Goal: Task Accomplishment & Management: Complete application form

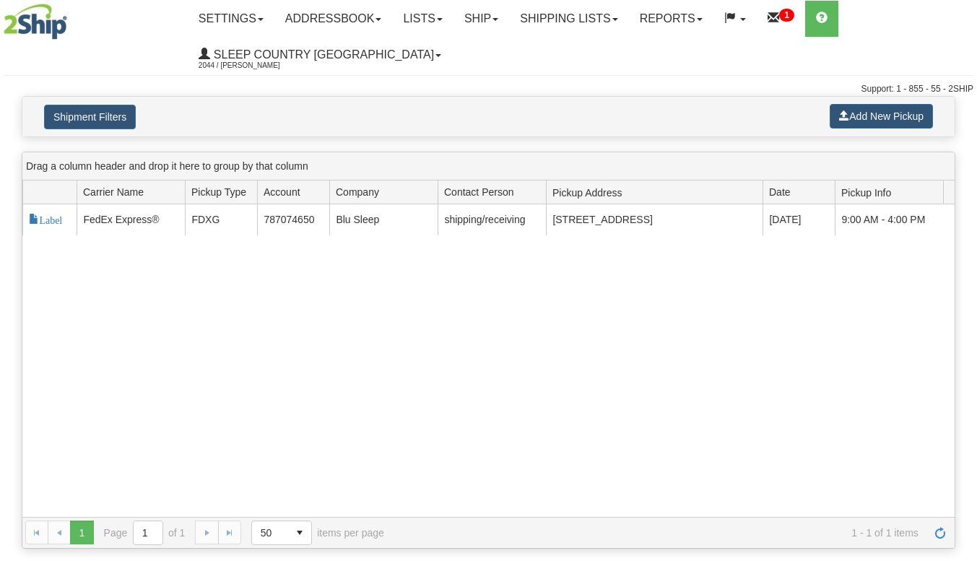
select select "14"
select select "6710"
click at [853, 115] on button "Add New Pickup" at bounding box center [881, 116] width 103 height 25
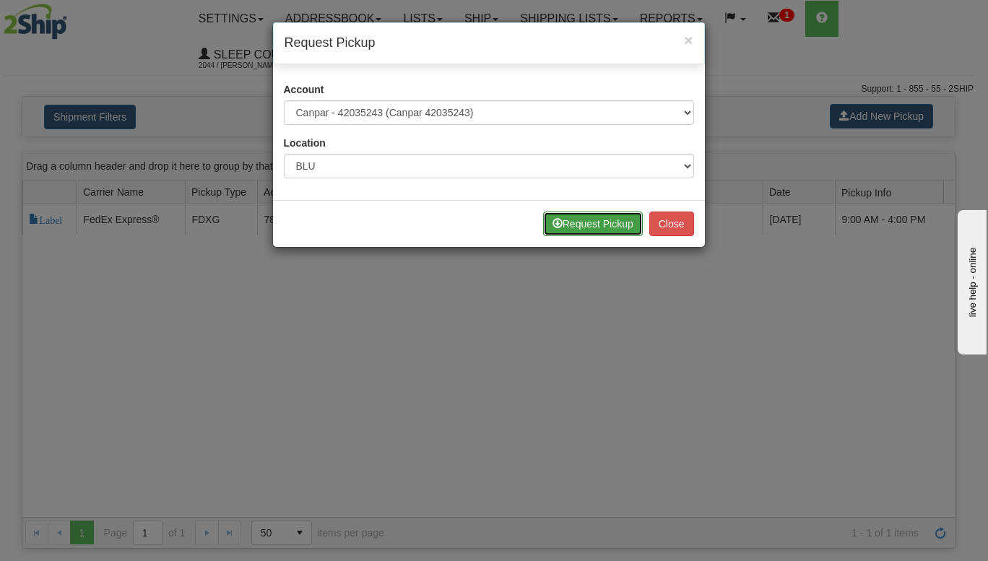
click at [578, 223] on button "Request Pickup" at bounding box center [593, 224] width 100 height 25
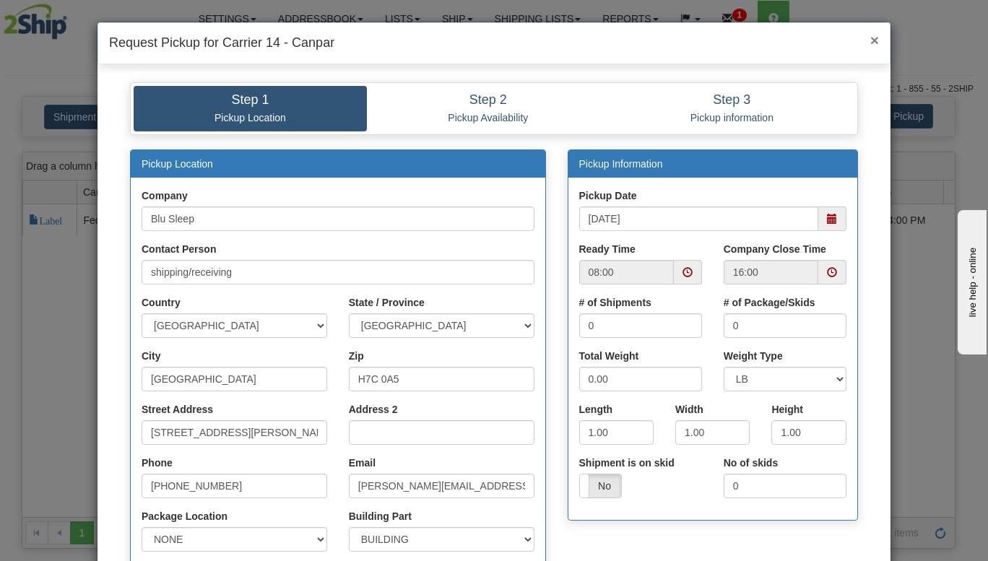
click at [871, 40] on span "×" at bounding box center [874, 40] width 9 height 17
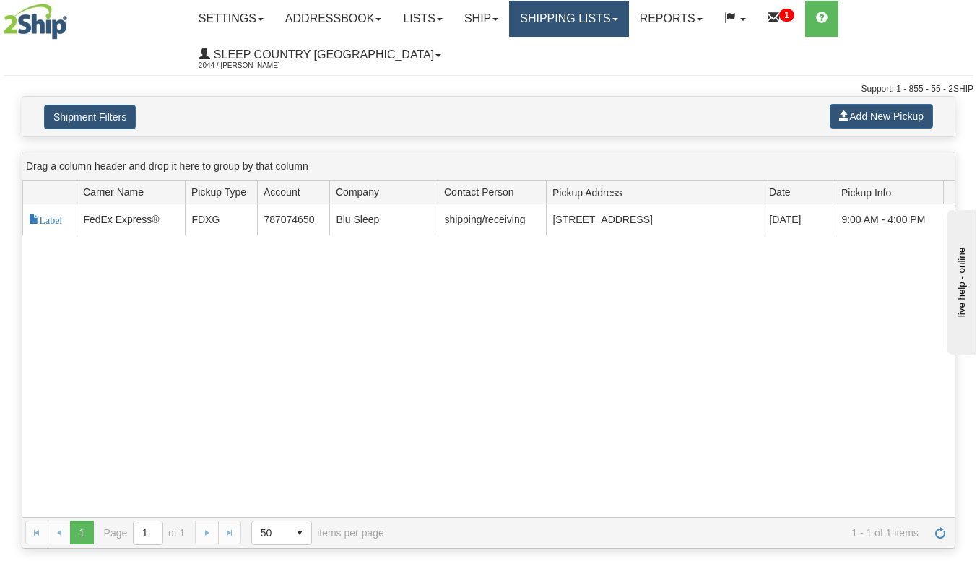
click at [628, 27] on link "Shipping lists" at bounding box center [568, 19] width 119 height 36
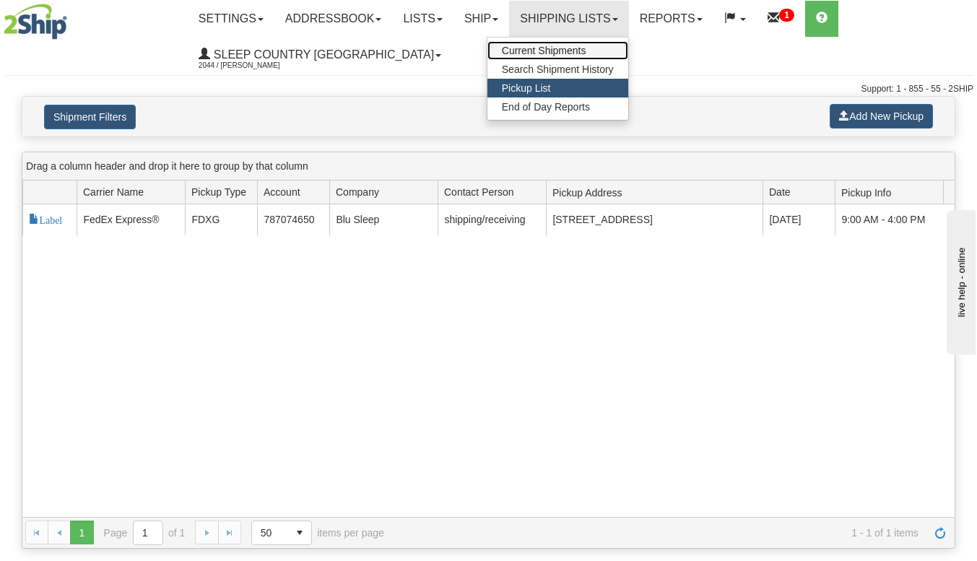
click at [610, 47] on link "Current Shipments" at bounding box center [557, 50] width 141 height 19
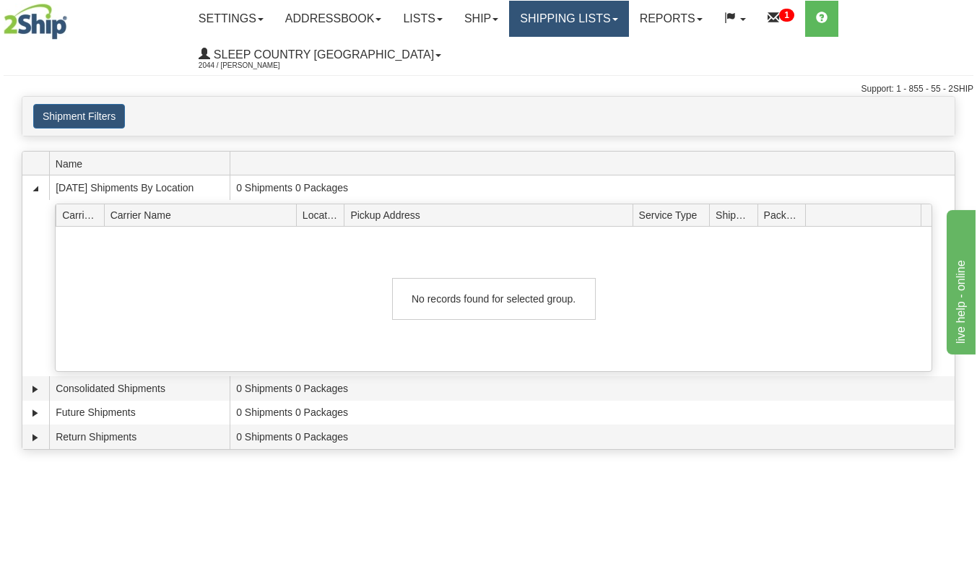
click at [569, 10] on link "Shipping lists" at bounding box center [568, 19] width 119 height 36
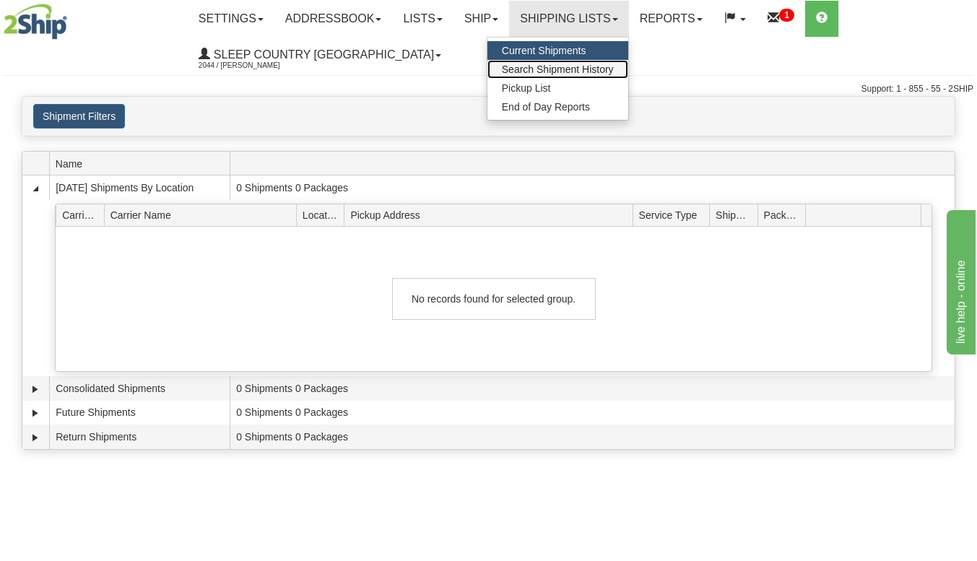
click at [567, 67] on span "Search Shipment History" at bounding box center [558, 70] width 112 height 12
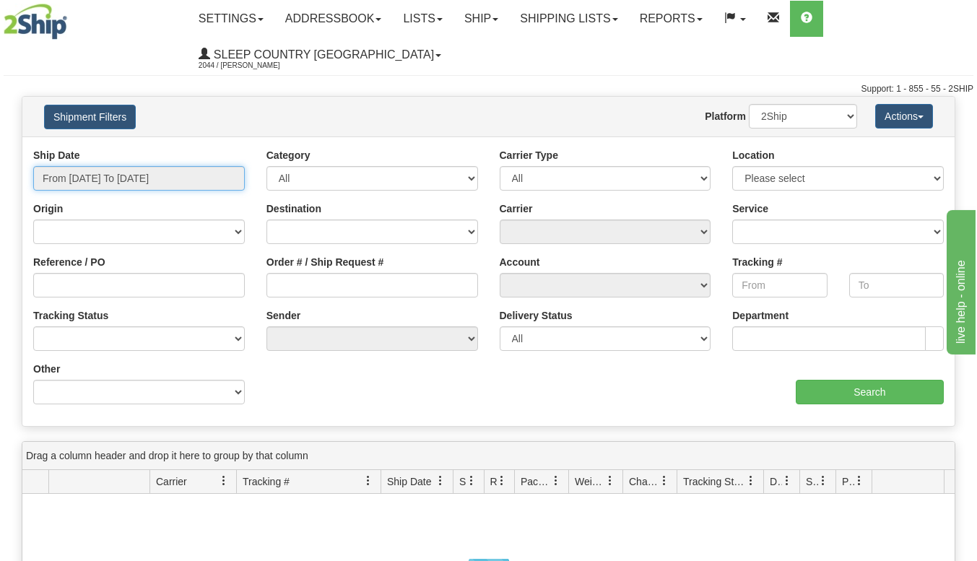
click at [208, 172] on input "From 09/08/2025 To 09/09/2025" at bounding box center [139, 178] width 212 height 25
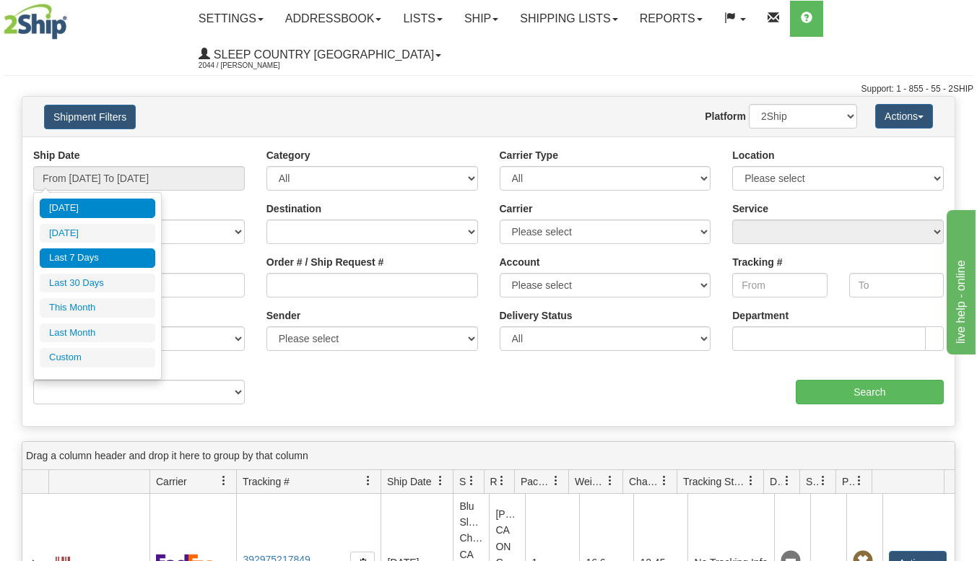
click at [104, 266] on li "Last 7 Days" at bounding box center [98, 257] width 116 height 19
type input "From [DATE] To [DATE]"
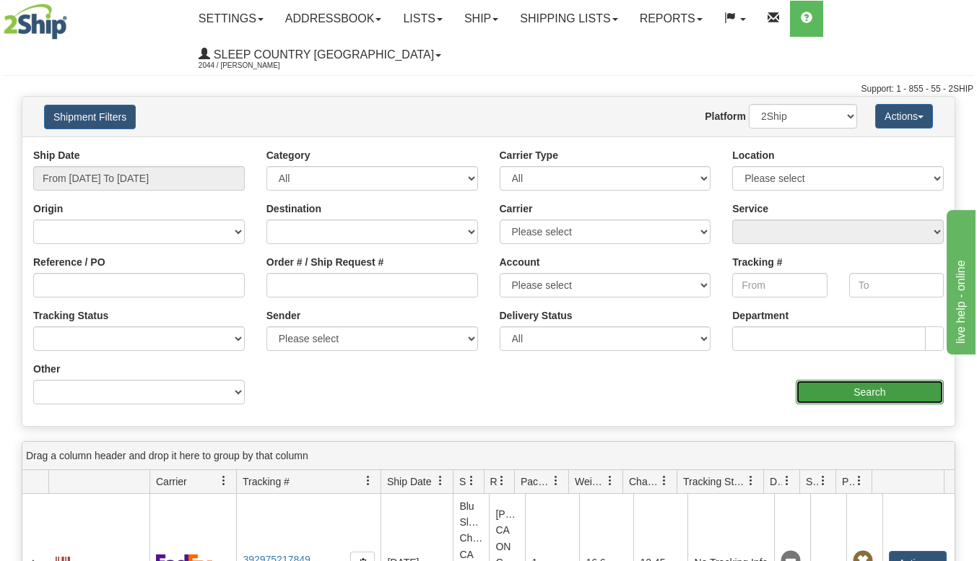
click at [809, 383] on input "Search" at bounding box center [870, 392] width 148 height 25
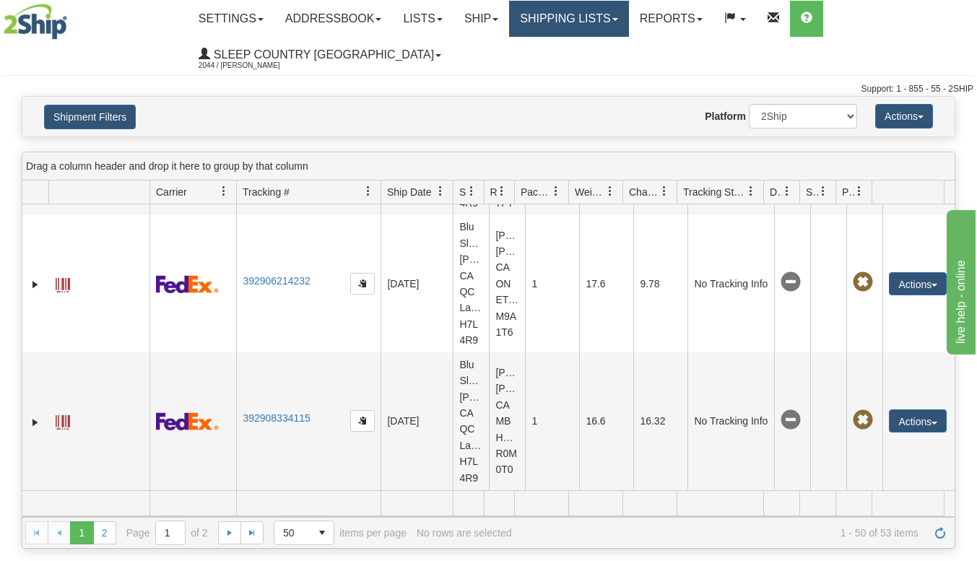
click at [591, 32] on link "Shipping lists" at bounding box center [568, 19] width 119 height 36
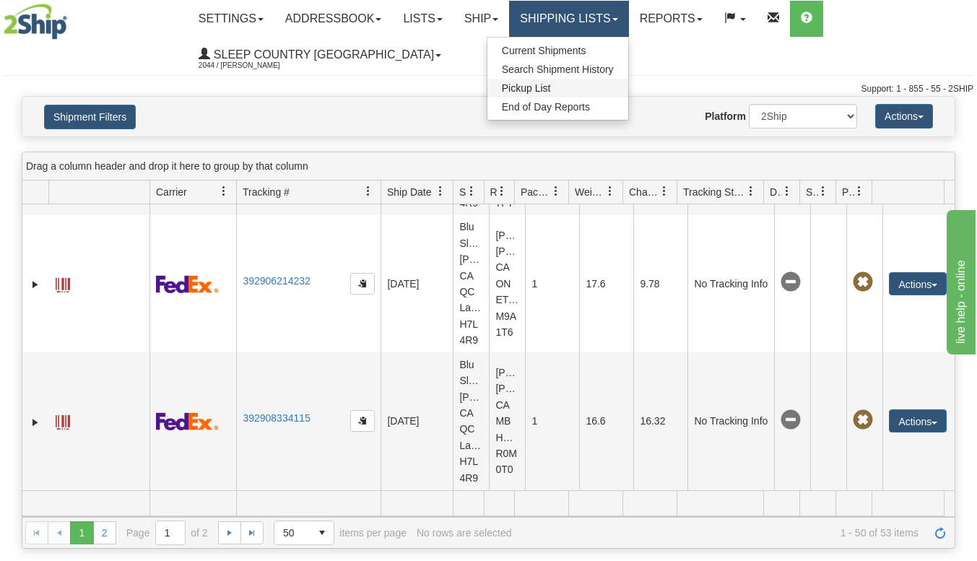
scroll to position [6970, 0]
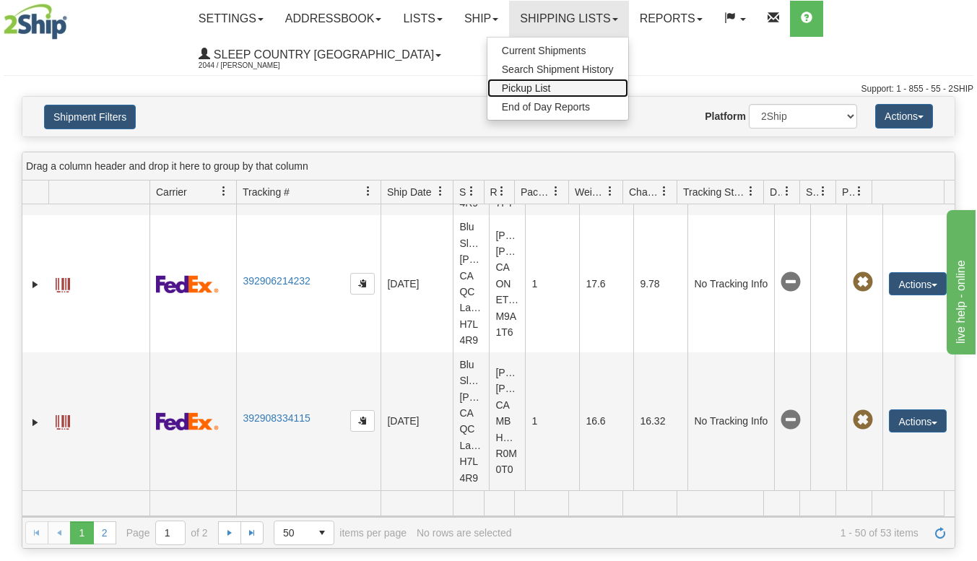
click at [551, 89] on span "Pickup List" at bounding box center [526, 88] width 49 height 12
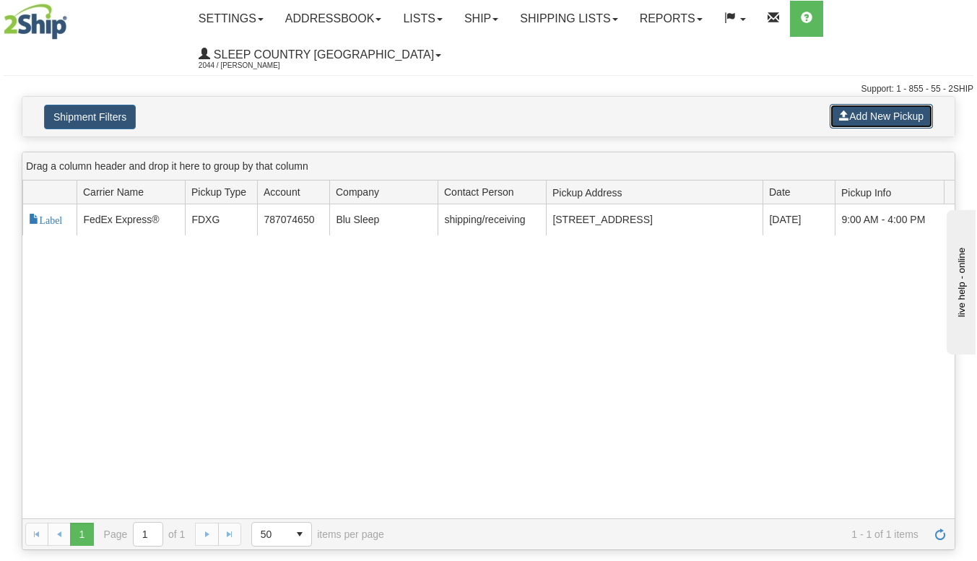
click at [883, 124] on button "Add New Pickup" at bounding box center [881, 116] width 103 height 25
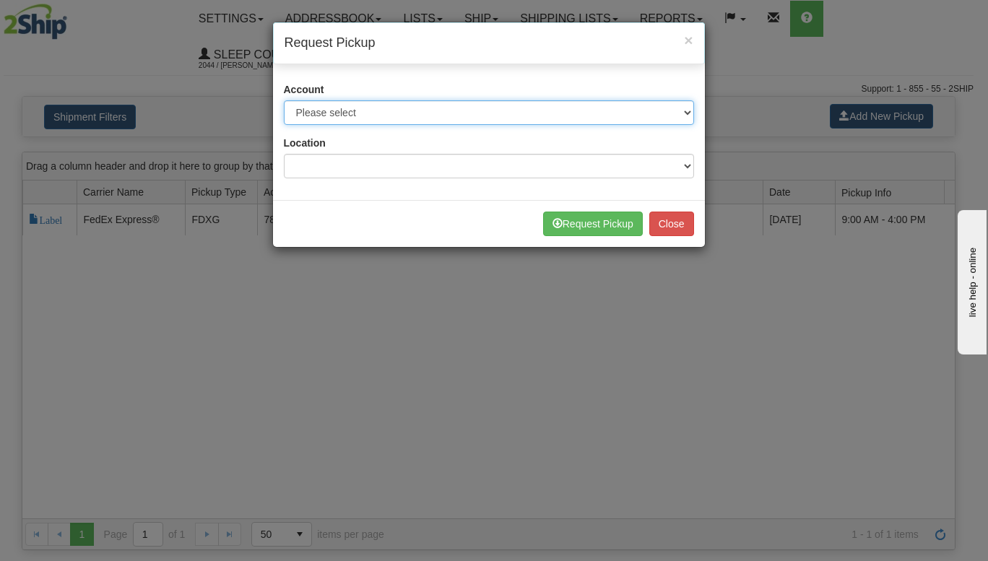
click at [447, 119] on select "Please select Canpar - 42035243 (Canpar 42035243) FedEx Express® - 787074650 (F…" at bounding box center [489, 112] width 410 height 25
select select "14"
click at [284, 100] on select "Please select Canpar - 42035243 (Canpar 42035243) FedEx Express® - 787074650 (F…" at bounding box center [489, 112] width 410 height 25
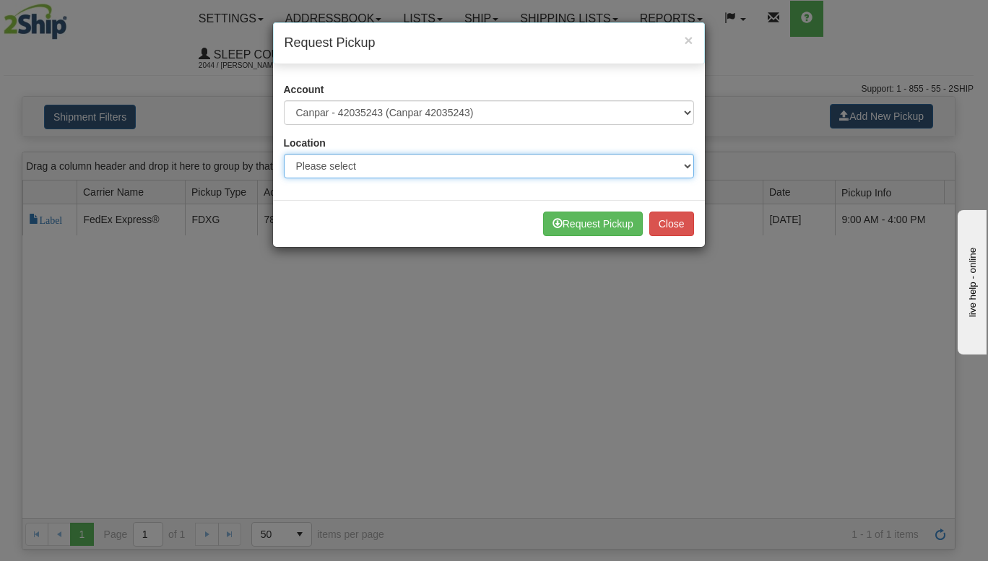
click at [391, 170] on select "Please select Ameriwood DC BECO BLU CATH [PERSON_NAME] DUVET FASUS IMRU JASZ LU…" at bounding box center [489, 166] width 410 height 25
select select "6710"
click at [284, 154] on select "Please select Ameriwood DC BECO BLU CATH [PERSON_NAME] DUVET FASUS IMRU JASZ LU…" at bounding box center [489, 166] width 410 height 25
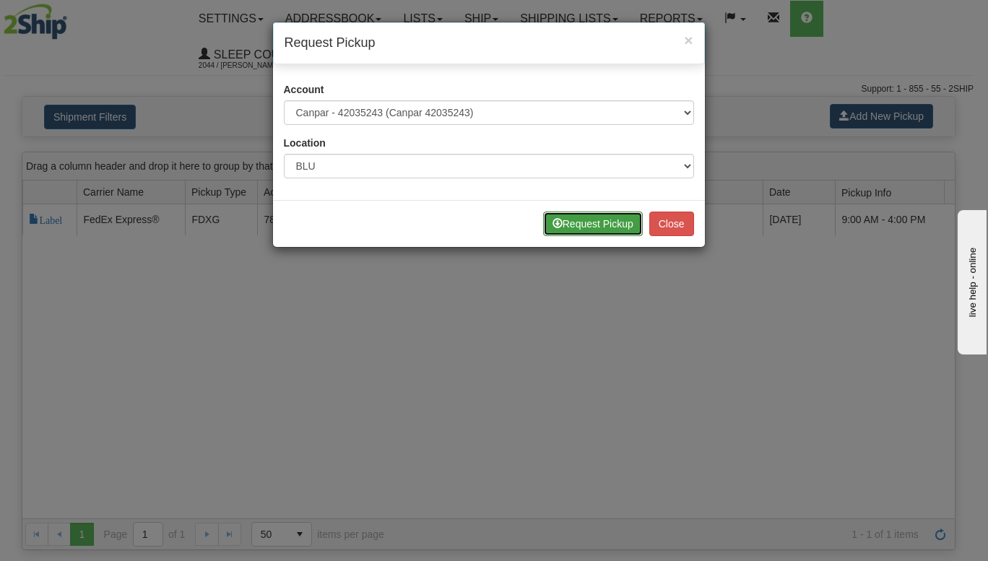
click at [599, 222] on button "Request Pickup" at bounding box center [593, 224] width 100 height 25
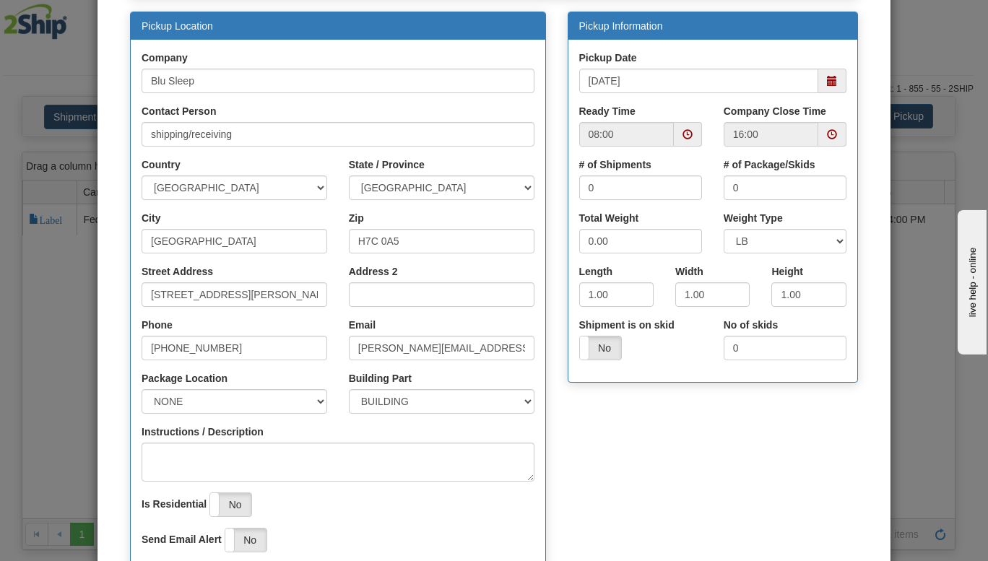
scroll to position [137, 0]
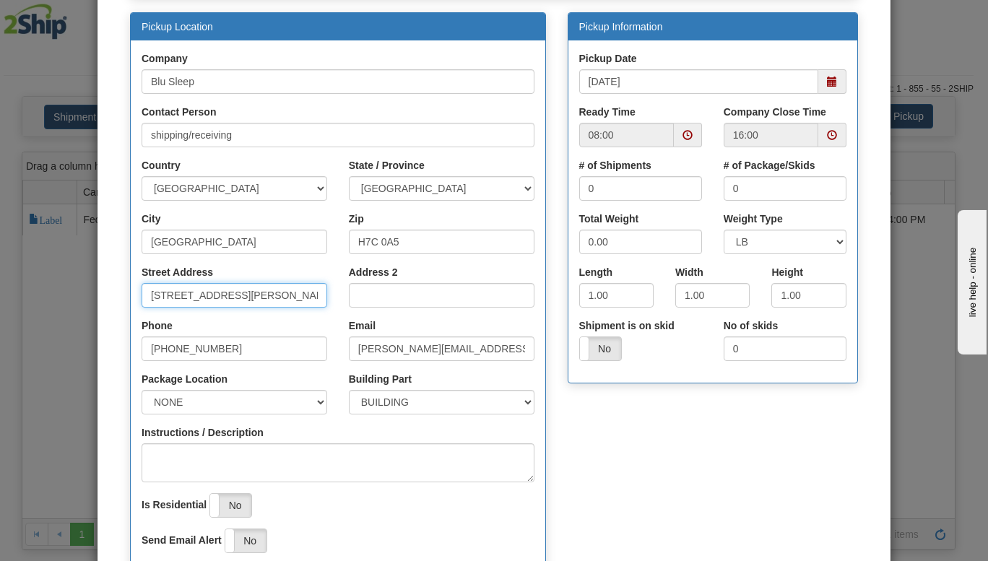
click at [279, 290] on input "[STREET_ADDRESS][PERSON_NAME]" at bounding box center [234, 295] width 186 height 25
type input "3424 Boul Industriel"
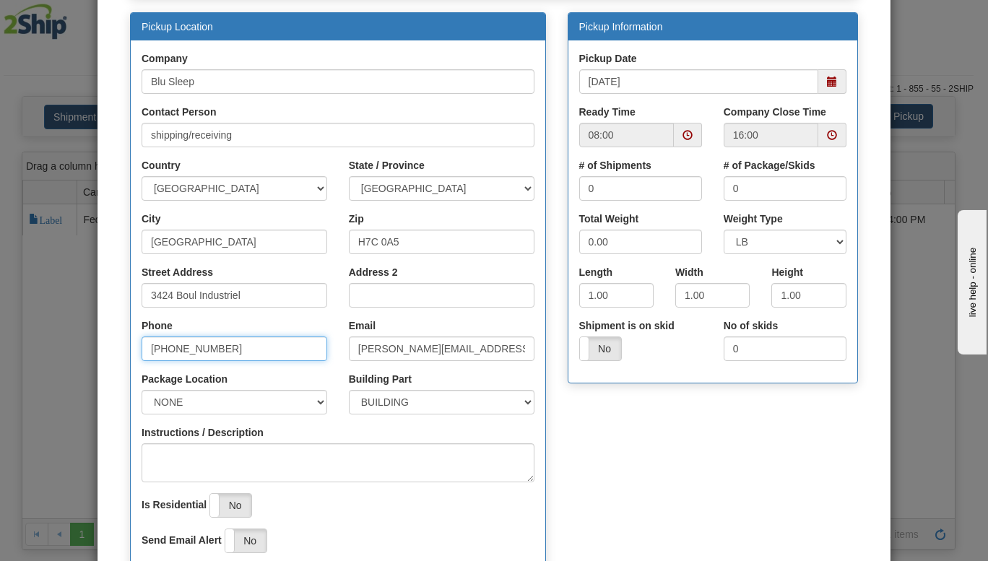
click at [248, 348] on input "[PHONE_NUMBER]" at bounding box center [234, 348] width 186 height 25
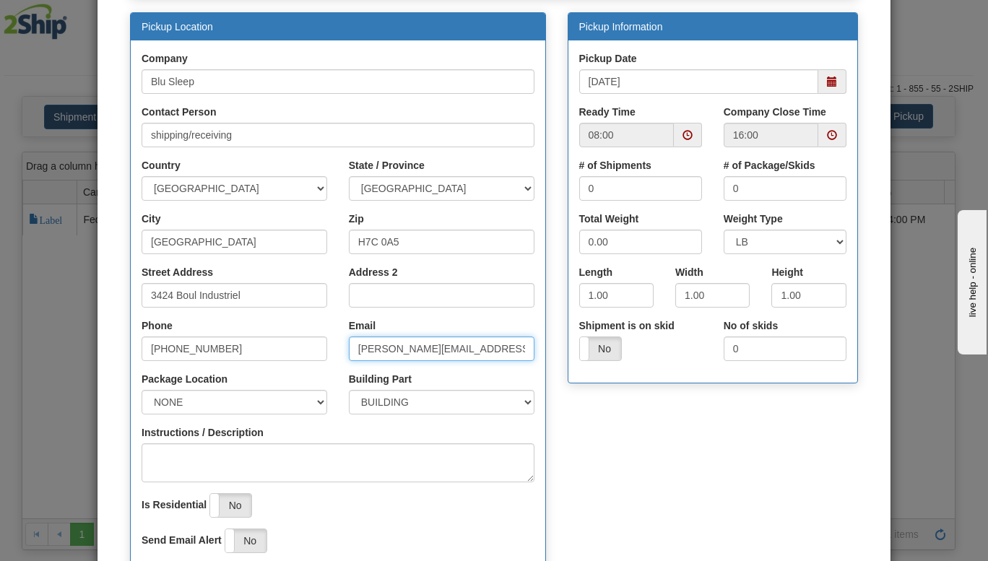
click at [364, 351] on input "[PERSON_NAME][EMAIL_ADDRESS][DOMAIN_NAME]" at bounding box center [442, 348] width 186 height 25
type input "stefano@myblusleep.com"
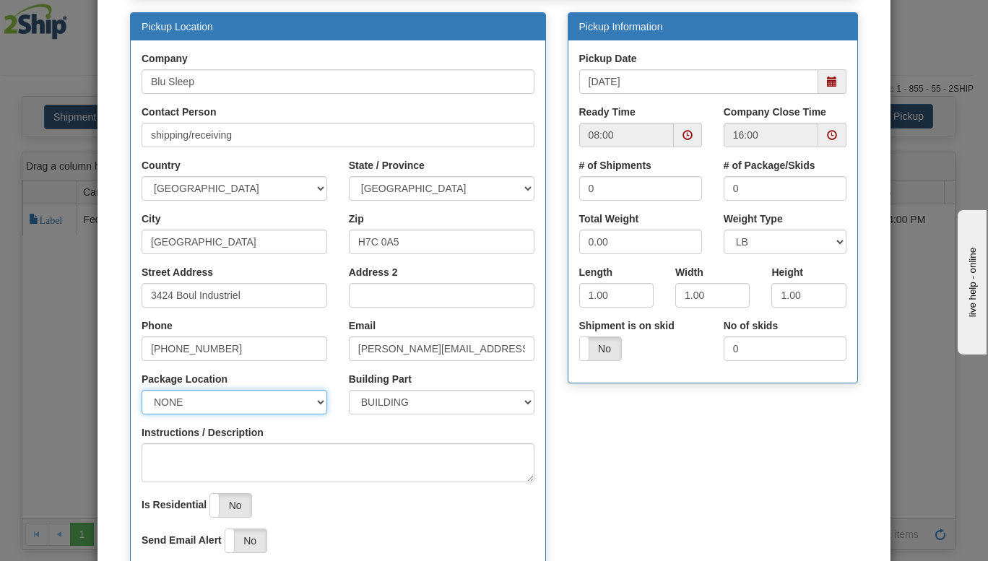
click at [293, 398] on select "NONE FRONT REAR SIDE" at bounding box center [234, 402] width 186 height 25
select select "2"
click at [141, 390] on select "NONE FRONT REAR SIDE" at bounding box center [234, 402] width 186 height 25
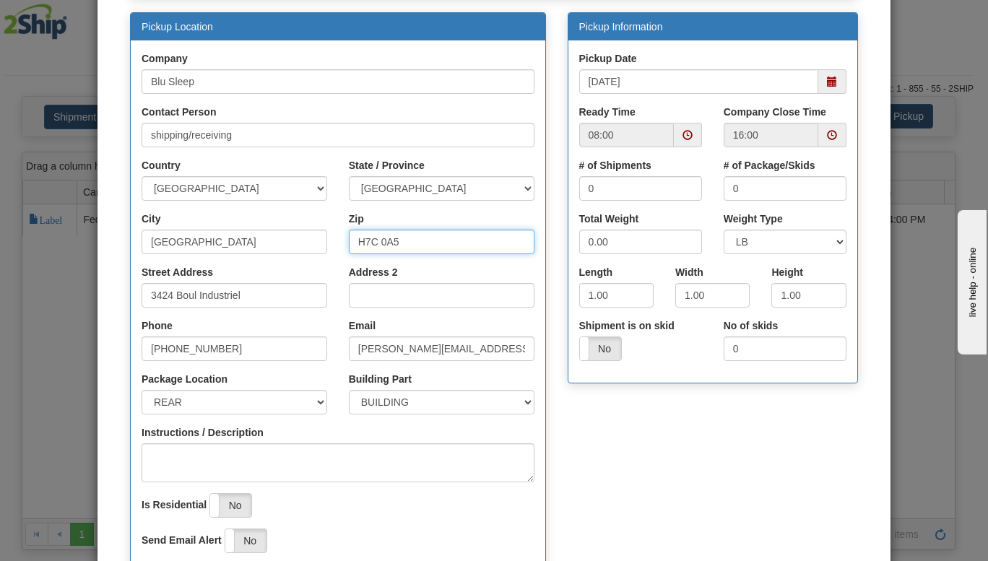
click at [386, 245] on input "H7C 0A5" at bounding box center [442, 242] width 186 height 25
click at [386, 245] on input "Zip" at bounding box center [442, 242] width 186 height 25
type input "H7L 4R9"
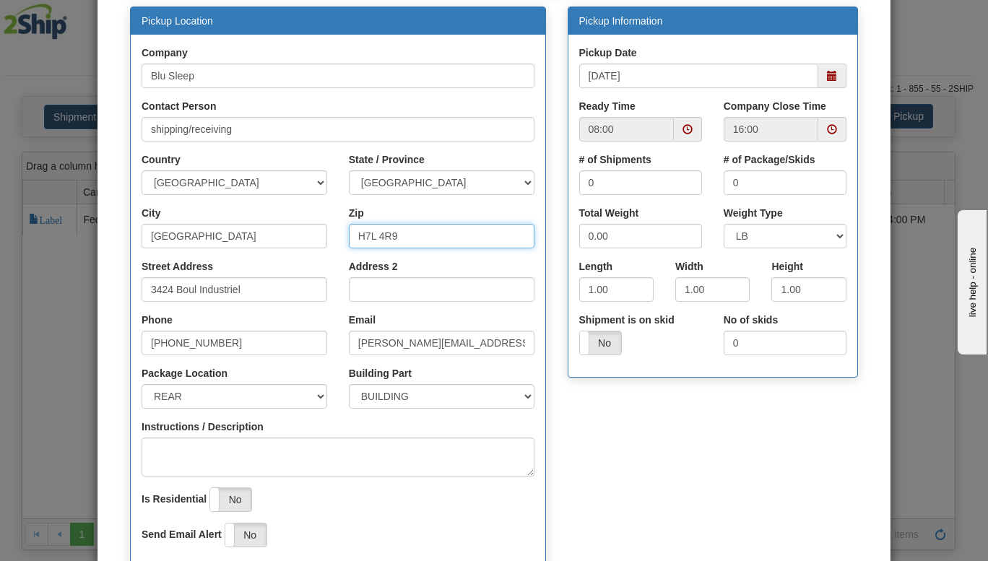
scroll to position [141, 0]
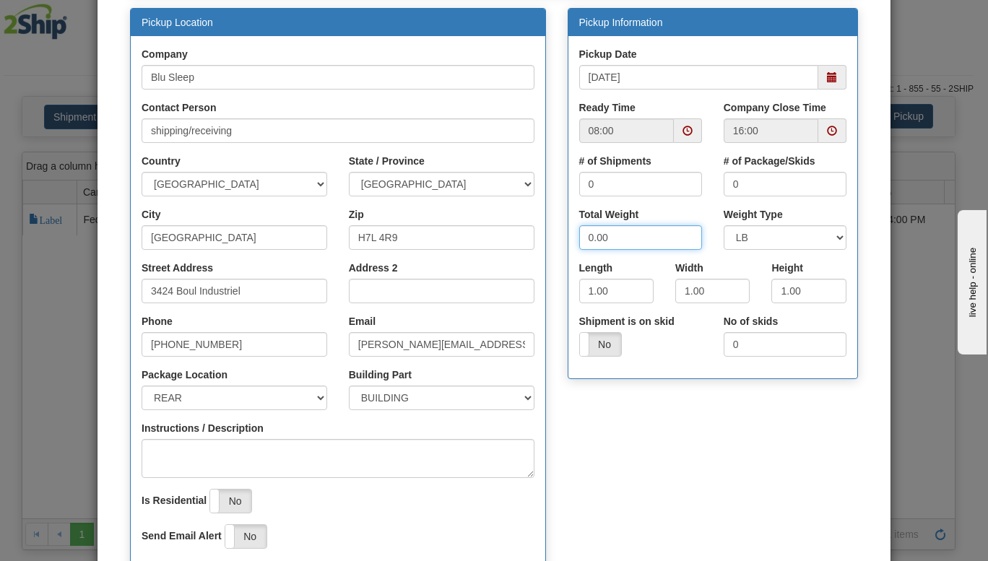
drag, startPoint x: 633, startPoint y: 240, endPoint x: 408, endPoint y: 268, distance: 227.0
click at [408, 268] on div "Pickup Location Company Blu Sleep Contact Person shipping/receiving Country AFG…" at bounding box center [493, 297] width 749 height 578
type input "120"
drag, startPoint x: 630, startPoint y: 186, endPoint x: 401, endPoint y: 183, distance: 228.2
click at [401, 183] on div "Pickup Location Company Blu Sleep Contact Person shipping/receiving Country AFG…" at bounding box center [493, 297] width 749 height 578
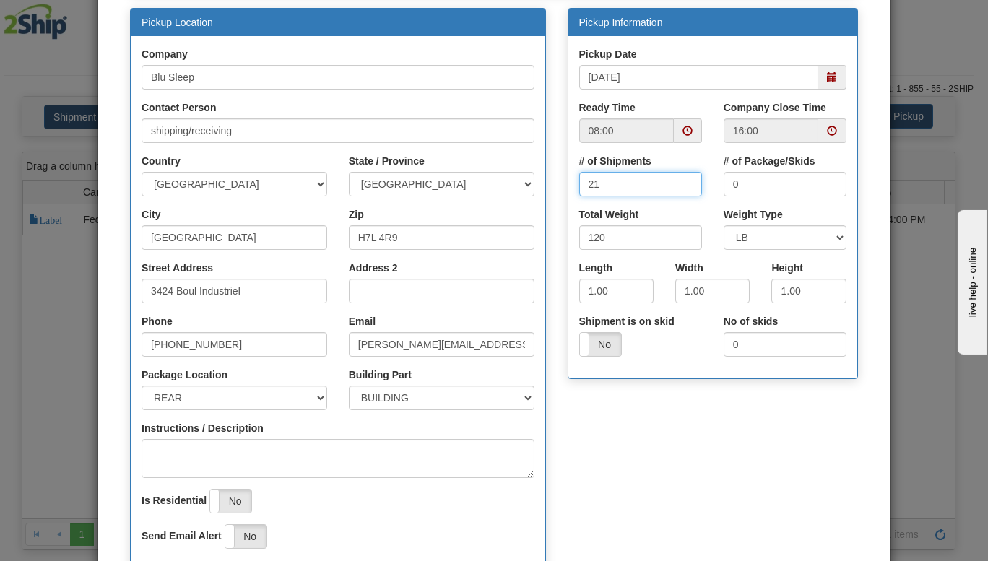
type input "21"
drag, startPoint x: 741, startPoint y: 186, endPoint x: 557, endPoint y: 196, distance: 184.4
click at [557, 196] on div "Pickup Information Pickup Date 09/09/2025 Ready Time 08:00 16:00 21 0" at bounding box center [713, 201] width 313 height 386
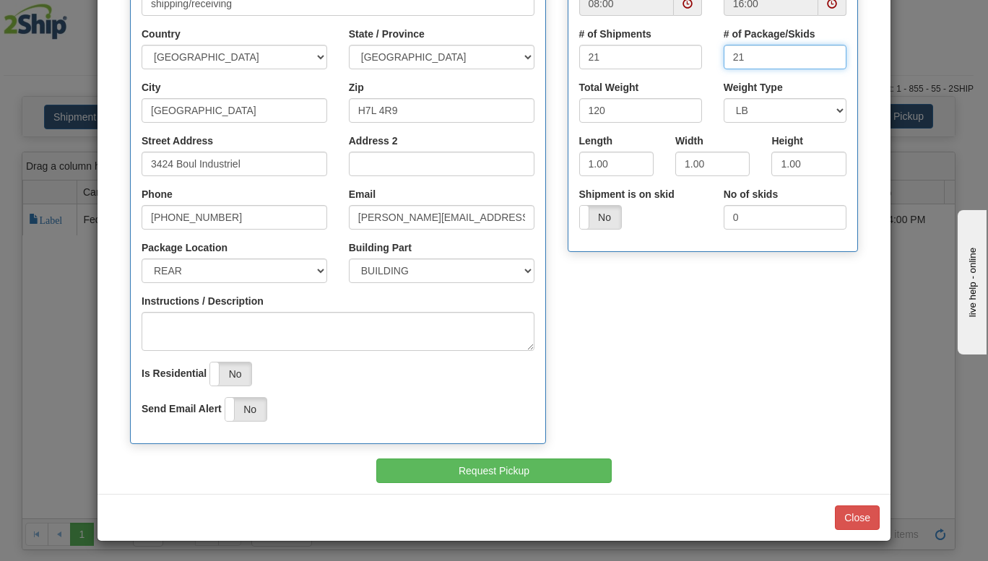
scroll to position [271, 0]
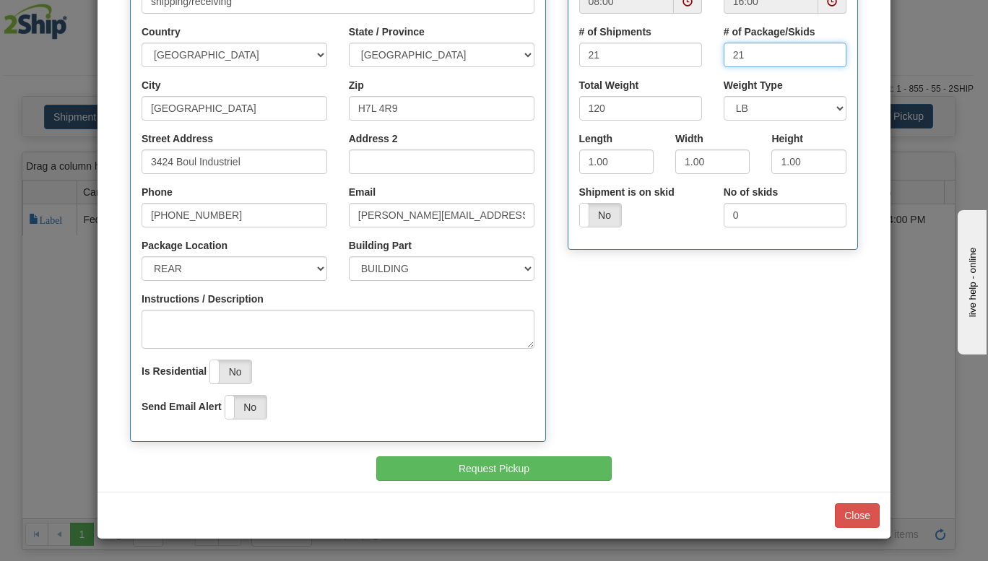
type input "21"
drag, startPoint x: 591, startPoint y: 168, endPoint x: 528, endPoint y: 164, distance: 63.7
click at [528, 164] on div "Pickup Location Company Blu Sleep Contact Person shipping/receiving Country AFG…" at bounding box center [493, 168] width 749 height 578
type input "16"
drag, startPoint x: 717, startPoint y: 160, endPoint x: 457, endPoint y: 211, distance: 264.9
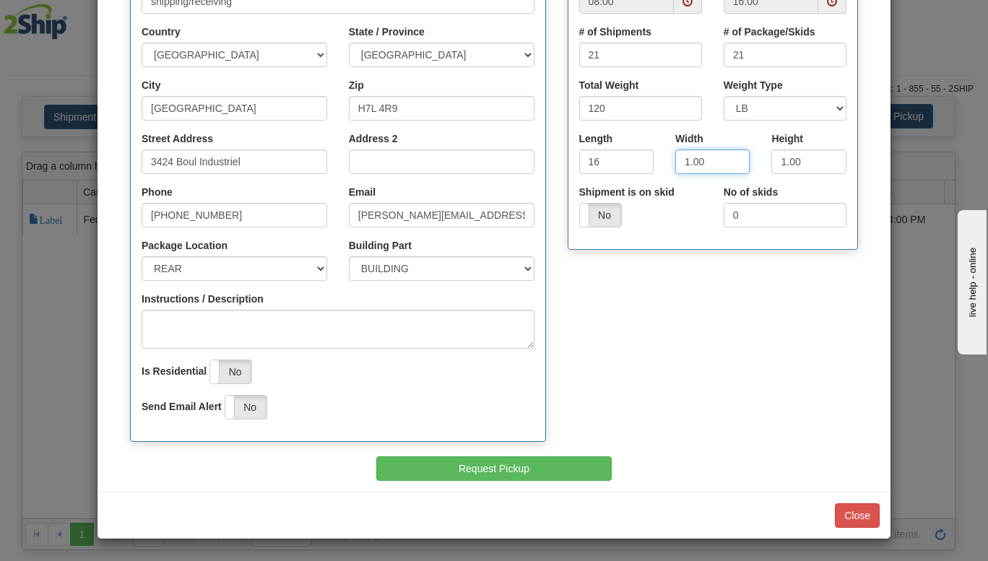
click at [457, 211] on div "Pickup Location Company Blu Sleep Contact Person shipping/receiving Country AFG…" at bounding box center [493, 168] width 749 height 578
type input "8"
drag, startPoint x: 827, startPoint y: 172, endPoint x: 544, endPoint y: 181, distance: 283.9
click at [544, 181] on div "Pickup Location Company Blu Sleep Contact Person shipping/receiving Country AFG…" at bounding box center [493, 168] width 749 height 578
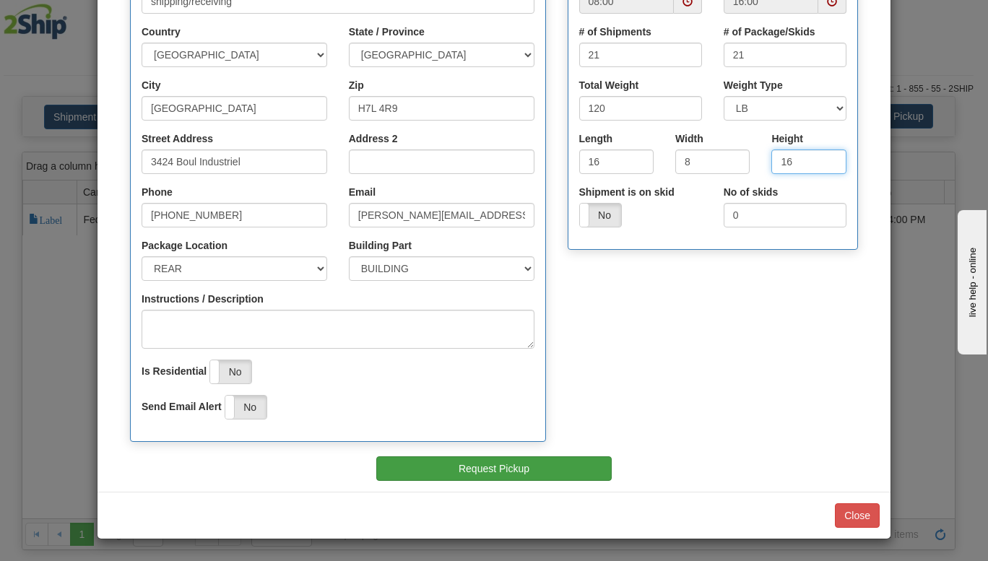
type input "16"
click at [543, 469] on button "Request Pickup" at bounding box center [493, 468] width 235 height 25
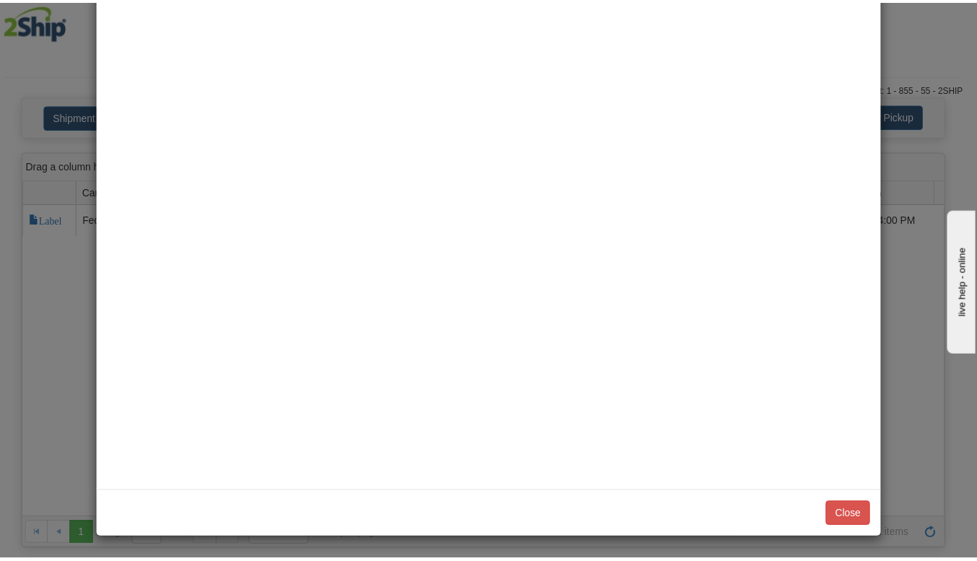
scroll to position [0, 0]
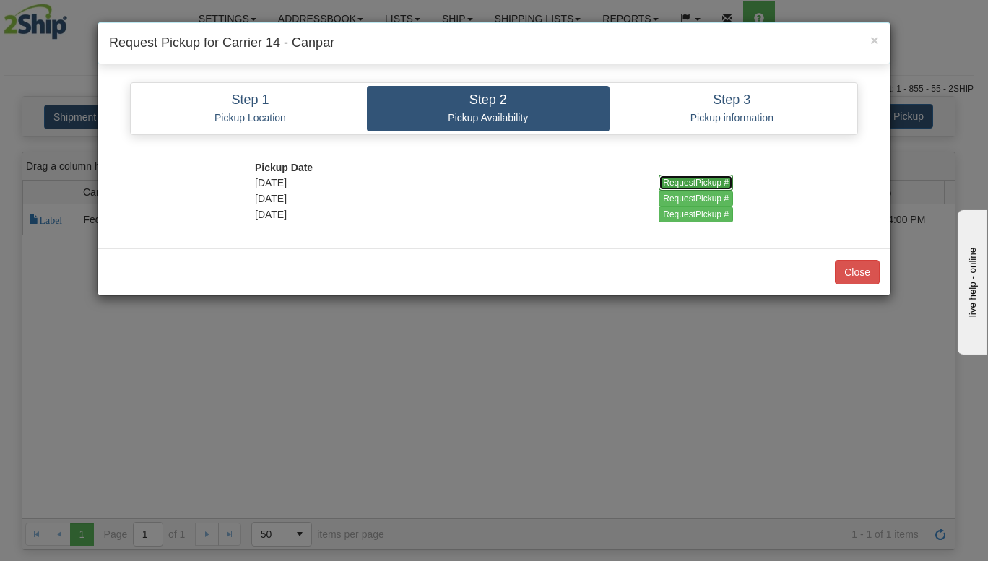
click at [672, 177] on input "RequestPickup #" at bounding box center [695, 183] width 74 height 16
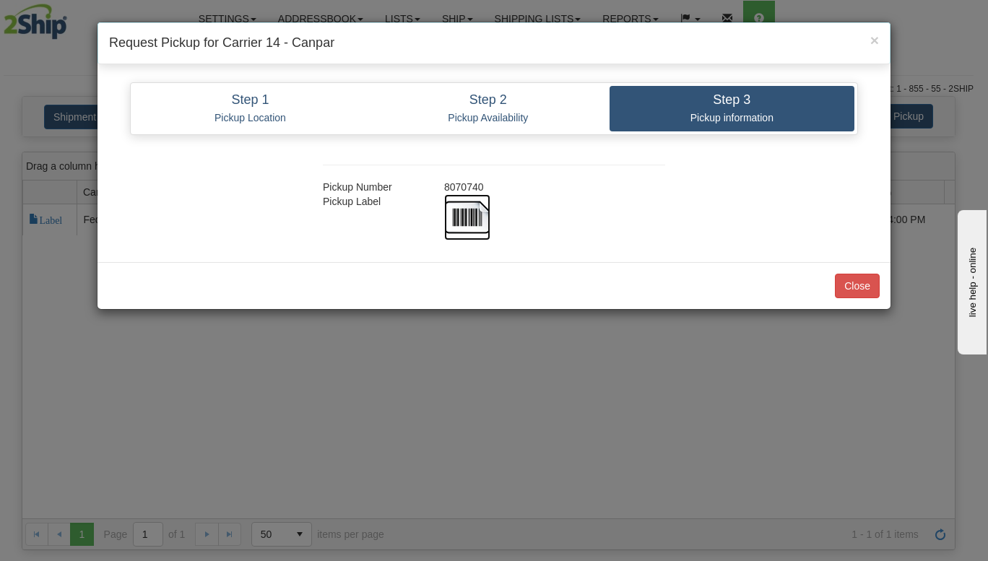
click at [458, 207] on img at bounding box center [467, 217] width 46 height 46
click at [862, 295] on button "Close" at bounding box center [857, 286] width 45 height 25
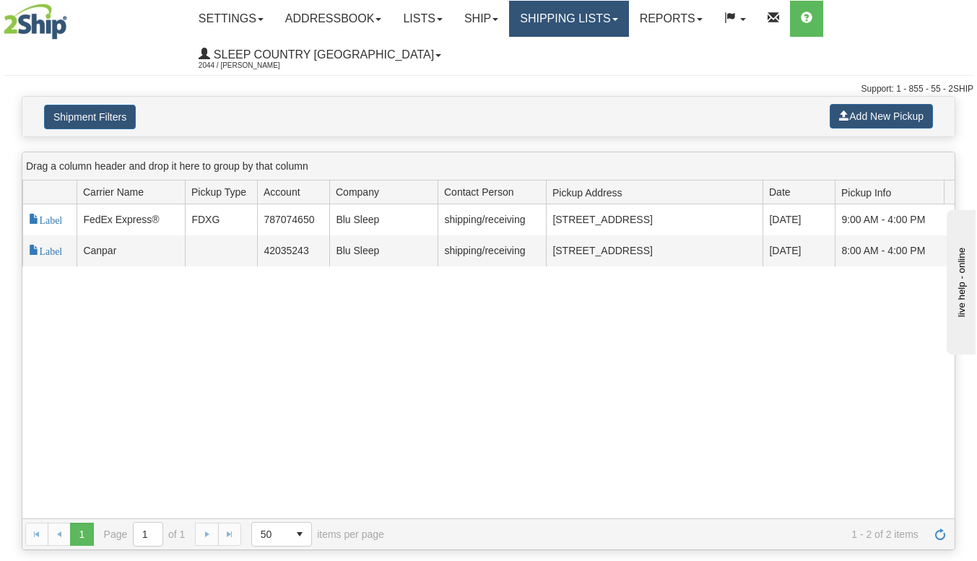
click at [573, 26] on link "Shipping lists" at bounding box center [568, 19] width 119 height 36
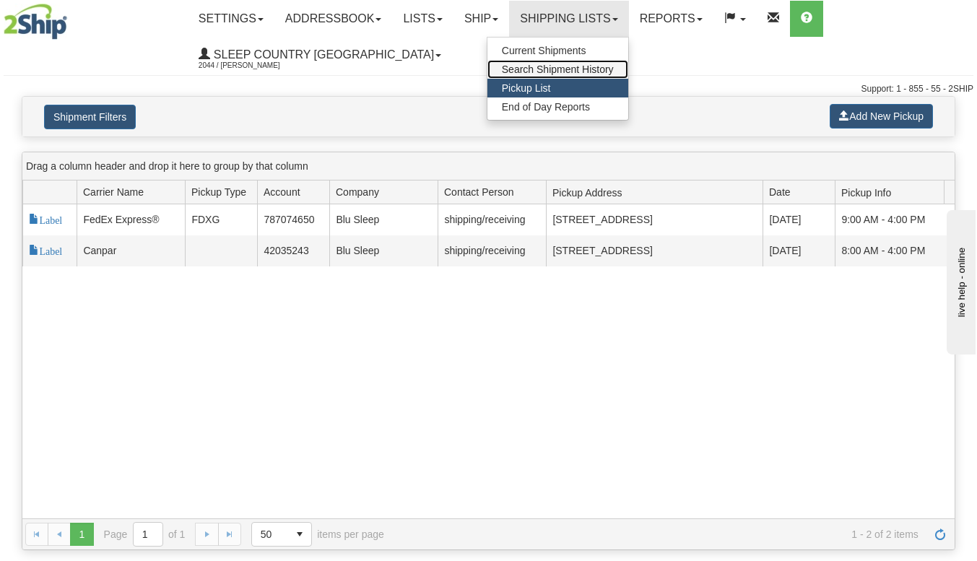
click at [586, 69] on span "Search Shipment History" at bounding box center [558, 70] width 112 height 12
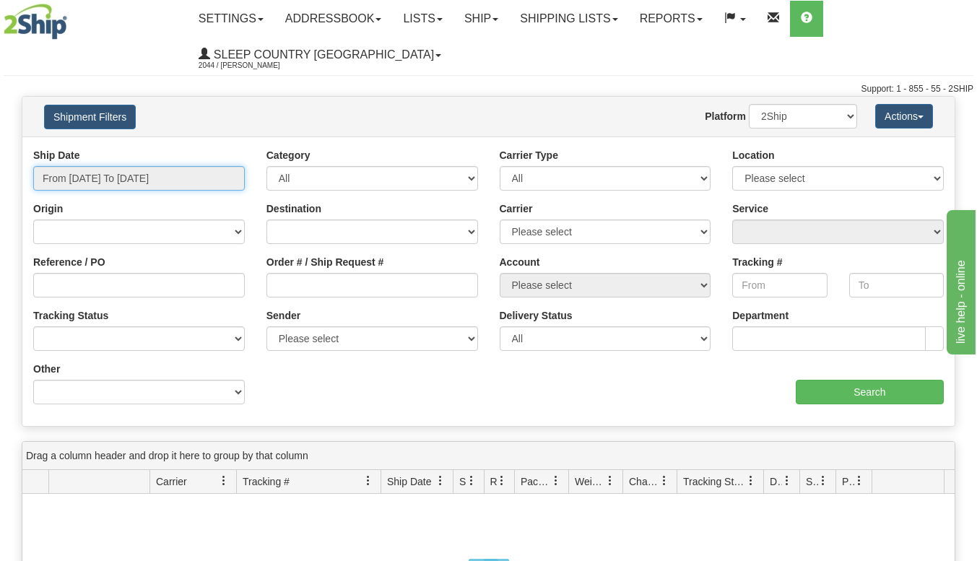
click at [213, 186] on input "From 09/08/2025 To 09/09/2025" at bounding box center [139, 178] width 212 height 25
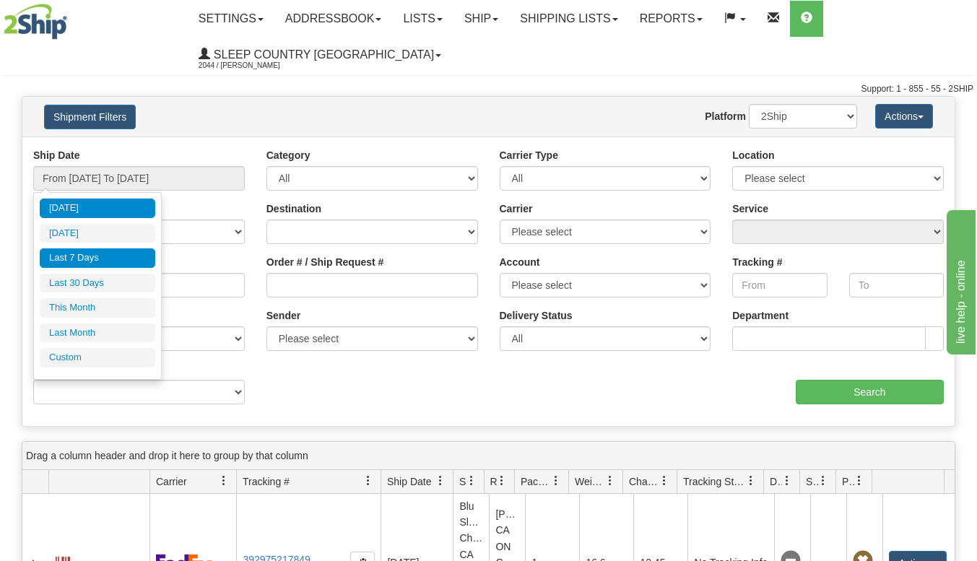
click at [103, 258] on li "Last 7 Days" at bounding box center [98, 257] width 116 height 19
type input "From 09/03/2025 To 09/09/2025"
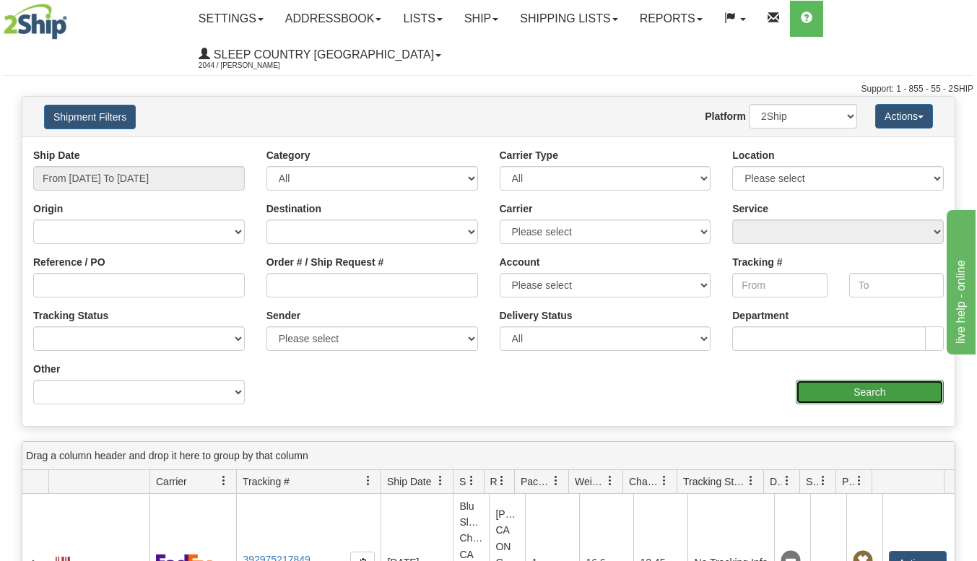
click at [843, 391] on input "Search" at bounding box center [870, 392] width 148 height 25
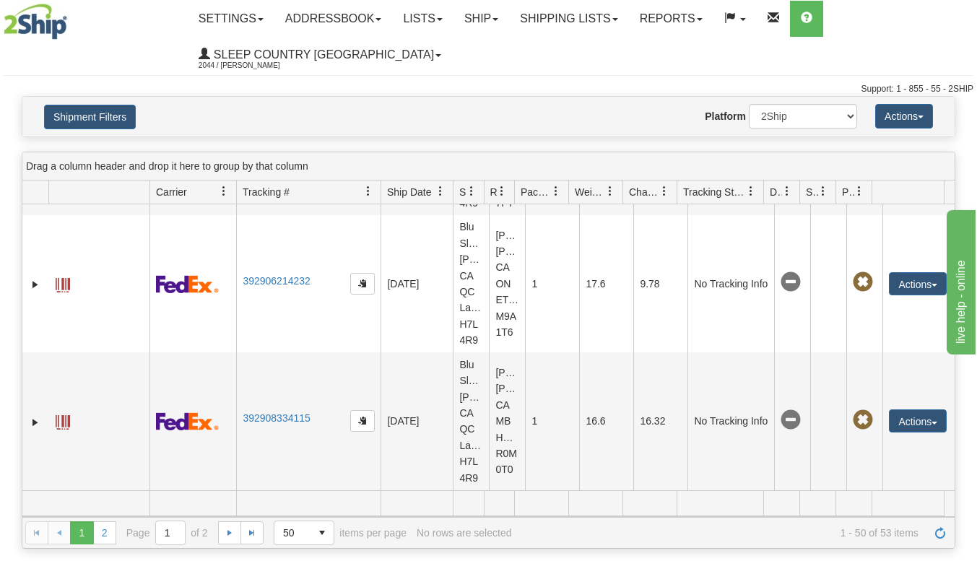
scroll to position [6853, 0]
click at [622, 22] on link "Shipping lists" at bounding box center [568, 19] width 119 height 36
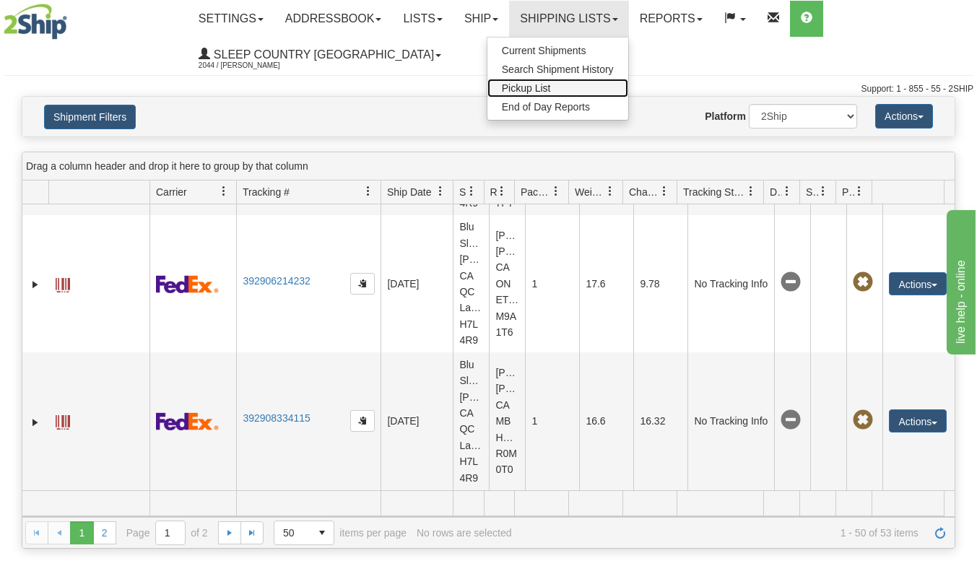
click at [583, 87] on link "Pickup List" at bounding box center [557, 88] width 141 height 19
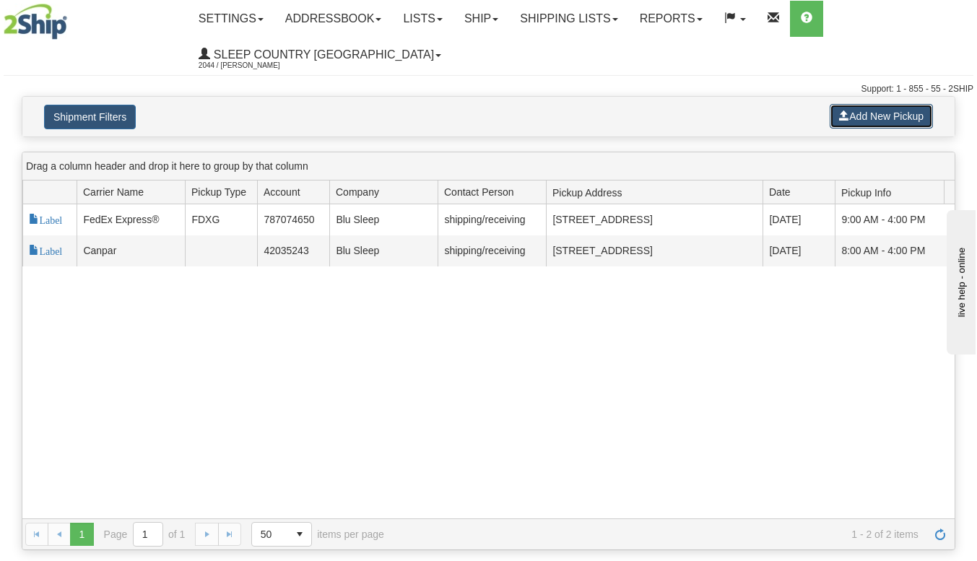
click at [904, 119] on button "Add New Pickup" at bounding box center [881, 116] width 103 height 25
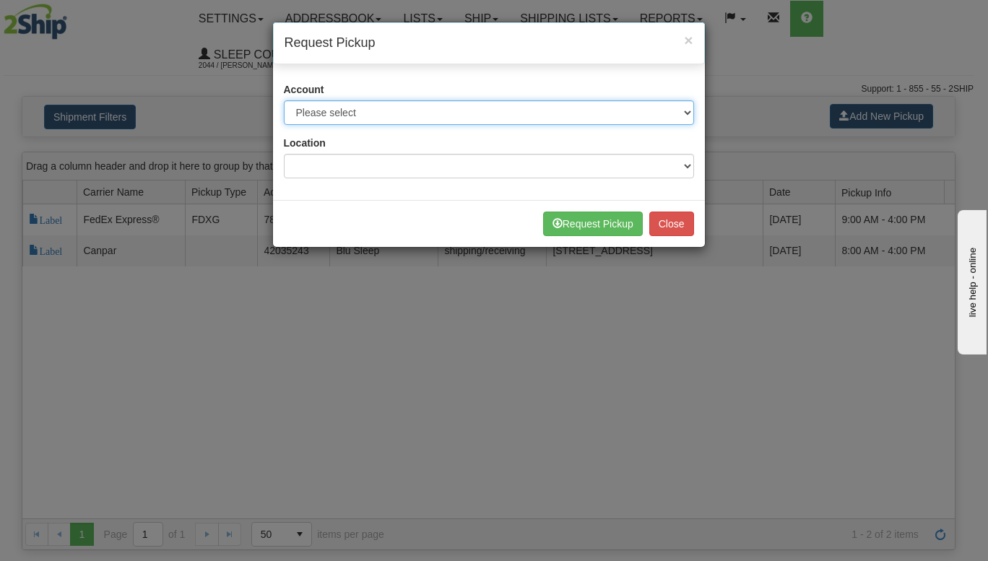
click at [412, 104] on select "Please select Canpar - 42035243 (Canpar 42035243) FedEx Express® - 787074650 (F…" at bounding box center [489, 112] width 410 height 25
select select "11"
click at [284, 100] on select "Please select Canpar - 42035243 (Canpar 42035243) FedEx Express® - 787074650 (F…" at bounding box center [489, 112] width 410 height 25
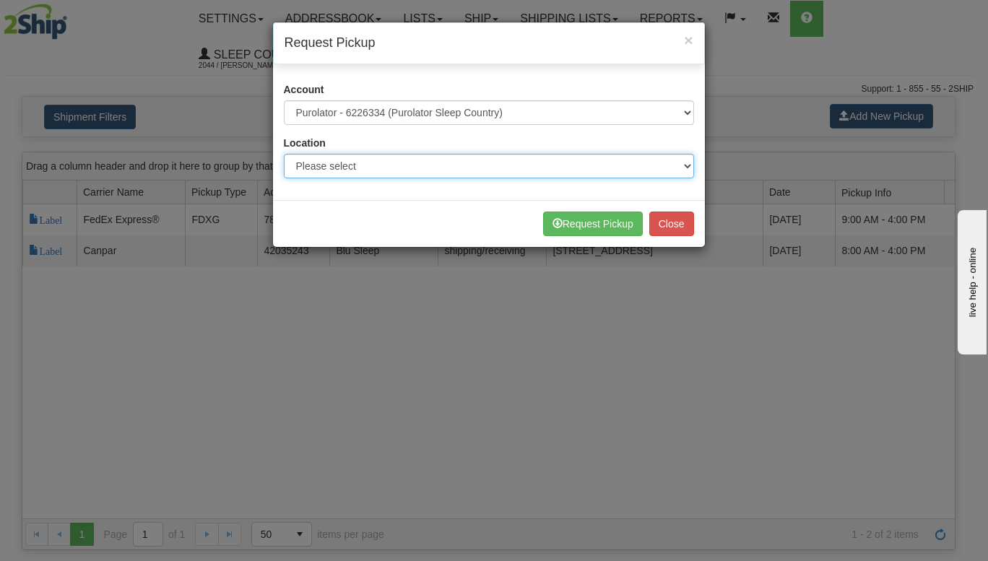
click at [400, 163] on select "Please select 300 390 90 901 902 91 914 915 916 917 92 921 922 93 94 95 96 97 9…" at bounding box center [489, 166] width 410 height 25
select select "6710"
click at [284, 154] on select "Please select 300 390 90 901 902 91 914 915 916 917 92 921 922 93 94 95 96 97 9…" at bounding box center [489, 166] width 410 height 25
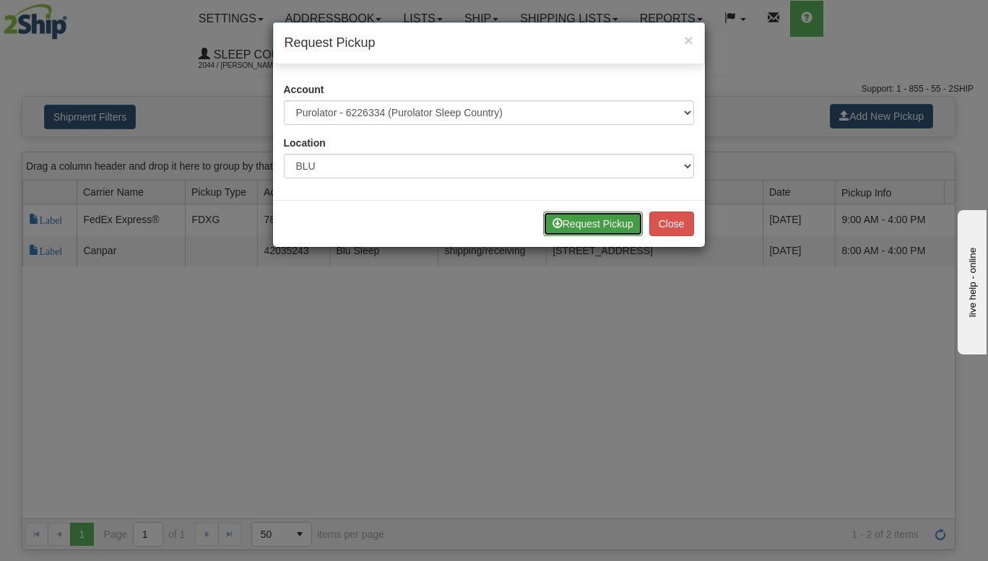
click at [573, 219] on button "Request Pickup" at bounding box center [593, 224] width 100 height 25
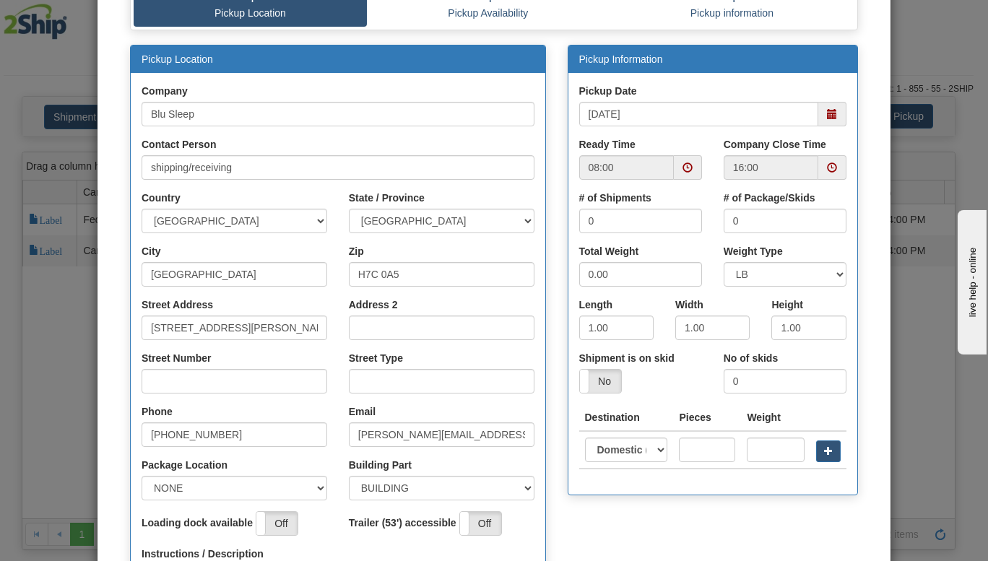
scroll to position [105, 0]
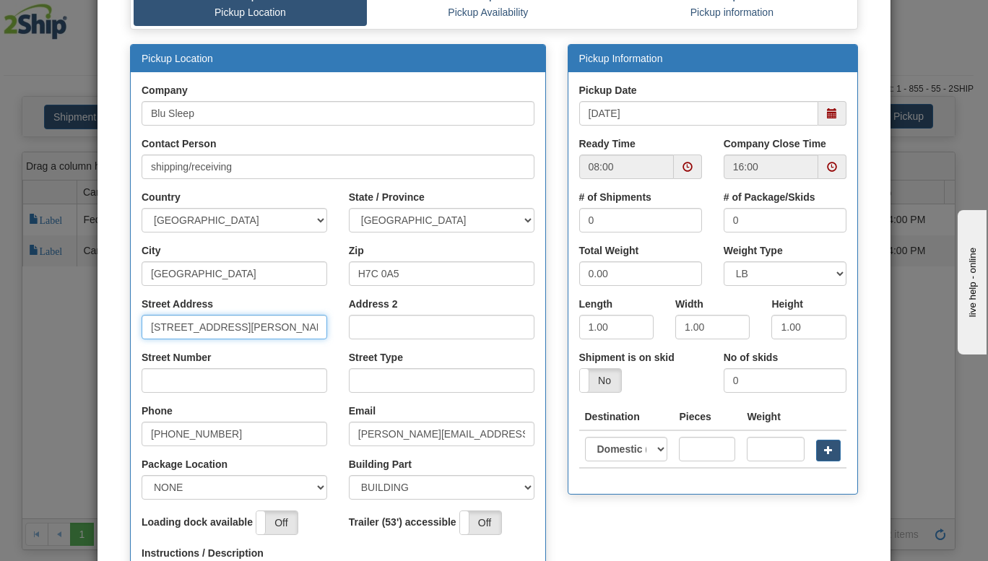
drag, startPoint x: 281, startPoint y: 328, endPoint x: 0, endPoint y: 256, distance: 290.0
click at [0, 256] on div "× Request Pickup for Carrier 11 - Purolator Step 1 Pickup Location Step 2 Picku…" at bounding box center [494, 280] width 988 height 561
click at [228, 333] on input "Street Address" at bounding box center [234, 327] width 186 height 25
type input "3424 Boul Industriel"
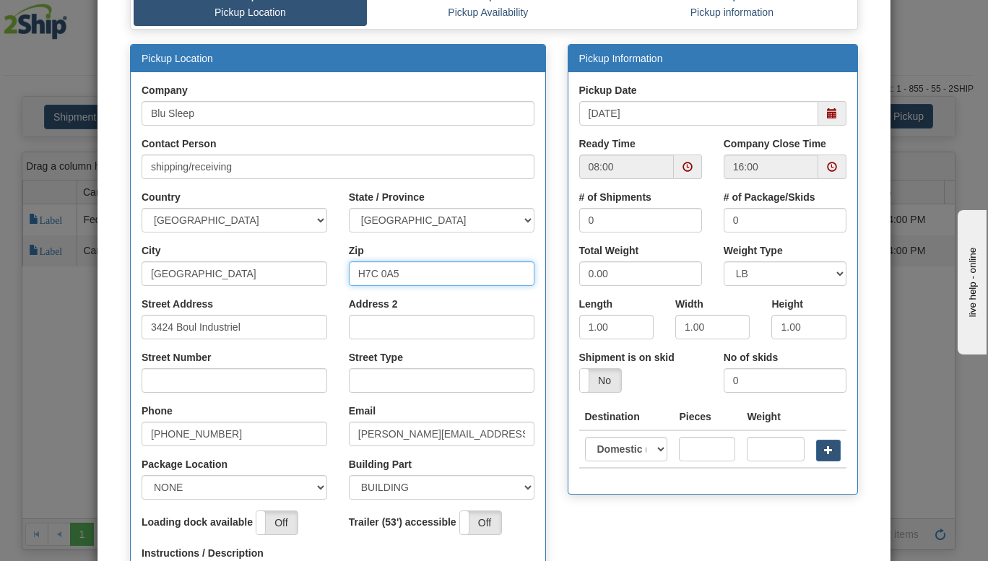
drag, startPoint x: 428, startPoint y: 274, endPoint x: 0, endPoint y: 271, distance: 428.1
click at [0, 271] on div "× Request Pickup for Carrier 11 - Purolator Step 1 Pickup Location Step 2 Picku…" at bounding box center [494, 280] width 988 height 561
click at [427, 274] on input "Zip" at bounding box center [442, 273] width 186 height 25
type input "H7L 4R9"
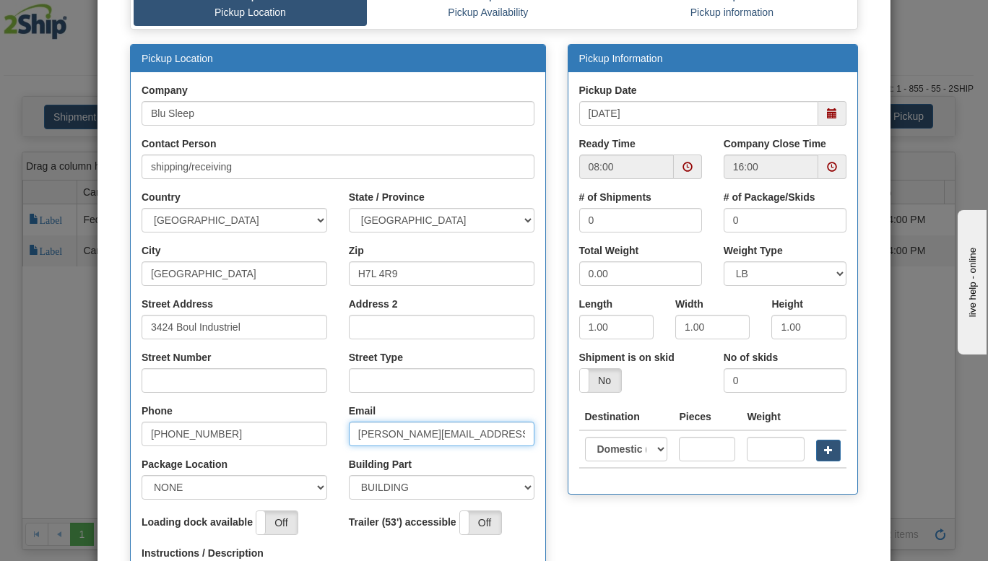
click at [367, 432] on input "[PERSON_NAME][EMAIL_ADDRESS][DOMAIN_NAME]" at bounding box center [442, 434] width 186 height 25
type input "[PERSON_NAME][EMAIL_ADDRESS][DOMAIN_NAME]"
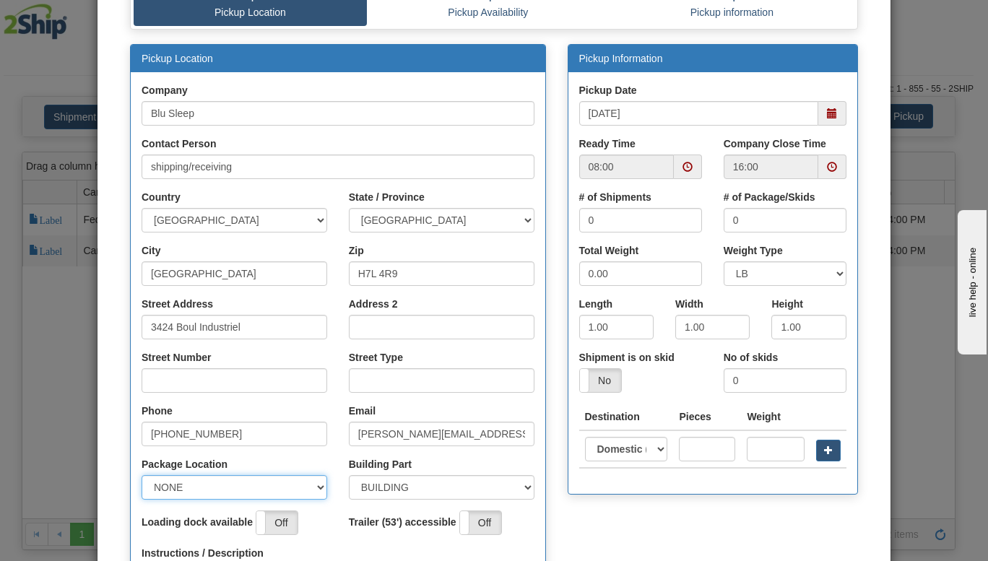
click at [190, 491] on select "NONE FRONT REAR SIDE" at bounding box center [234, 487] width 186 height 25
select select "2"
click at [141, 475] on select "NONE FRONT REAR SIDE" at bounding box center [234, 487] width 186 height 25
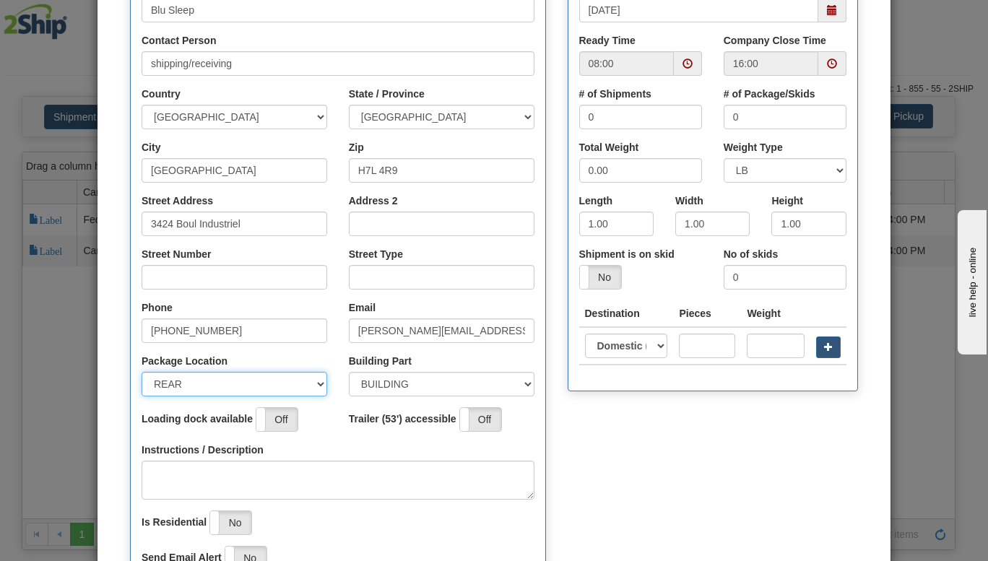
scroll to position [212, 0]
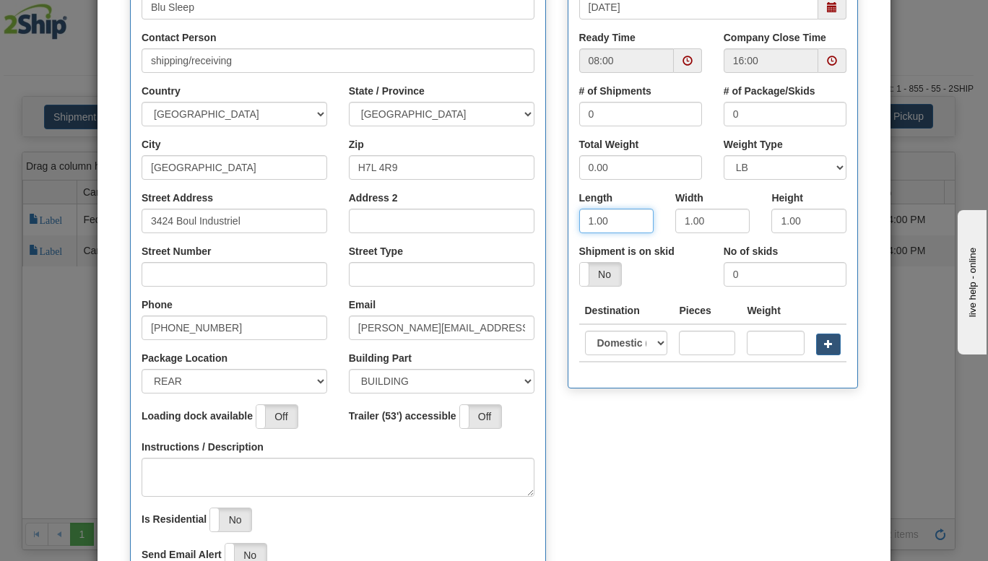
drag, startPoint x: 616, startPoint y: 223, endPoint x: 325, endPoint y: 212, distance: 291.2
click at [325, 212] on div "Pickup Location Company Blu Sleep Contact Person shipping/receiving Country [GE…" at bounding box center [493, 271] width 749 height 667
type input "16"
drag, startPoint x: 720, startPoint y: 224, endPoint x: 440, endPoint y: 246, distance: 281.0
drag, startPoint x: 440, startPoint y: 246, endPoint x: 698, endPoint y: 217, distance: 259.4
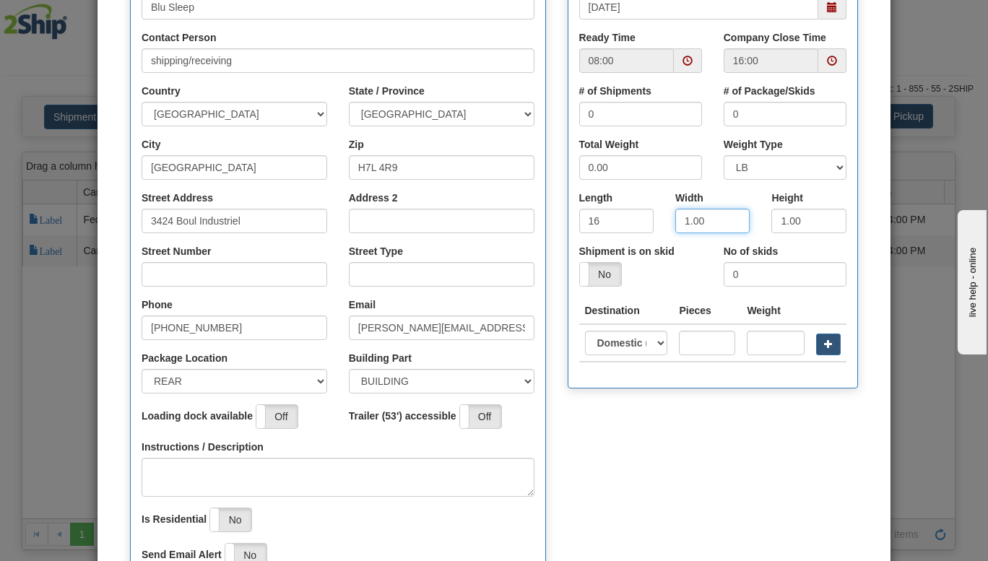
click at [698, 217] on input "1.00" at bounding box center [712, 221] width 74 height 25
type input "1"
type input "8"
drag, startPoint x: 811, startPoint y: 217, endPoint x: 666, endPoint y: 238, distance: 146.7
click at [666, 238] on div "Length 16 Width 8 Height" at bounding box center [712, 217] width 289 height 53
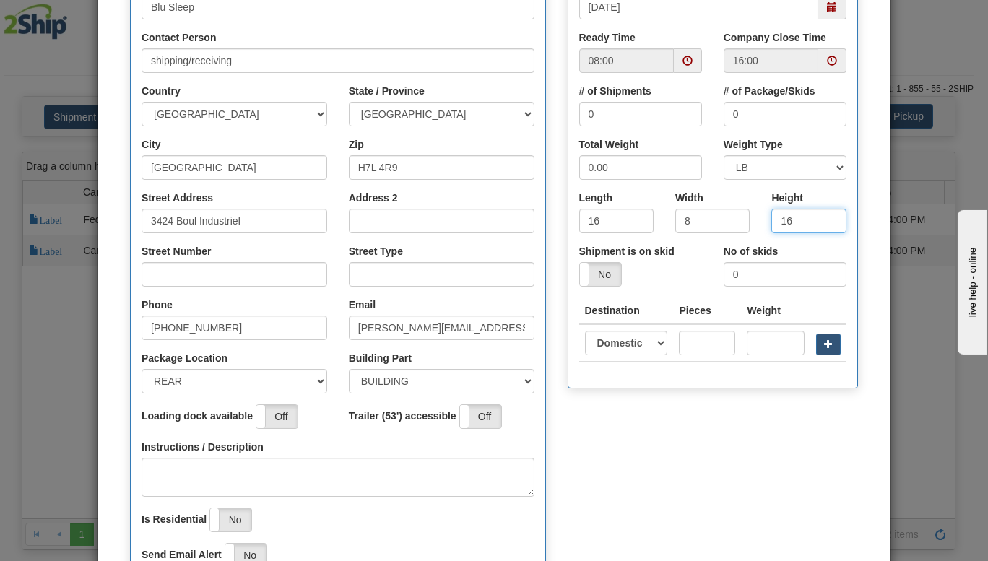
type input "16"
drag, startPoint x: 613, startPoint y: 171, endPoint x: 392, endPoint y: 196, distance: 222.3
click at [392, 196] on div "Pickup Location Company Blu Sleep Contact Person shipping/receiving Country [GE…" at bounding box center [493, 271] width 749 height 667
type input "40"
drag, startPoint x: 542, startPoint y: 111, endPoint x: 362, endPoint y: 125, distance: 180.3
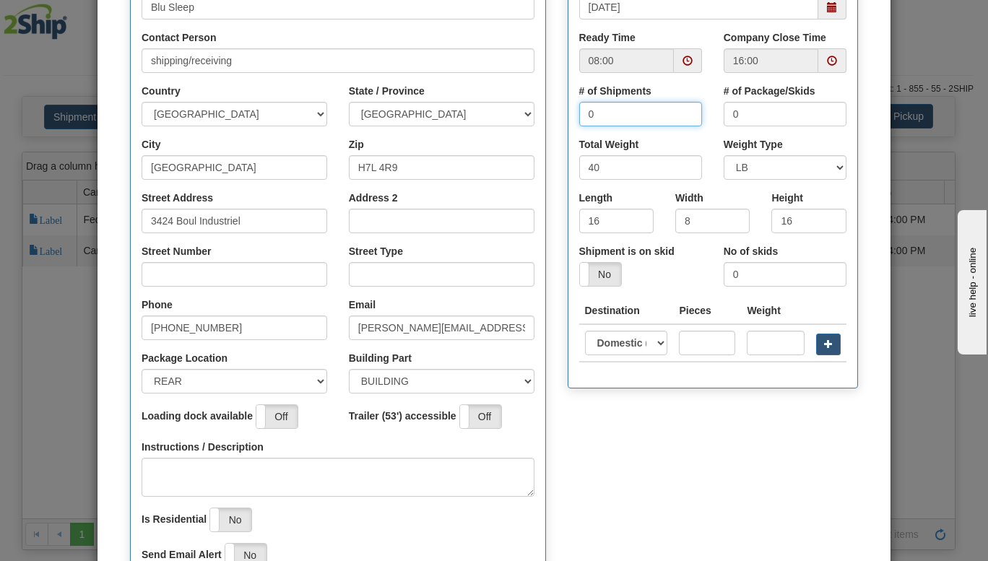
click at [362, 125] on div "Pickup Location Company Blu Sleep Contact Person shipping/receiving Country [GE…" at bounding box center [493, 271] width 749 height 667
type input "4"
drag, startPoint x: 766, startPoint y: 125, endPoint x: 646, endPoint y: 147, distance: 121.9
click at [646, 147] on div "Pickup Date [DATE] Ready Time 08:00 Company Close Time 16:00 # of Shipments 4" at bounding box center [712, 176] width 289 height 422
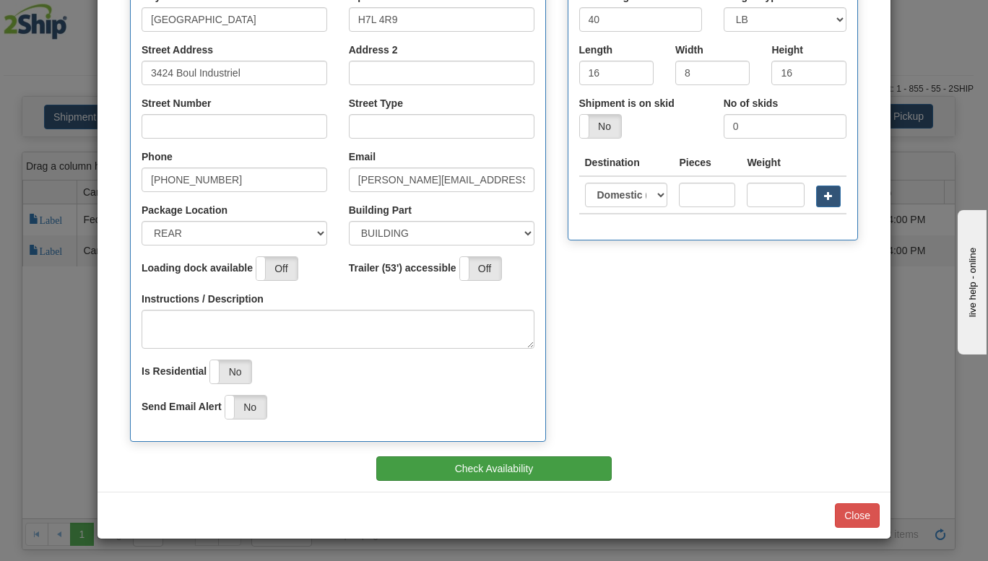
type input "4"
click at [515, 472] on button "Check Availability" at bounding box center [493, 468] width 235 height 25
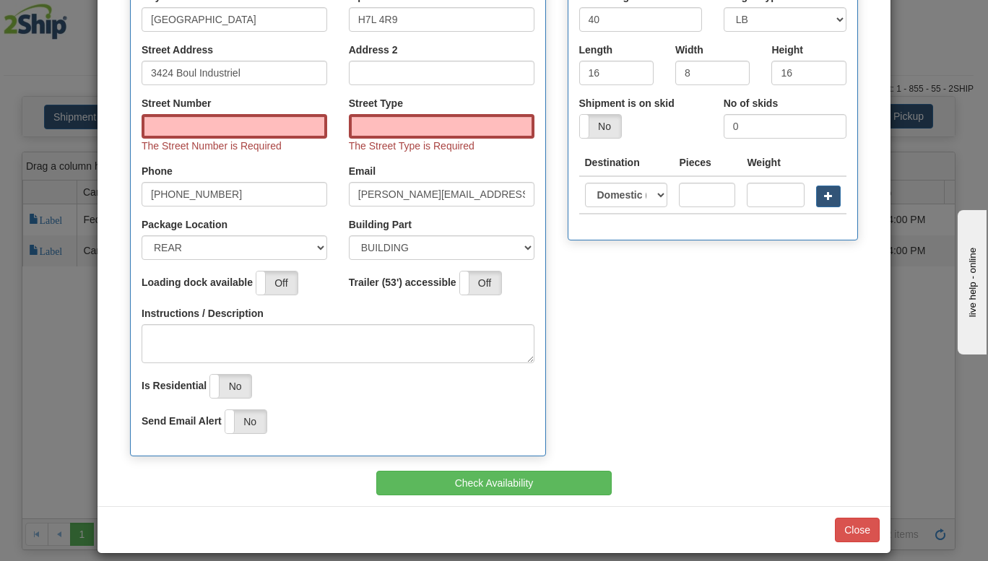
click at [276, 110] on div "Street Number The Street Number is Required" at bounding box center [234, 124] width 186 height 57
click at [249, 125] on input "Street Number" at bounding box center [234, 126] width 186 height 25
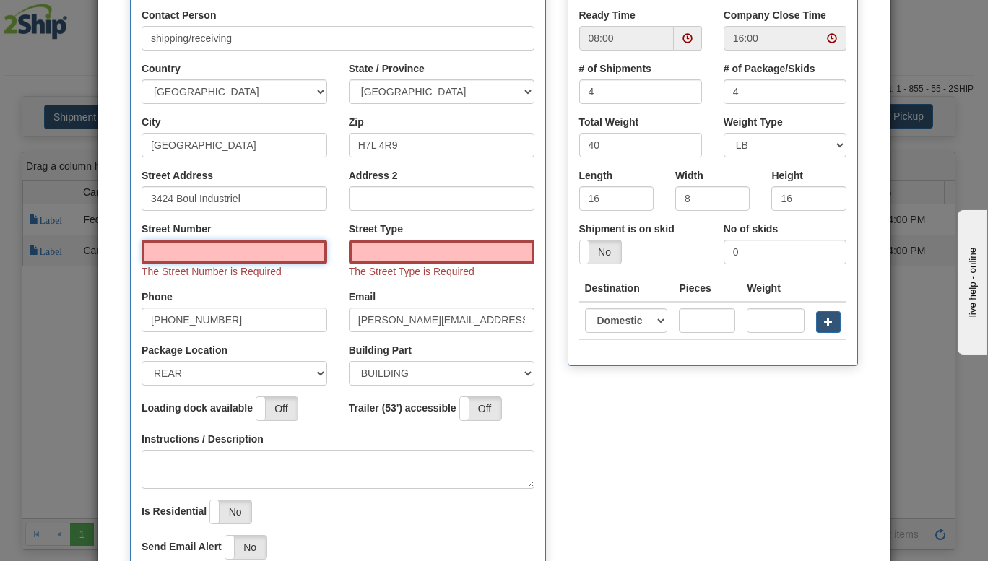
scroll to position [233, 0]
click at [247, 198] on input "3424 Boul Industriel" at bounding box center [234, 199] width 186 height 25
drag, startPoint x: 169, startPoint y: 196, endPoint x: 40, endPoint y: 219, distance: 131.1
click at [40, 219] on div "× Request Pickup for Carrier 11 - Purolator Step 1 Pickup Location Step 2 Picku…" at bounding box center [494, 280] width 988 height 561
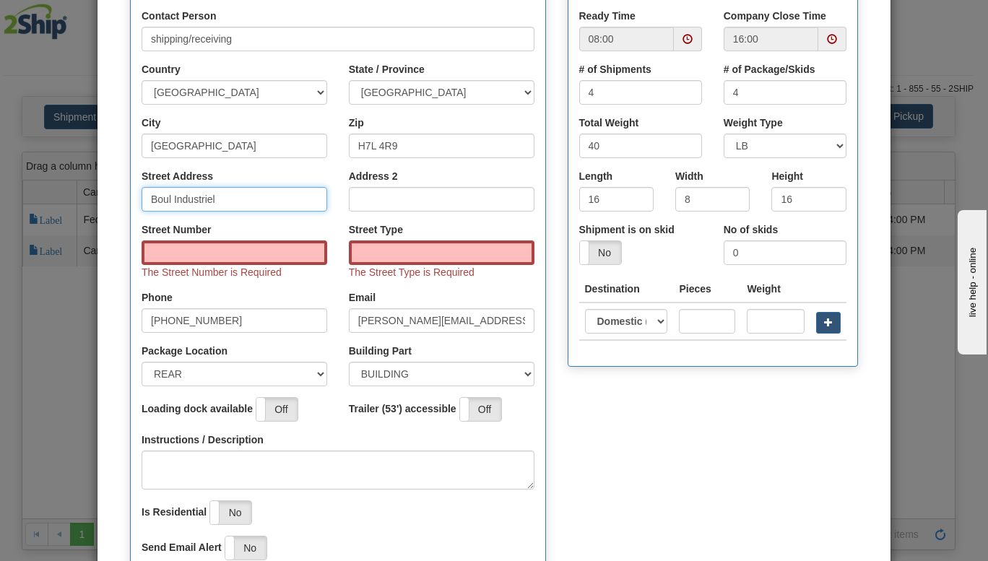
click at [219, 204] on input "Boul Industriel" at bounding box center [234, 199] width 186 height 25
type input "Boul Industriel"
click at [214, 253] on input "Street Number" at bounding box center [234, 252] width 186 height 25
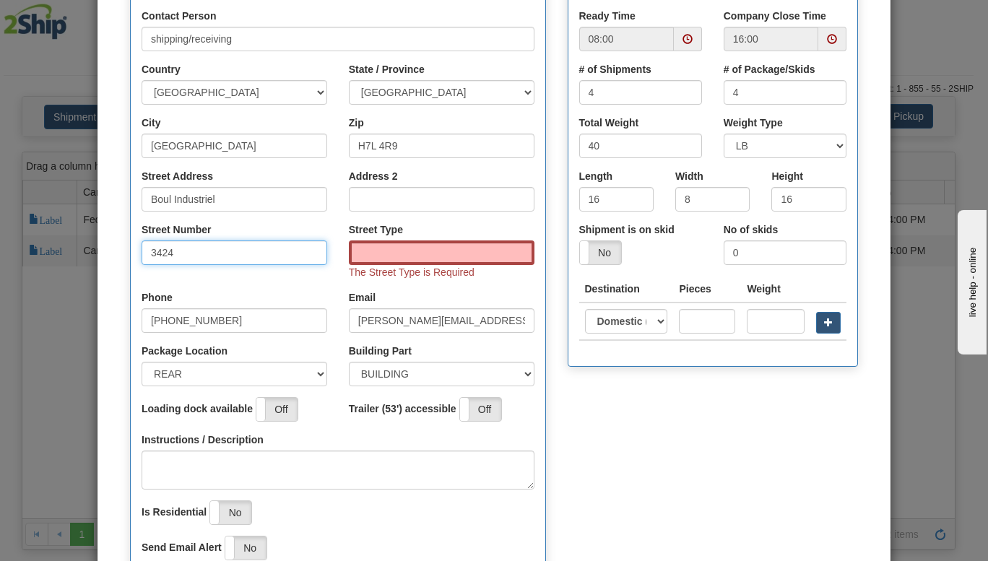
type input "3424"
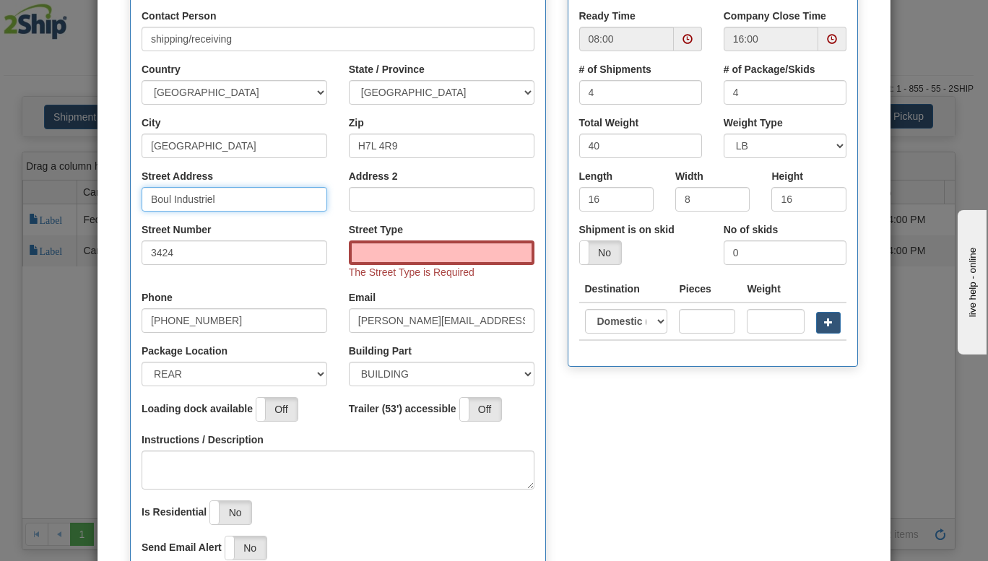
click at [146, 201] on input "Boul Industriel" at bounding box center [234, 199] width 186 height 25
type input "3424 Boul Industriel"
click at [360, 250] on input "Street Type" at bounding box center [442, 252] width 186 height 25
click at [357, 250] on input "Street Type" at bounding box center [442, 252] width 186 height 25
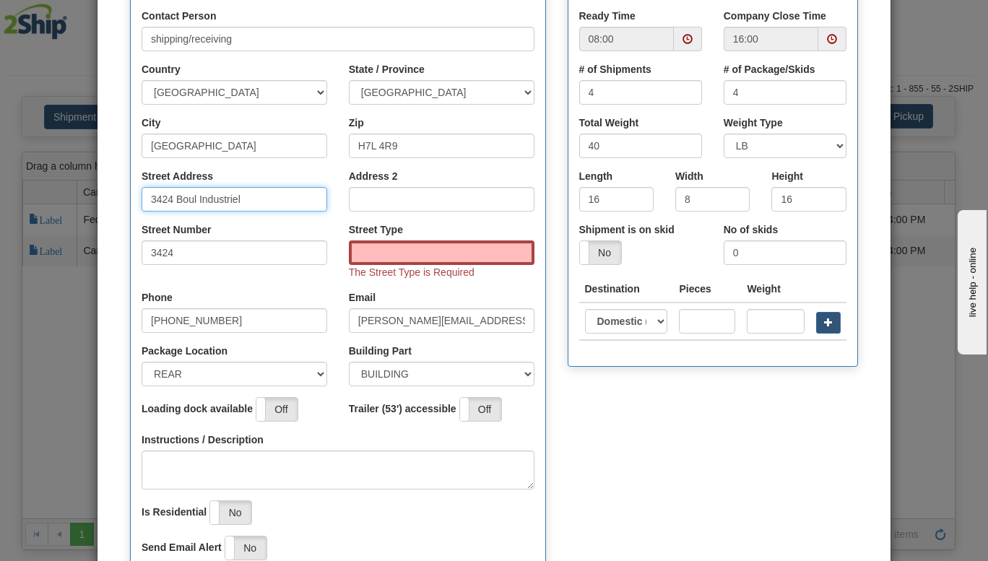
drag, startPoint x: 170, startPoint y: 201, endPoint x: 269, endPoint y: 220, distance: 101.4
click at [269, 220] on div "Street Address 3424 Boul Industriel" at bounding box center [234, 195] width 207 height 53
click at [391, 243] on input "Street Type" at bounding box center [442, 252] width 186 height 25
paste input "Boul Industriel"
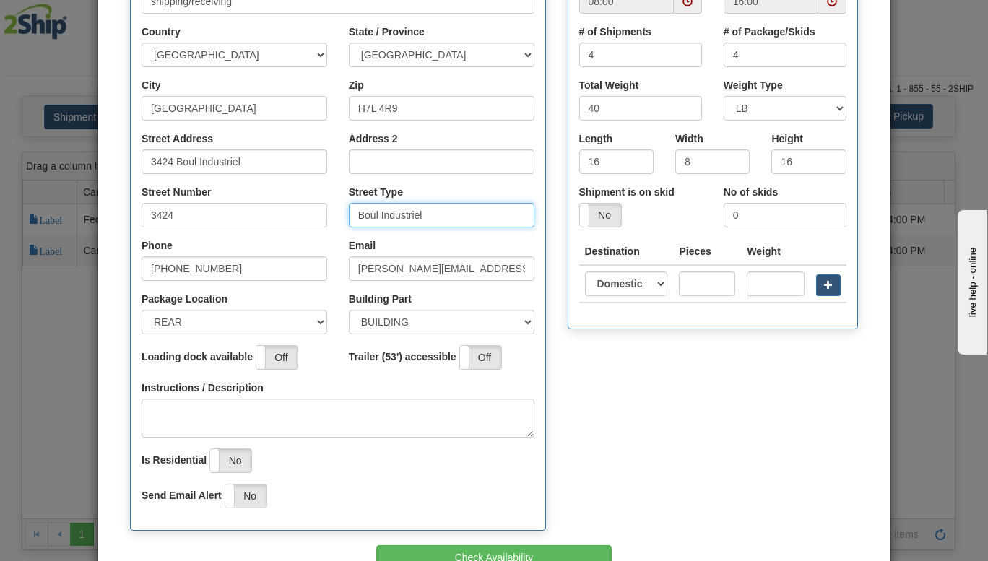
scroll to position [360, 0]
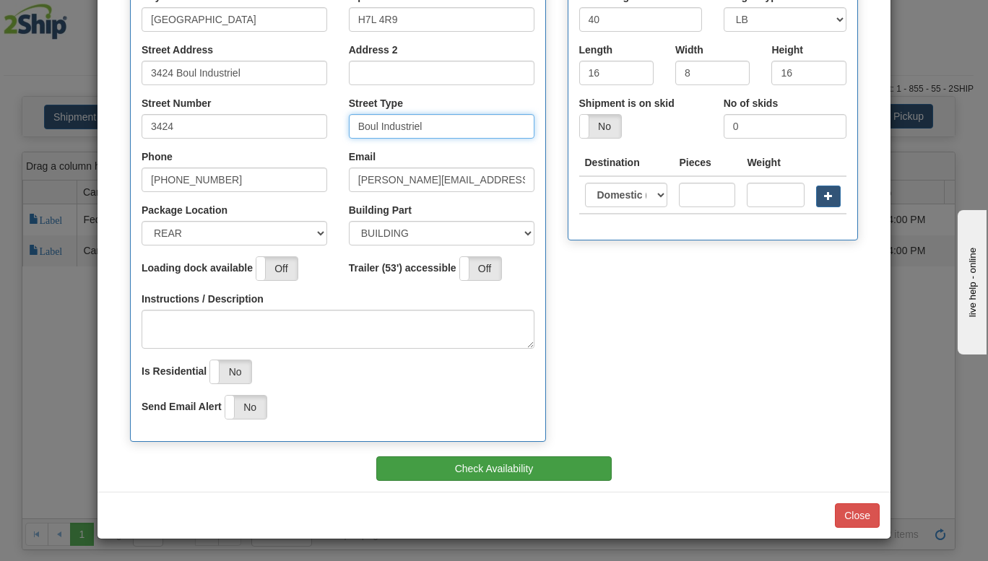
type input "Boul Industriel"
click at [500, 479] on button "Check Availability" at bounding box center [493, 468] width 235 height 25
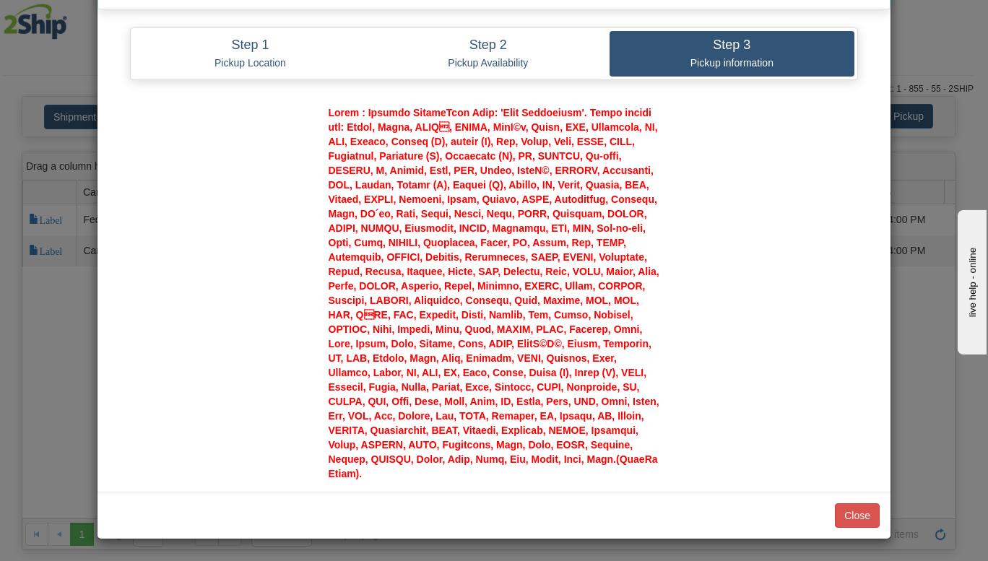
scroll to position [54, 0]
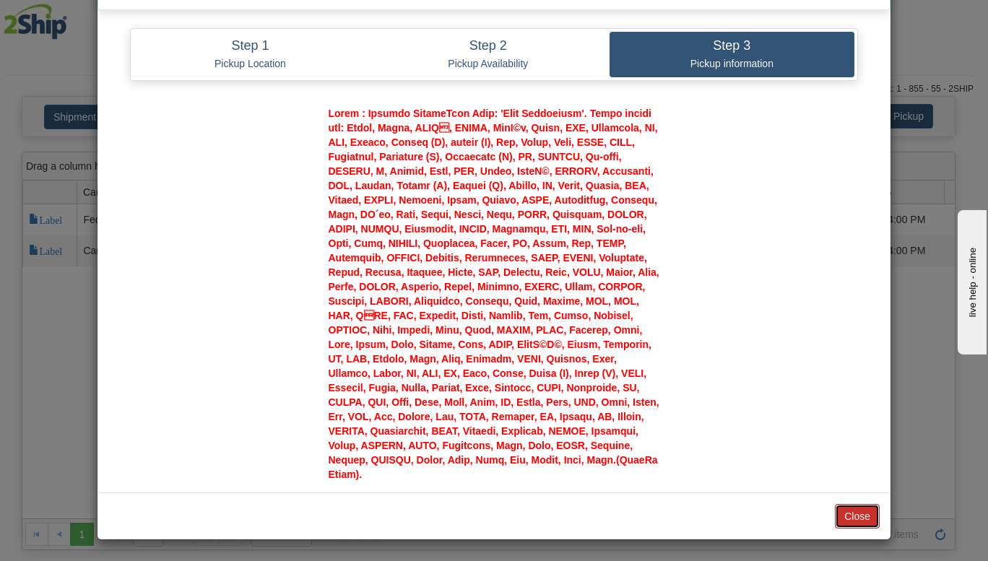
click at [837, 508] on button "Close" at bounding box center [857, 516] width 45 height 25
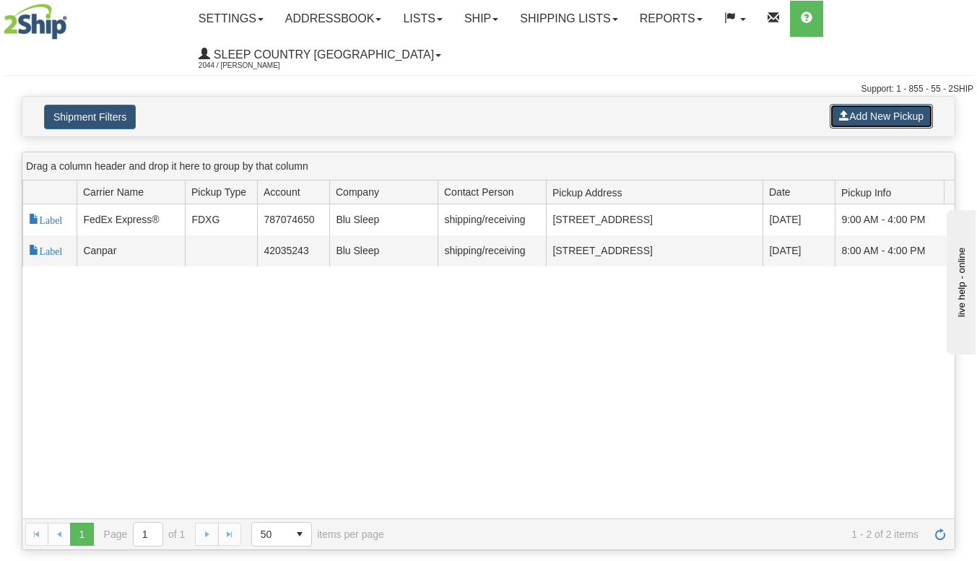
click at [835, 116] on button "Add New Pickup" at bounding box center [881, 116] width 103 height 25
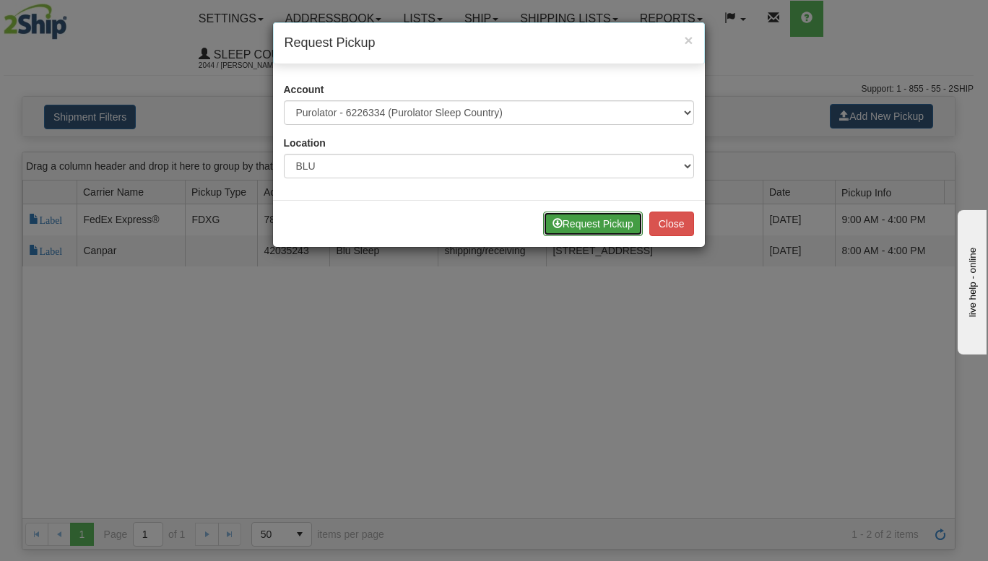
click at [604, 217] on button "Request Pickup" at bounding box center [593, 224] width 100 height 25
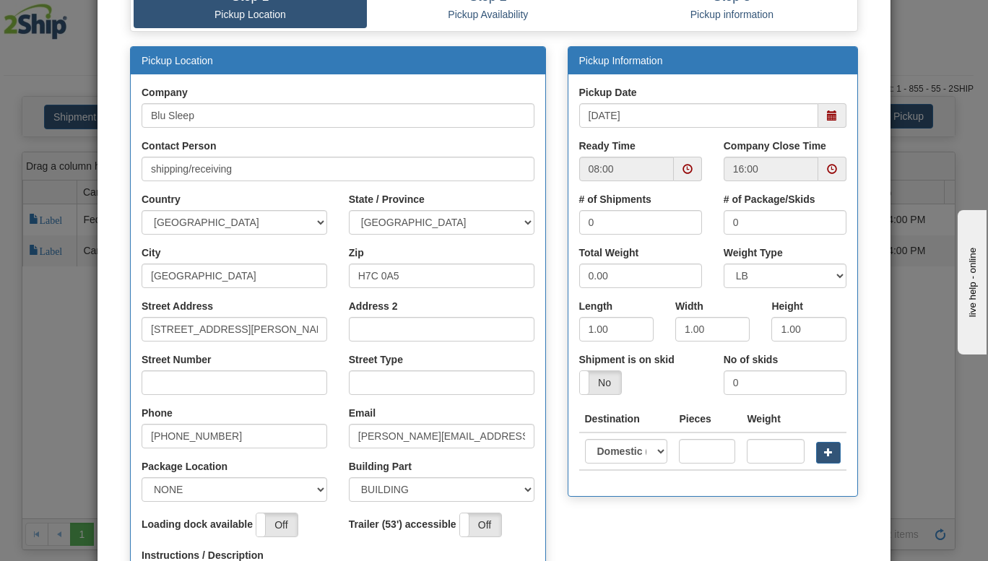
scroll to position [172, 0]
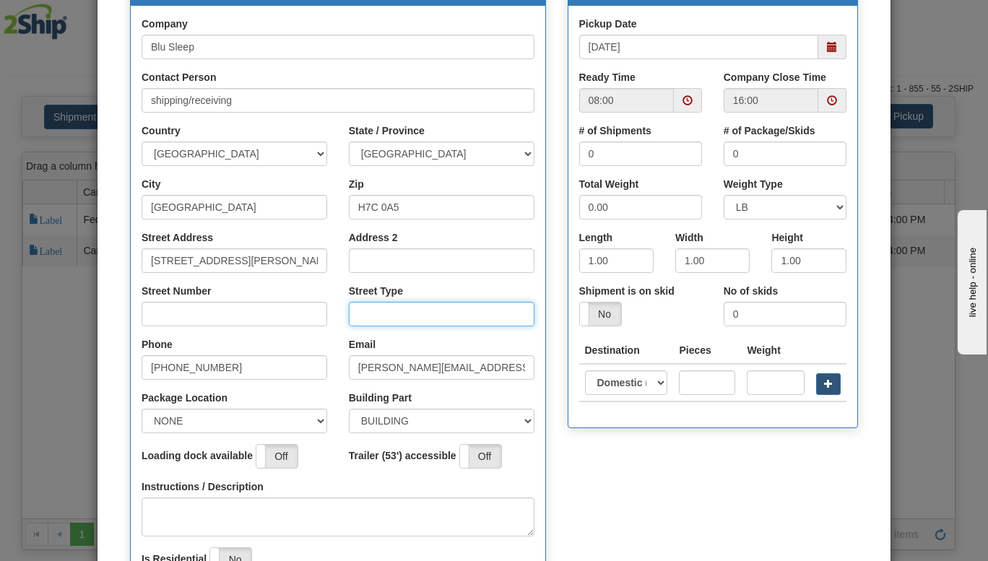
click at [399, 315] on input "Street Type" at bounding box center [442, 314] width 186 height 25
type input "Boulevard"
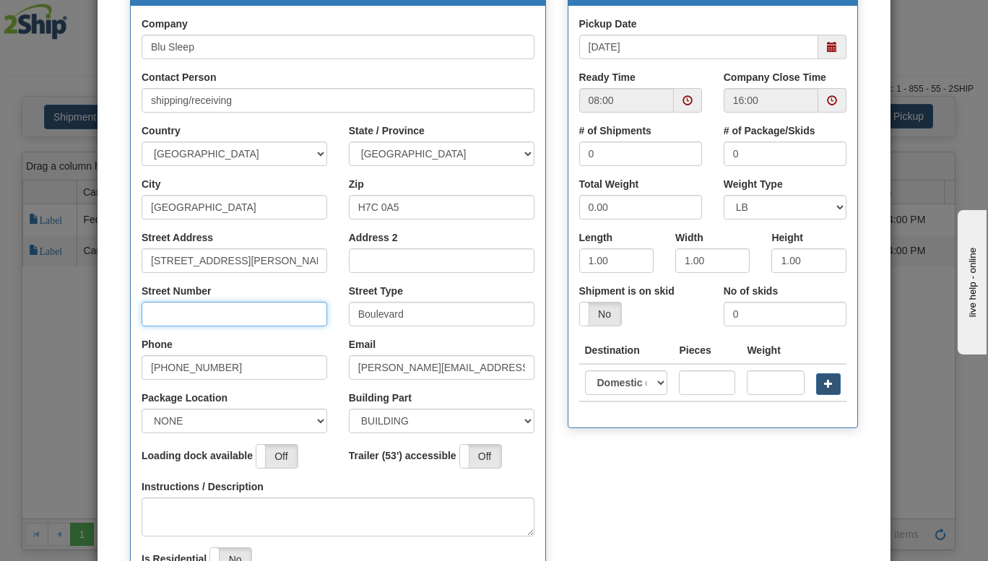
click at [246, 317] on input "Street Number" at bounding box center [234, 314] width 186 height 25
type input "3424"
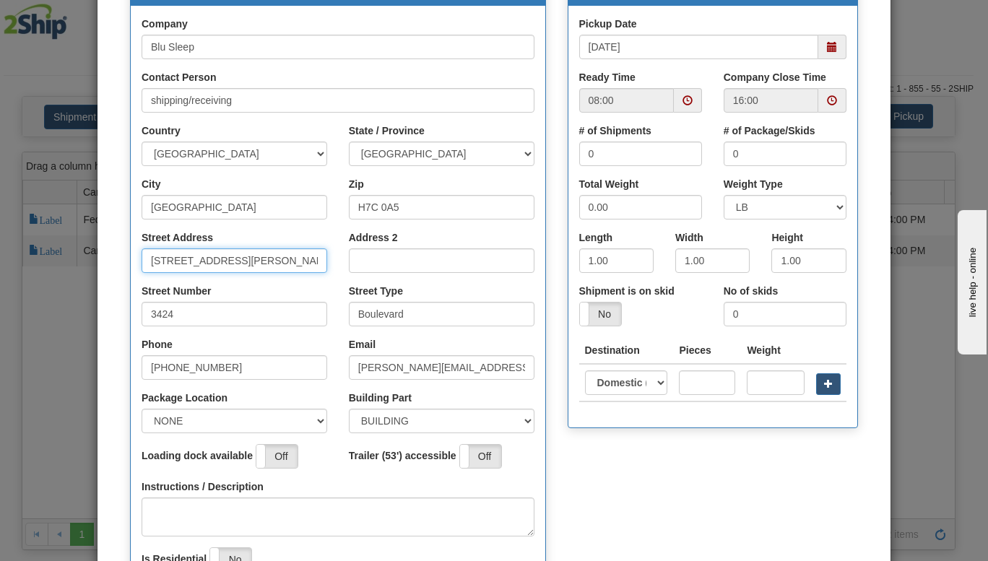
drag, startPoint x: 219, startPoint y: 275, endPoint x: 25, endPoint y: 301, distance: 195.9
click at [25, 301] on div "× Request Pickup for Carrier 11 - Purolator Step 1 Pickup Location Step 2 Picku…" at bounding box center [494, 280] width 988 height 561
click at [223, 255] on input "Street Address" at bounding box center [234, 260] width 186 height 25
type input "3424 Boul Industriel"
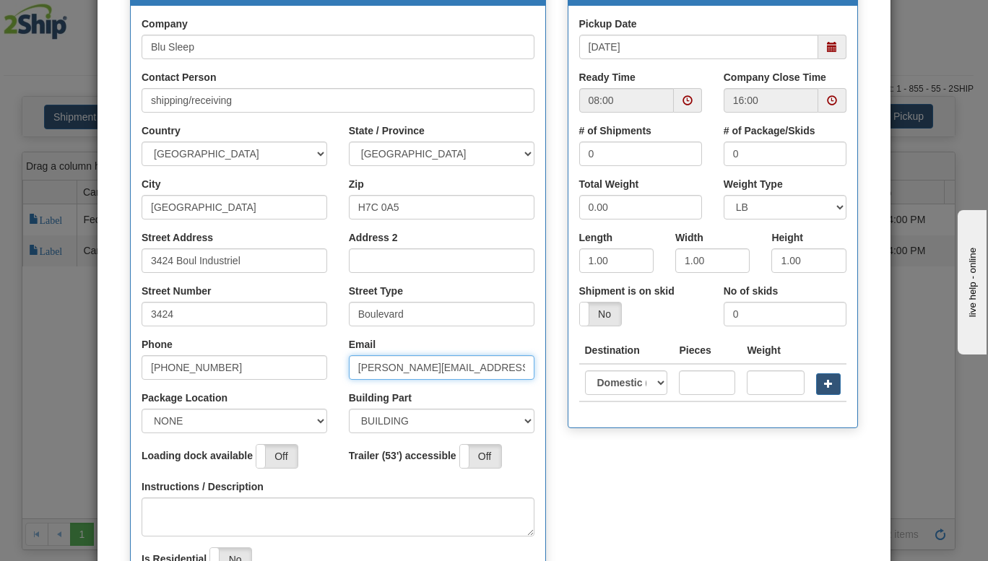
click at [354, 372] on input "[PERSON_NAME][EMAIL_ADDRESS][DOMAIN_NAME]" at bounding box center [442, 367] width 186 height 25
click at [440, 375] on input "[PERSON_NAME][EMAIL_ADDRESS][DOMAIN_NAME]" at bounding box center [442, 367] width 186 height 25
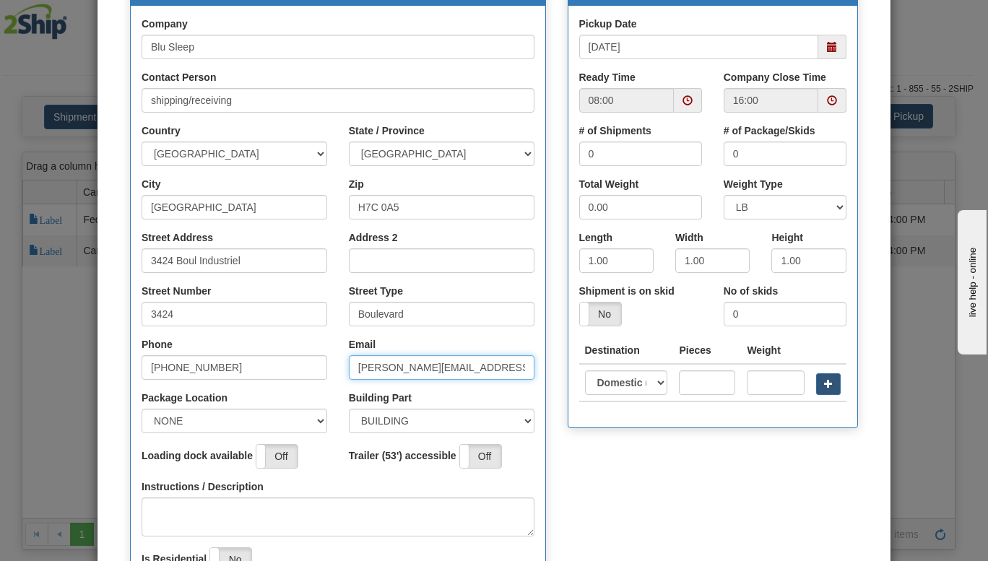
click at [368, 367] on input "[PERSON_NAME][EMAIL_ADDRESS][DOMAIN_NAME]" at bounding box center [442, 367] width 186 height 25
type input "[PERSON_NAME][EMAIL_ADDRESS][DOMAIN_NAME]"
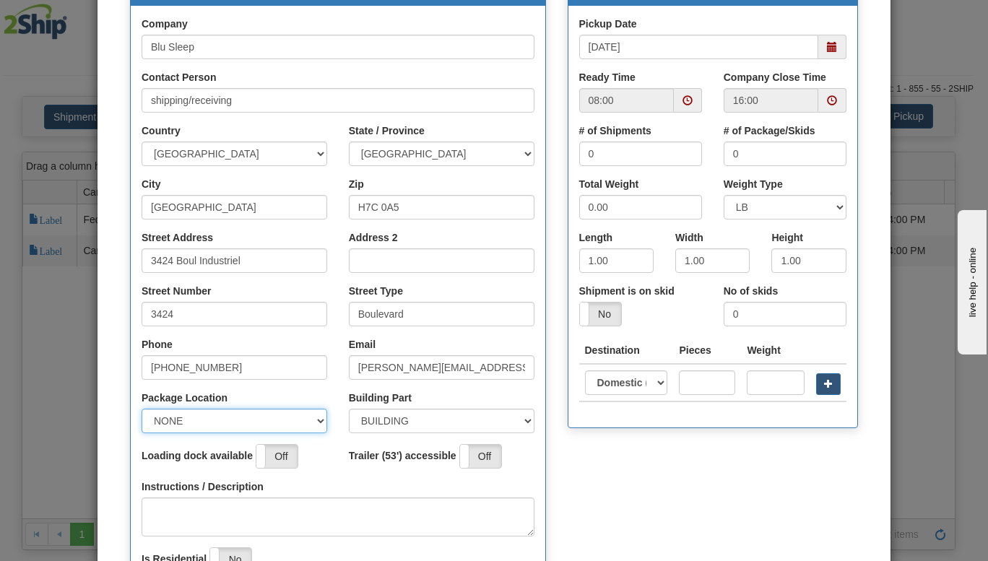
click at [234, 424] on select "NONE FRONT REAR SIDE" at bounding box center [234, 421] width 186 height 25
select select "2"
click at [141, 409] on select "NONE FRONT REAR SIDE" at bounding box center [234, 421] width 186 height 25
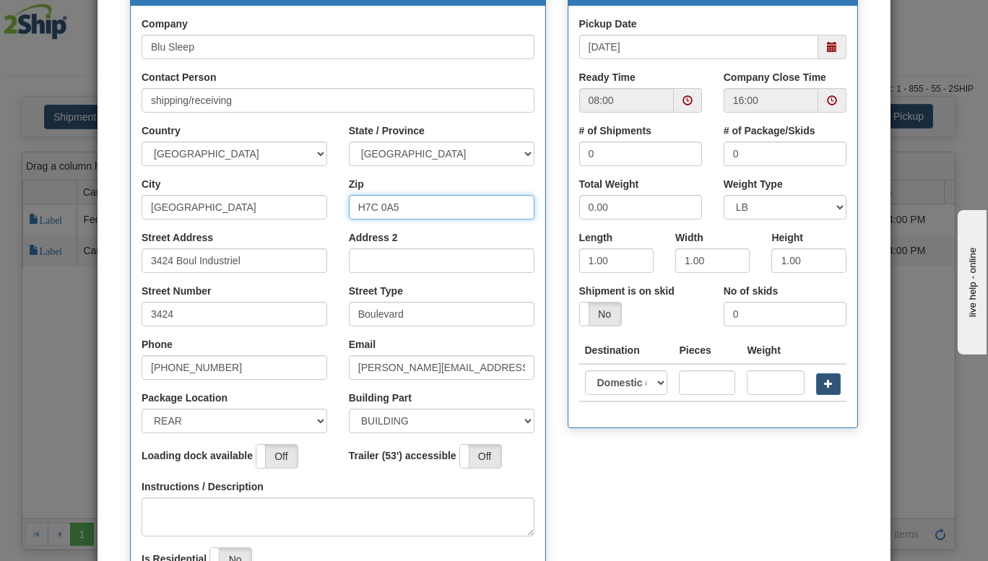
drag, startPoint x: 413, startPoint y: 205, endPoint x: 145, endPoint y: 200, distance: 267.9
click at [145, 200] on div "City [GEOGRAPHIC_DATA] Zip H7C 0A5" at bounding box center [338, 203] width 414 height 53
click at [416, 199] on input "Zip" at bounding box center [442, 207] width 186 height 25
type input "H7L 4R9"
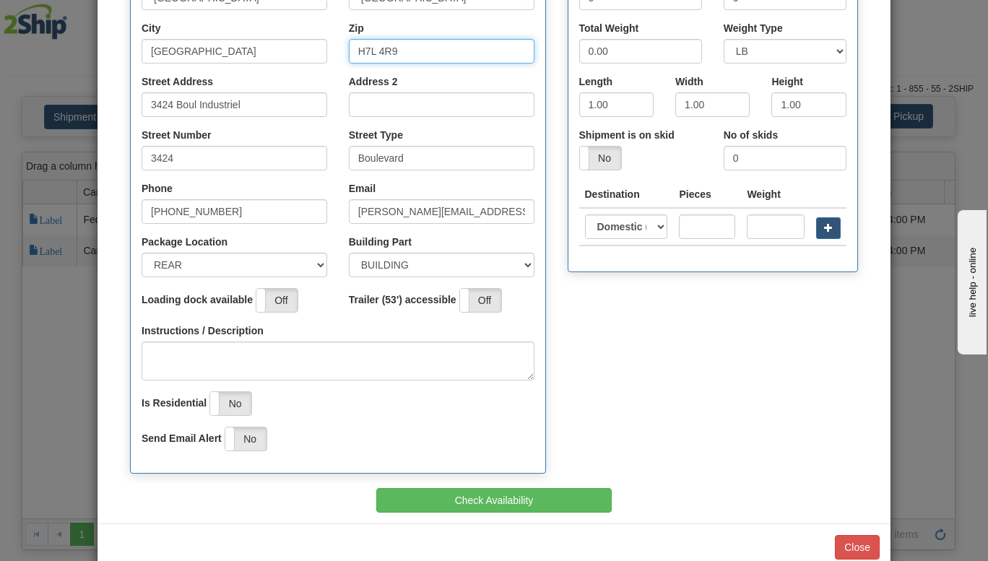
scroll to position [360, 0]
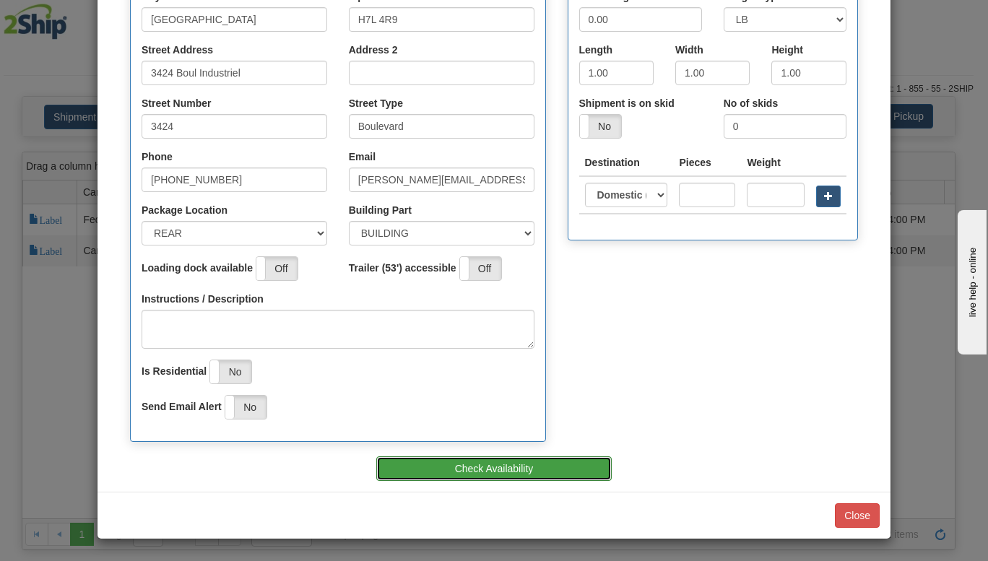
click at [482, 460] on button "Check Availability" at bounding box center [493, 468] width 235 height 25
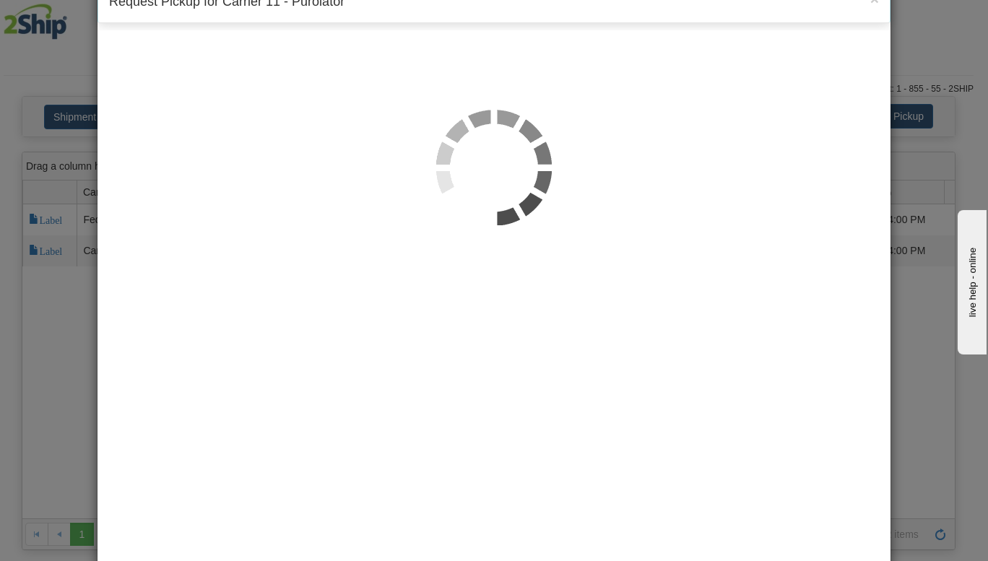
scroll to position [0, 0]
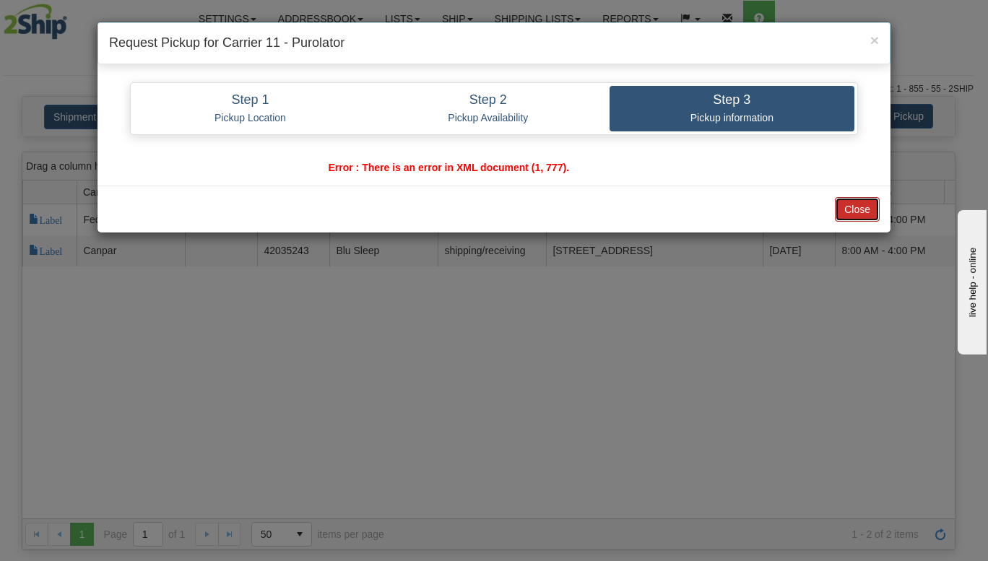
click at [841, 210] on button "Close" at bounding box center [857, 209] width 45 height 25
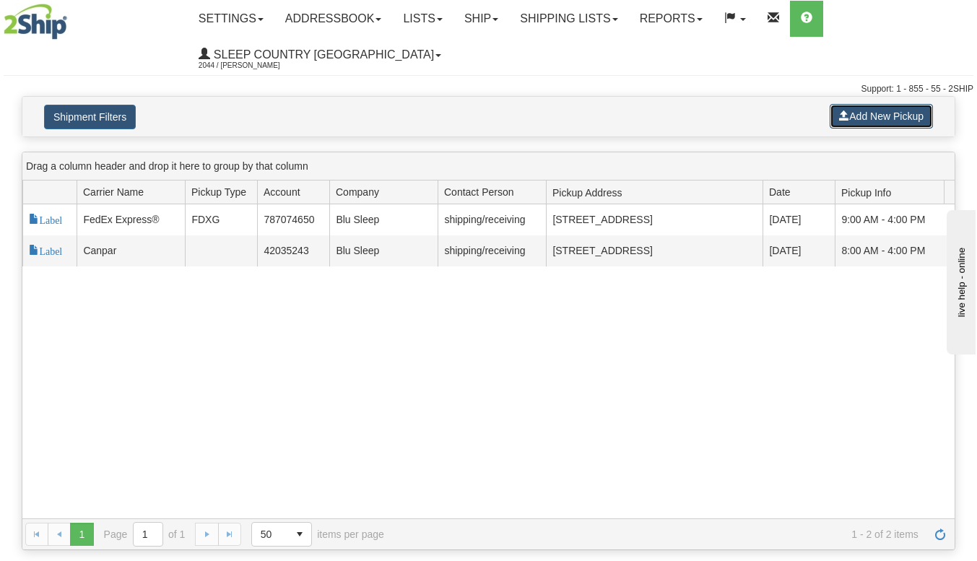
click at [861, 107] on button "Add New Pickup" at bounding box center [881, 116] width 103 height 25
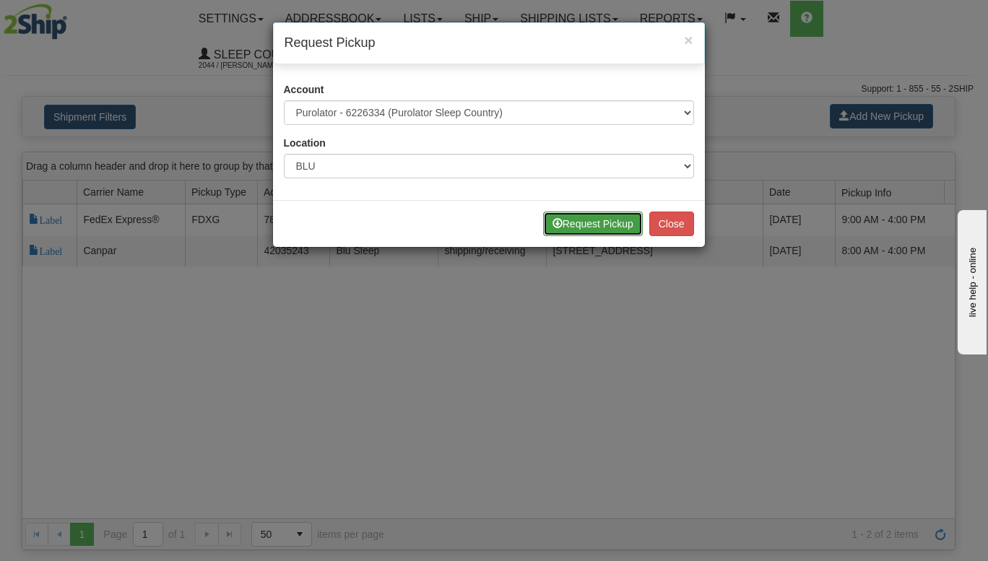
click at [595, 235] on button "Request Pickup" at bounding box center [593, 224] width 100 height 25
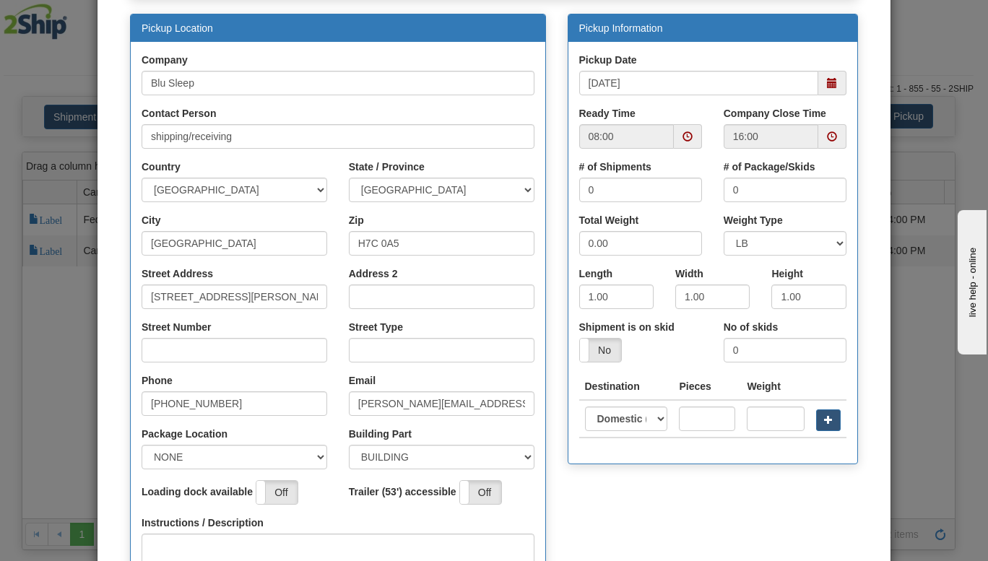
scroll to position [137, 0]
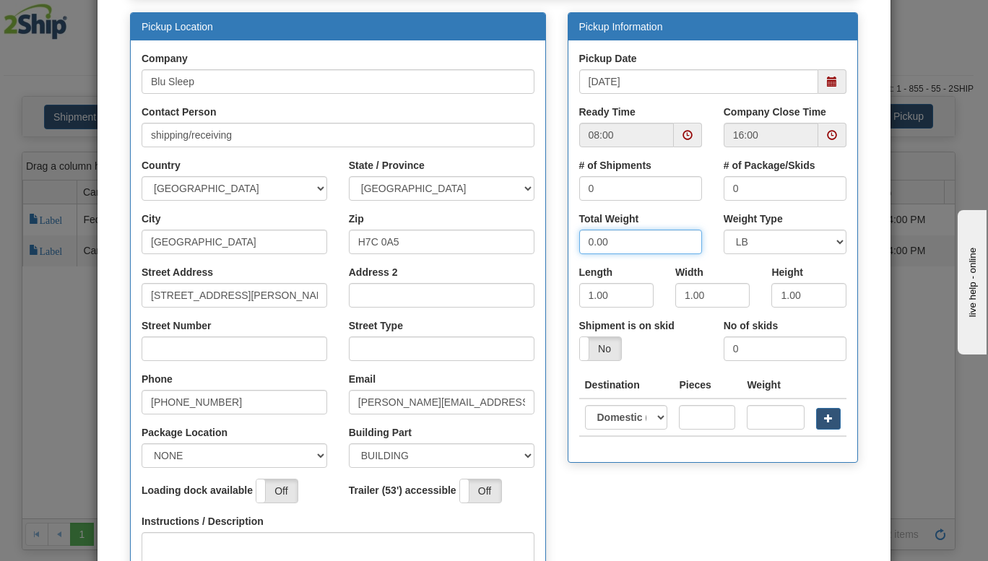
drag, startPoint x: 624, startPoint y: 236, endPoint x: 534, endPoint y: 238, distance: 91.0
click at [534, 238] on div "Pickup Location Company Blu Sleep Contact Person shipping/receiving Country [GE…" at bounding box center [493, 345] width 749 height 667
type input "40"
click at [593, 289] on input "1.00" at bounding box center [616, 295] width 74 height 25
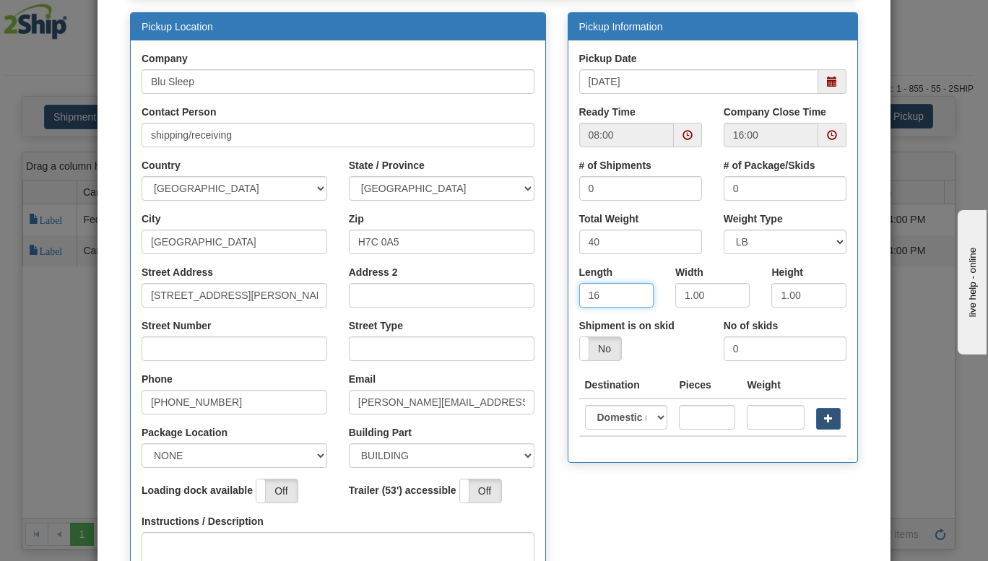
type input "16"
click at [700, 298] on input "1.00" at bounding box center [712, 295] width 74 height 25
type input "8"
click at [806, 295] on input "1.00" at bounding box center [808, 295] width 74 height 25
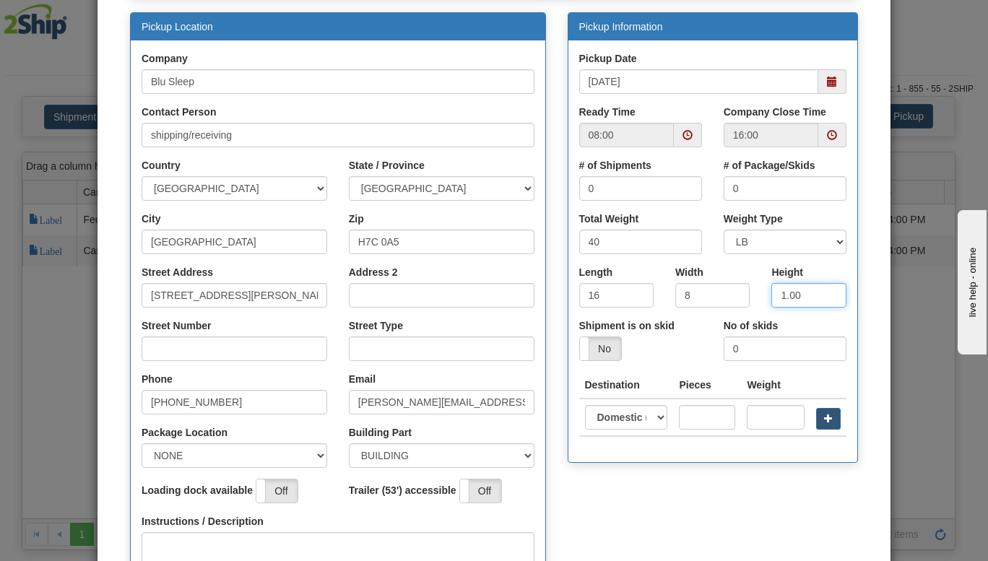
click at [806, 295] on input "1.00" at bounding box center [808, 295] width 74 height 25
type input "16"
click at [613, 190] on input "0" at bounding box center [640, 188] width 123 height 25
type input "4"
click at [744, 190] on input "0" at bounding box center [784, 188] width 123 height 25
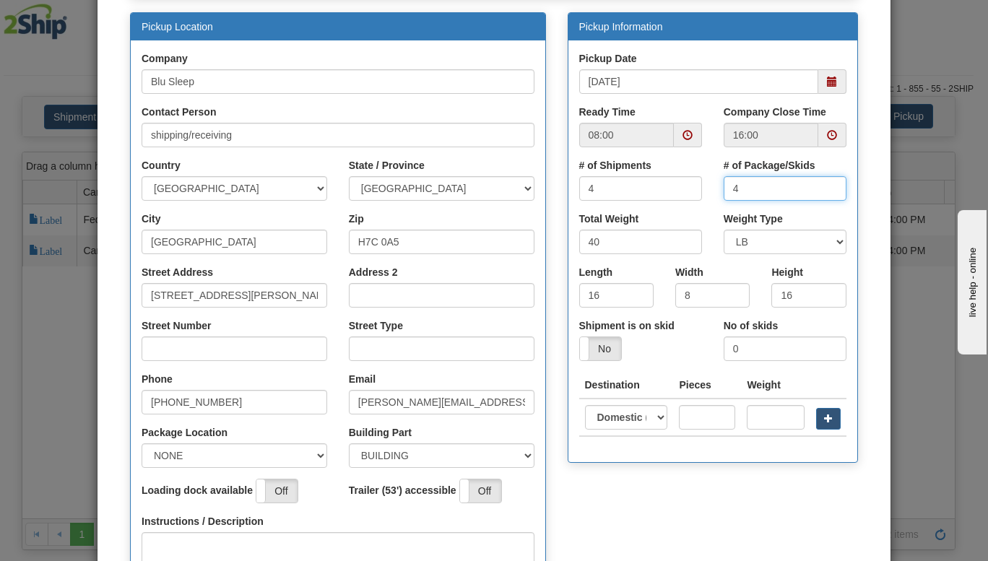
type input "4"
drag, startPoint x: 303, startPoint y: 241, endPoint x: 181, endPoint y: 253, distance: 122.6
click at [181, 253] on div "City [GEOGRAPHIC_DATA] Zip H7C 0A5" at bounding box center [338, 238] width 414 height 53
click at [357, 242] on input "Zip" at bounding box center [442, 242] width 186 height 25
type input "H7L 4R9"
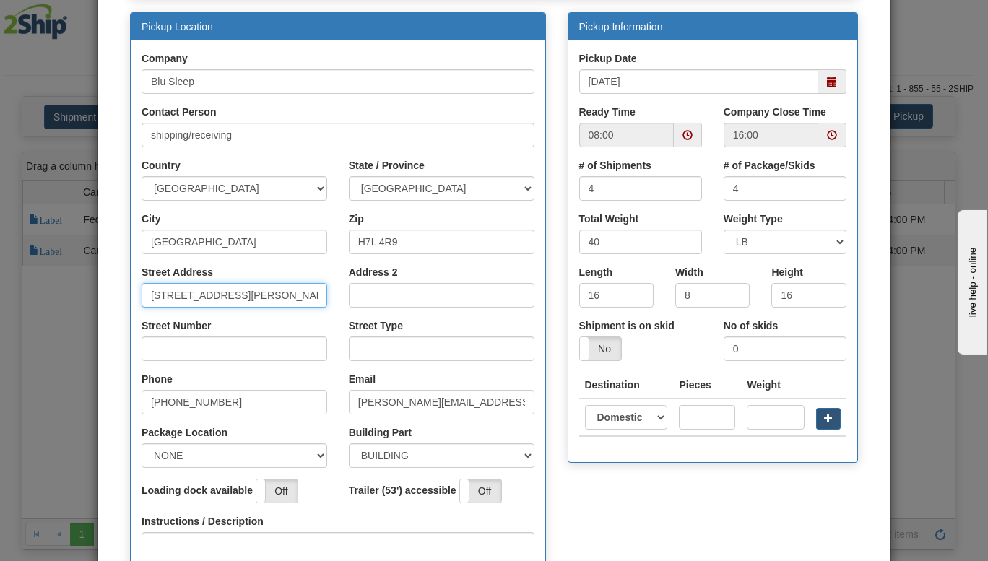
drag, startPoint x: 306, startPoint y: 302, endPoint x: 0, endPoint y: 285, distance: 306.6
click at [0, 285] on div "× Request Pickup for Carrier 11 - Purolator Step 1 Pickup Location Step 2 Picku…" at bounding box center [494, 280] width 988 height 561
click at [183, 297] on input "Street Address" at bounding box center [234, 295] width 186 height 25
type input "3424 Boul Industriel"
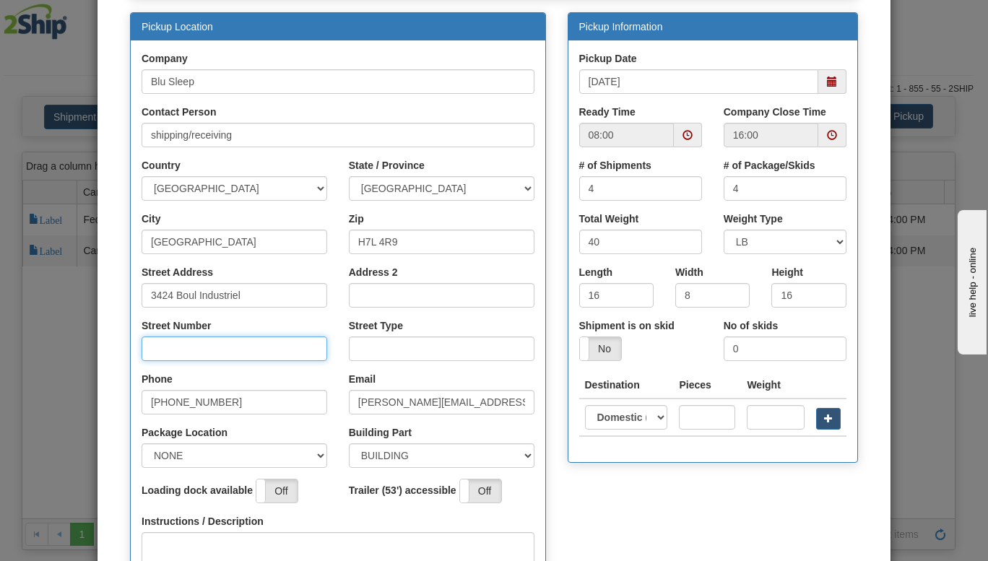
click at [196, 353] on input "Street Number" at bounding box center [234, 348] width 186 height 25
type input "3424"
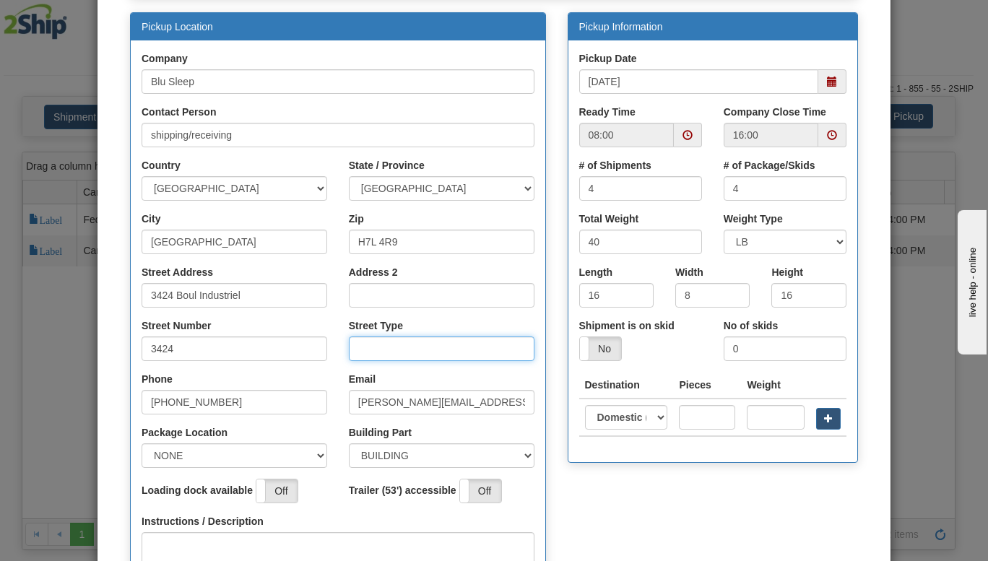
click at [393, 350] on input "Street Type" at bounding box center [442, 348] width 186 height 25
type input "Boulevard"
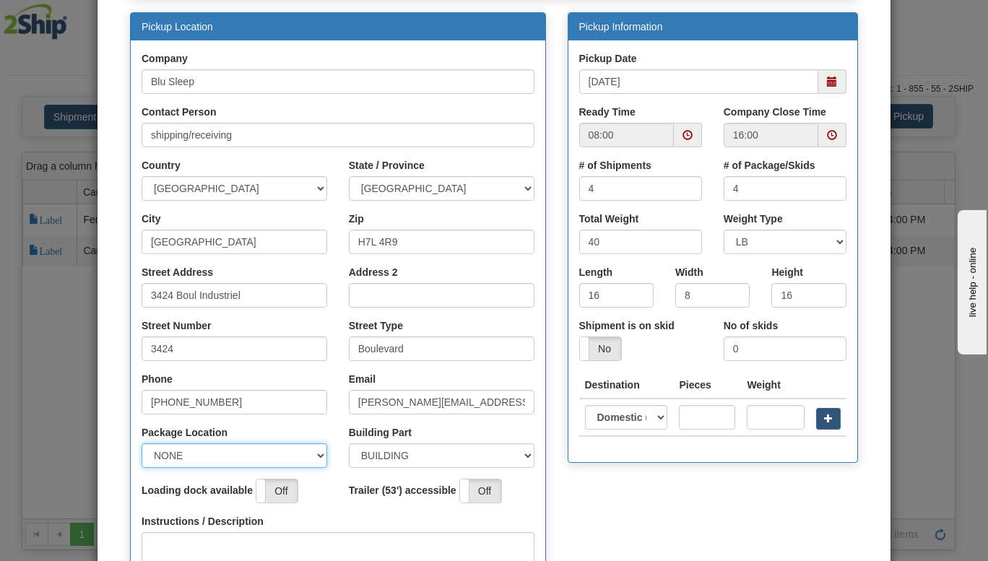
click at [287, 458] on select "NONE FRONT REAR SIDE" at bounding box center [234, 455] width 186 height 25
select select "2"
click at [141, 443] on select "NONE FRONT REAR SIDE" at bounding box center [234, 455] width 186 height 25
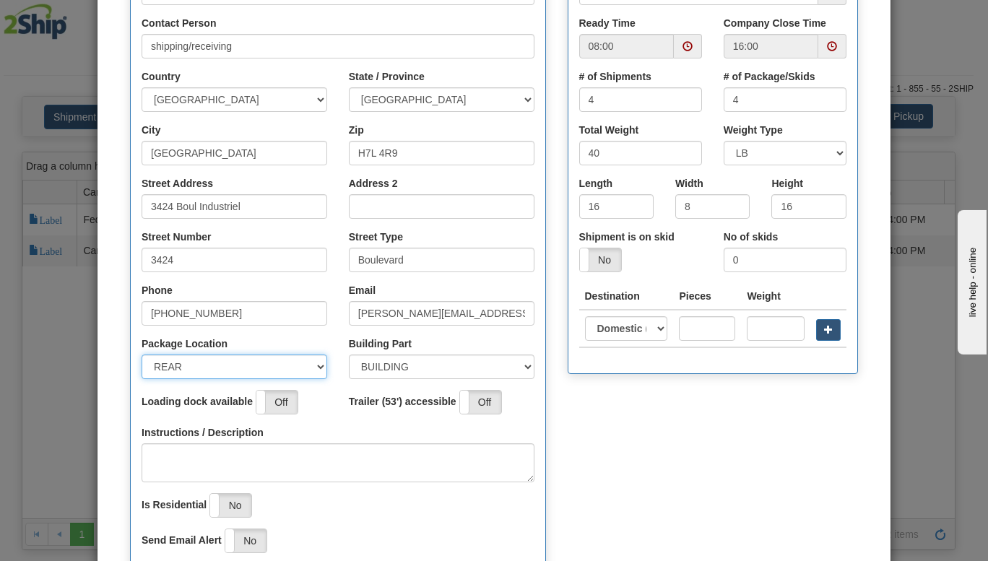
scroll to position [230, 0]
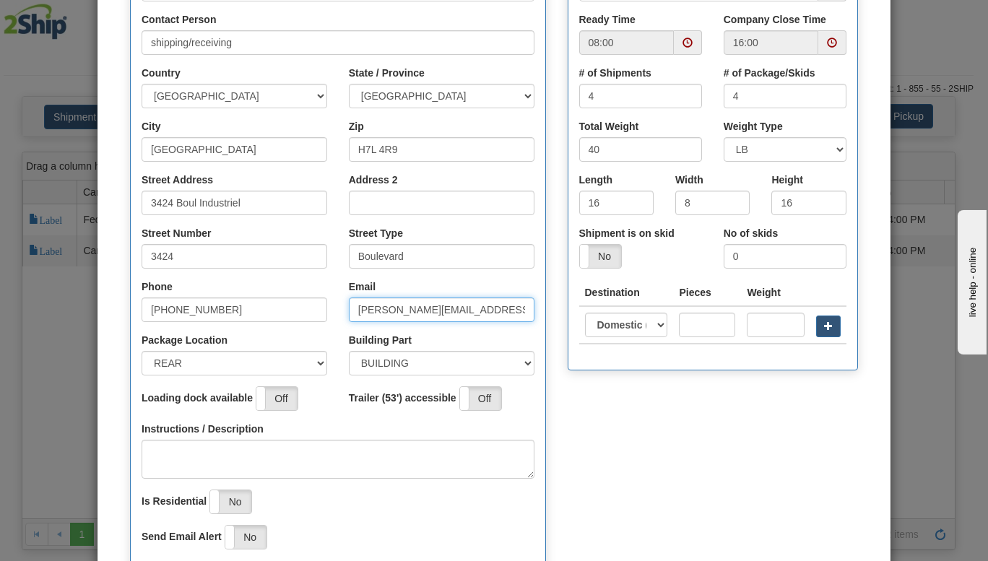
click at [372, 302] on input "[PERSON_NAME][EMAIL_ADDRESS][DOMAIN_NAME]" at bounding box center [442, 309] width 186 height 25
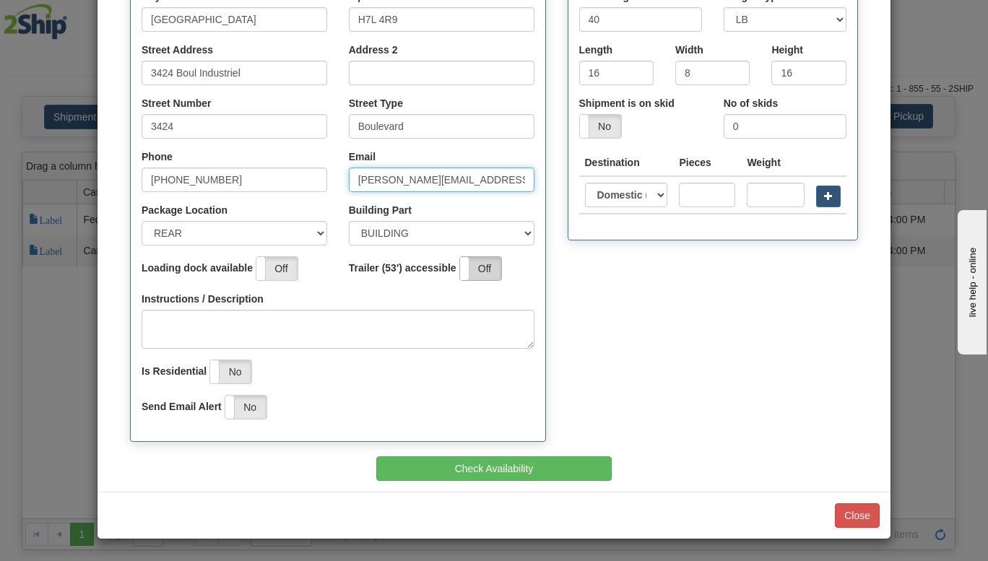
type input "[PERSON_NAME][EMAIL_ADDRESS][DOMAIN_NAME]"
click at [487, 274] on label "Off" at bounding box center [480, 268] width 41 height 23
click at [285, 266] on label "Off" at bounding box center [276, 268] width 41 height 23
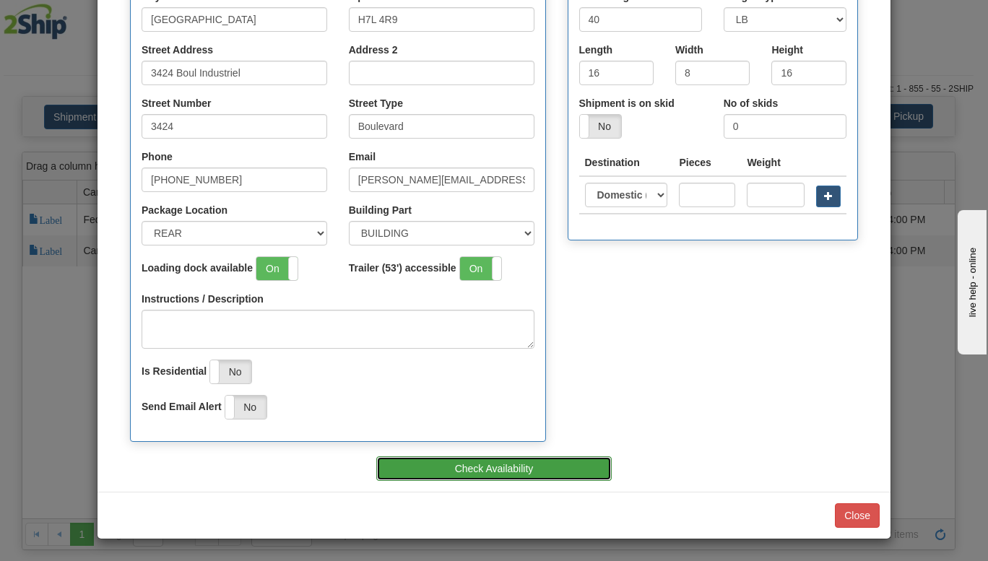
click at [556, 465] on button "Check Availability" at bounding box center [493, 468] width 235 height 25
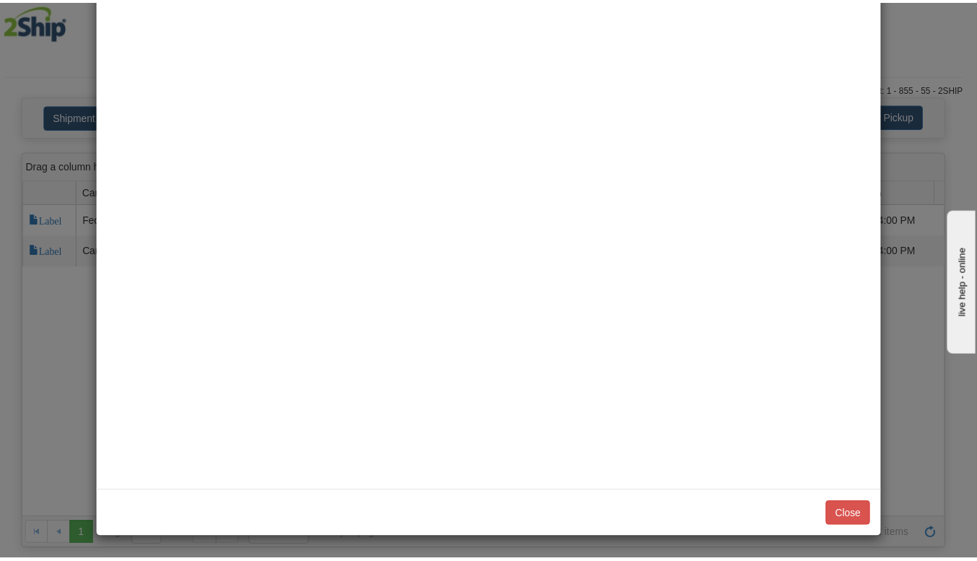
scroll to position [0, 0]
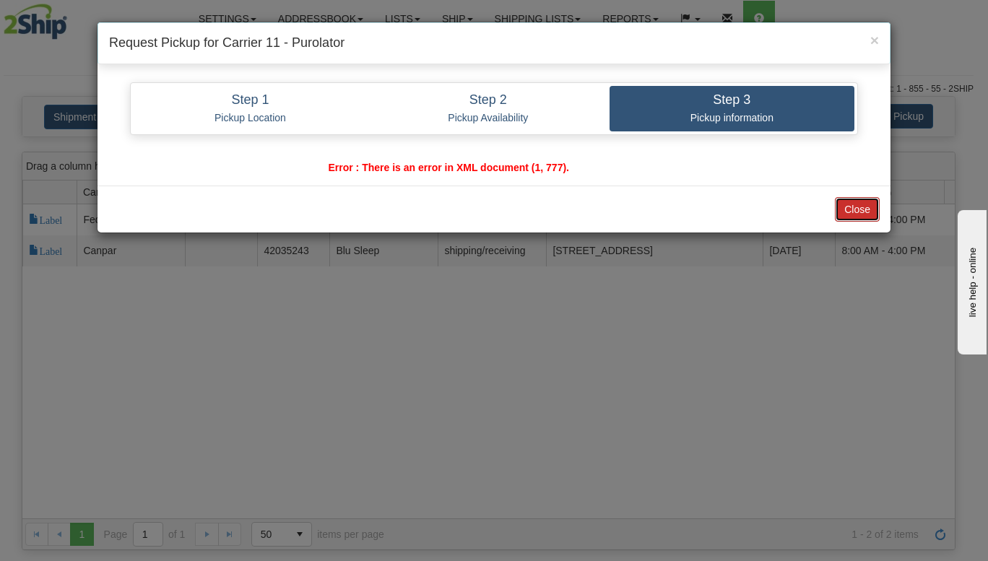
click at [879, 203] on button "Close" at bounding box center [857, 209] width 45 height 25
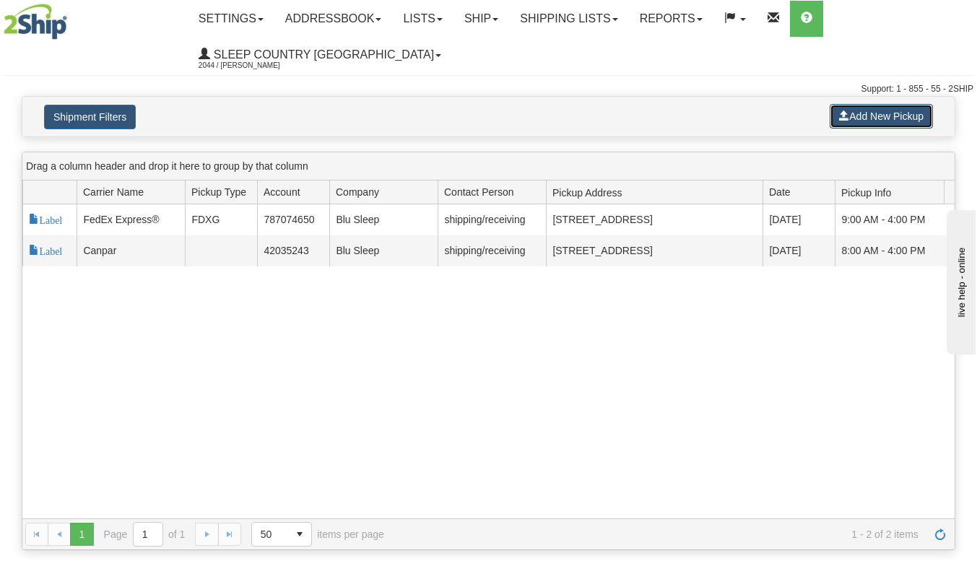
click at [854, 121] on button "Add New Pickup" at bounding box center [881, 116] width 103 height 25
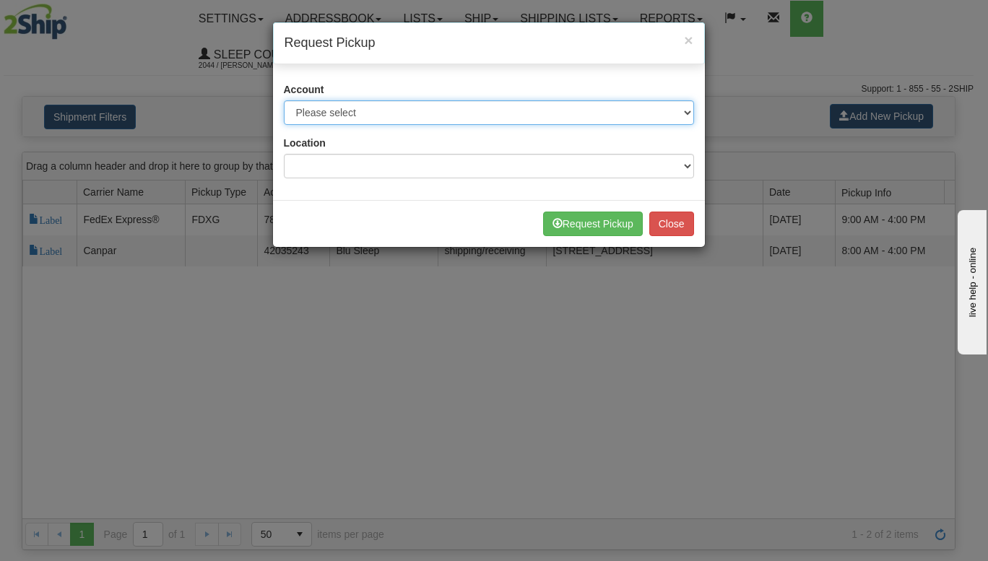
click at [521, 105] on select "Please select Canpar - 42035243 (Canpar 42035243) FedEx Express® - 787074650 (F…" at bounding box center [489, 112] width 410 height 25
select select "11"
click at [284, 100] on select "Please select Canpar - 42035243 (Canpar 42035243) FedEx Express® - 787074650 (F…" at bounding box center [489, 112] width 410 height 25
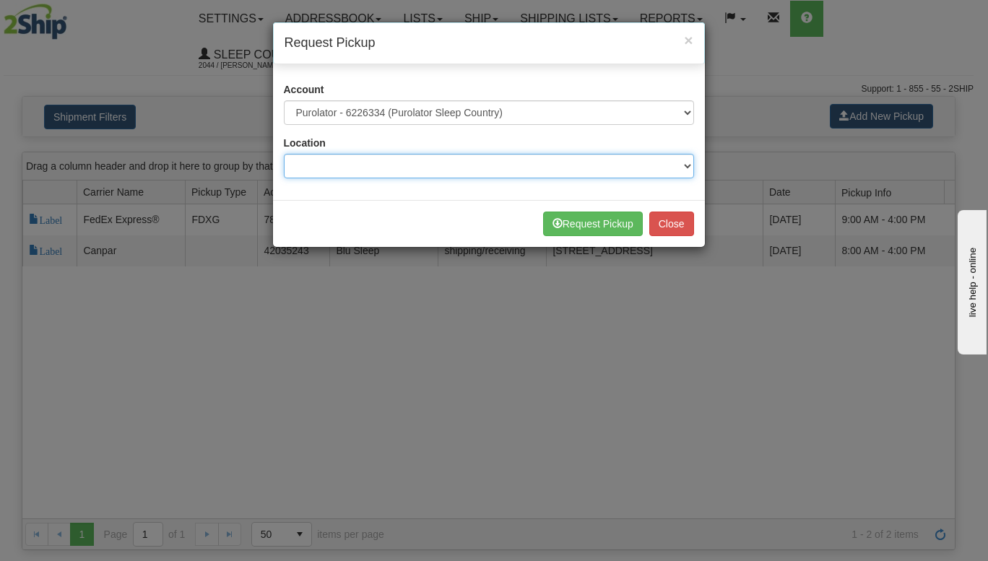
click at [393, 176] on select at bounding box center [489, 166] width 410 height 25
select select "6710"
click at [284, 154] on select "Please select 300 390 90 901 902 91 914 915 916 917 92 921 922 93 94 95 96 97 9…" at bounding box center [489, 166] width 410 height 25
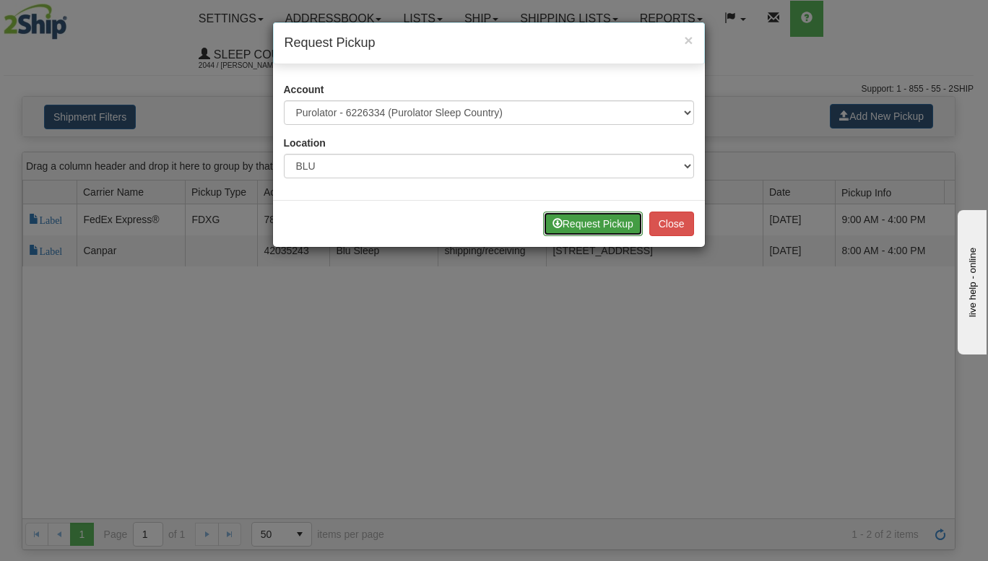
click at [596, 219] on button "Request Pickup" at bounding box center [593, 224] width 100 height 25
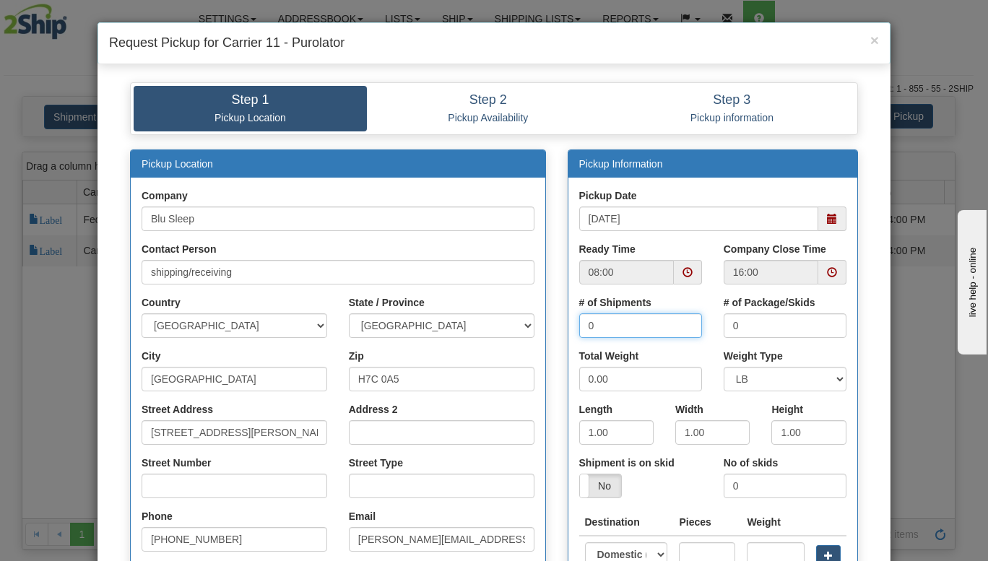
click at [635, 324] on input "0" at bounding box center [640, 325] width 123 height 25
type input "4"
click at [742, 326] on input "0" at bounding box center [784, 325] width 123 height 25
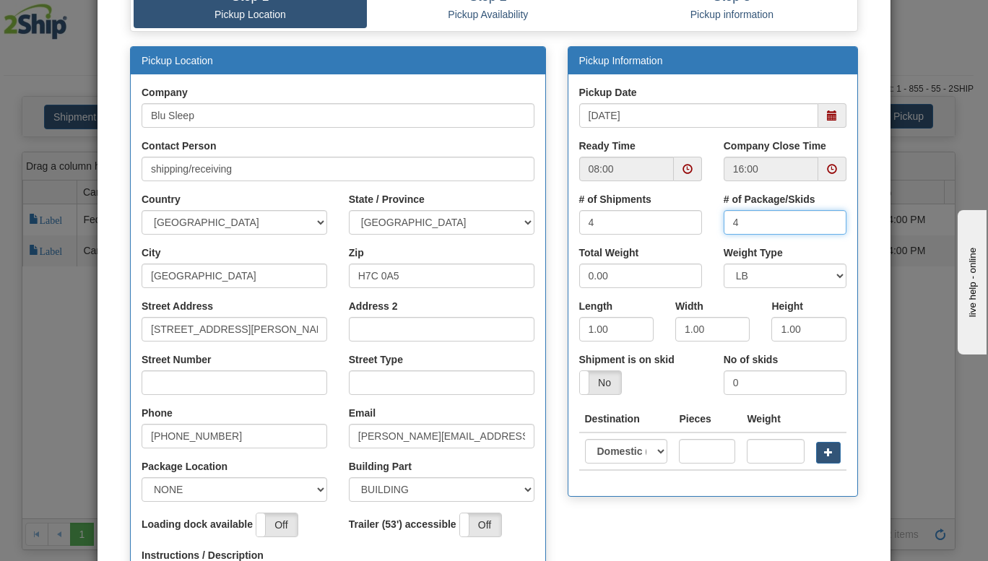
scroll to position [104, 0]
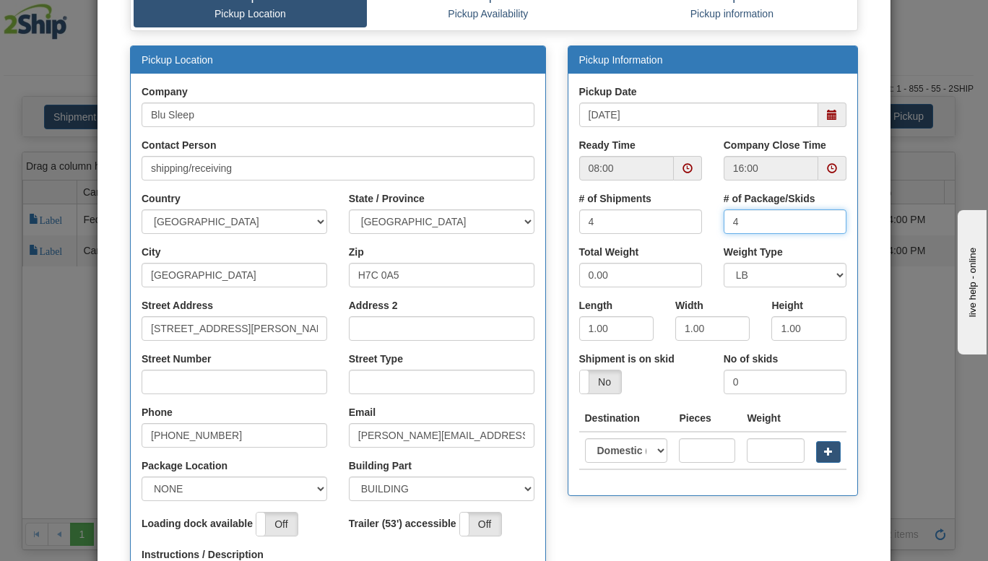
type input "4"
drag, startPoint x: 512, startPoint y: 297, endPoint x: 484, endPoint y: 297, distance: 27.4
click at [484, 297] on div "Pickup Location Company Blu Sleep Contact Person shipping/receiving Country [GE…" at bounding box center [493, 378] width 749 height 667
type input "40"
click at [622, 334] on input "1.00" at bounding box center [616, 328] width 74 height 25
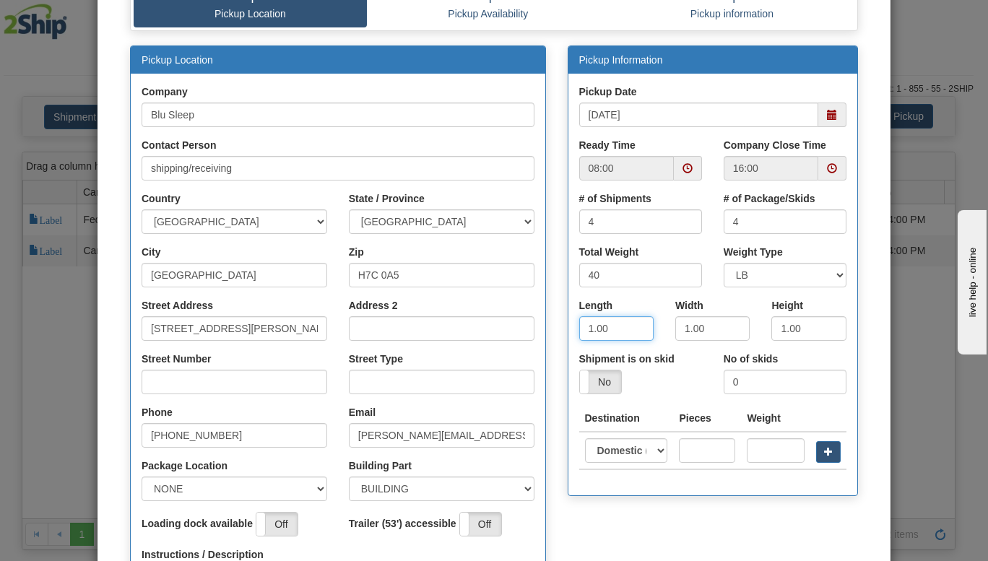
click at [624, 339] on input "1.00" at bounding box center [616, 328] width 74 height 25
type input "8"
click at [694, 323] on input "1.00" at bounding box center [712, 328] width 74 height 25
drag, startPoint x: 694, startPoint y: 323, endPoint x: 683, endPoint y: 336, distance: 16.4
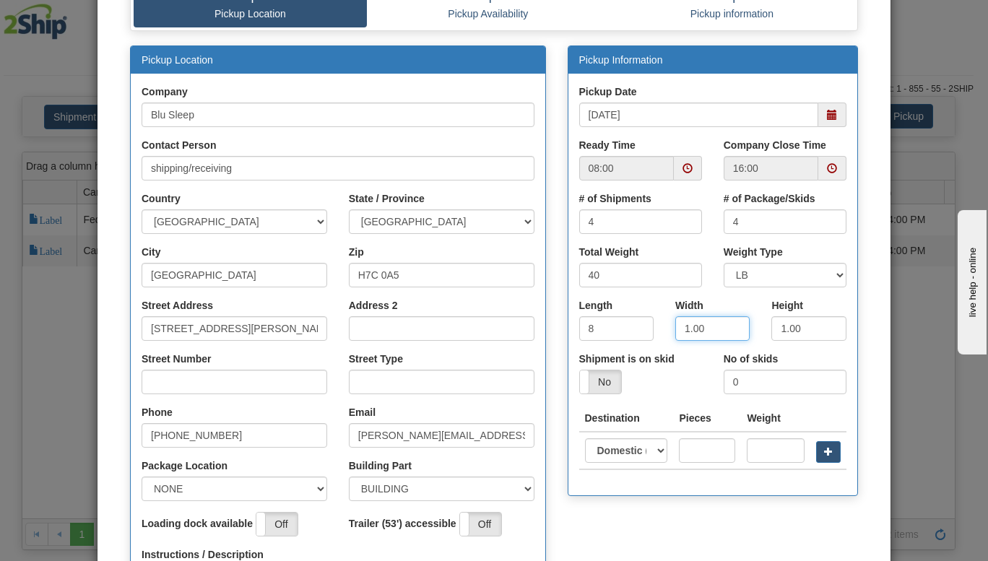
click at [683, 336] on input "1.00" at bounding box center [712, 328] width 74 height 25
type input "16"
click at [780, 327] on input "1.00" at bounding box center [808, 328] width 74 height 25
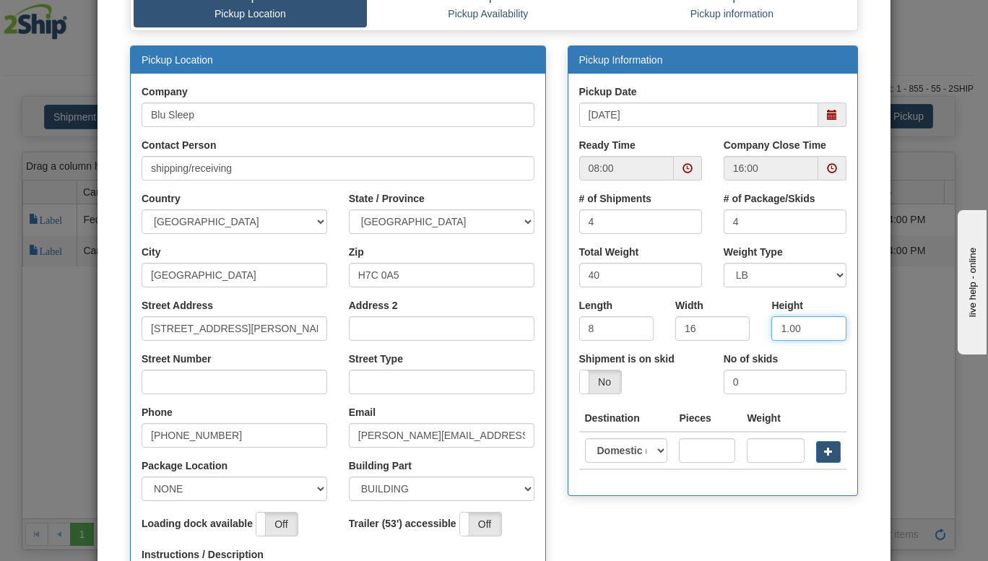
click at [780, 327] on input "1.00" at bounding box center [808, 328] width 74 height 25
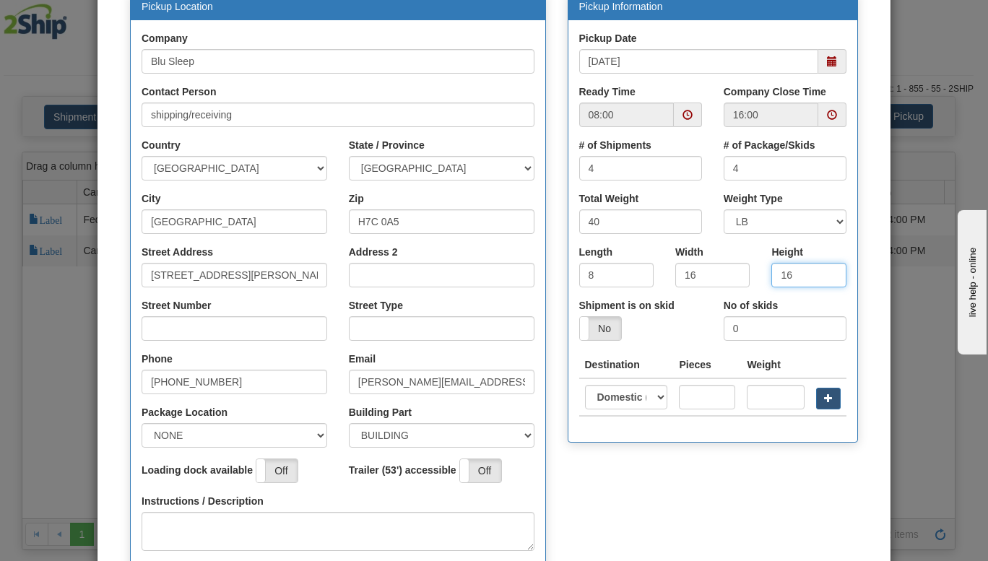
scroll to position [166, 0]
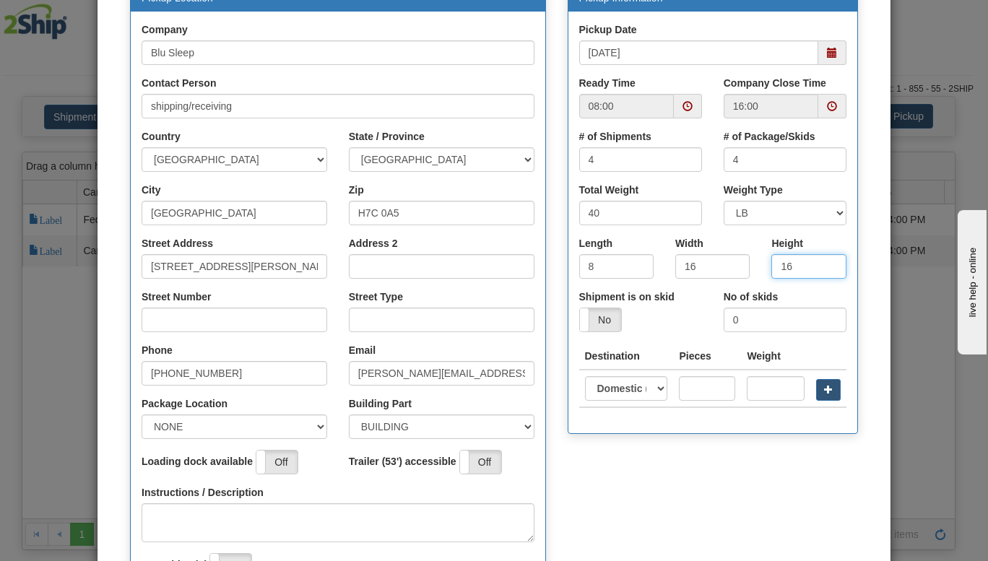
type input "16"
click at [689, 386] on input "text" at bounding box center [707, 388] width 56 height 25
click at [640, 385] on select "Domestic ([GEOGRAPHIC_DATA]) [GEOGRAPHIC_DATA] International" at bounding box center [626, 388] width 83 height 25
click at [696, 385] on input "text" at bounding box center [707, 388] width 56 height 25
type input "4"
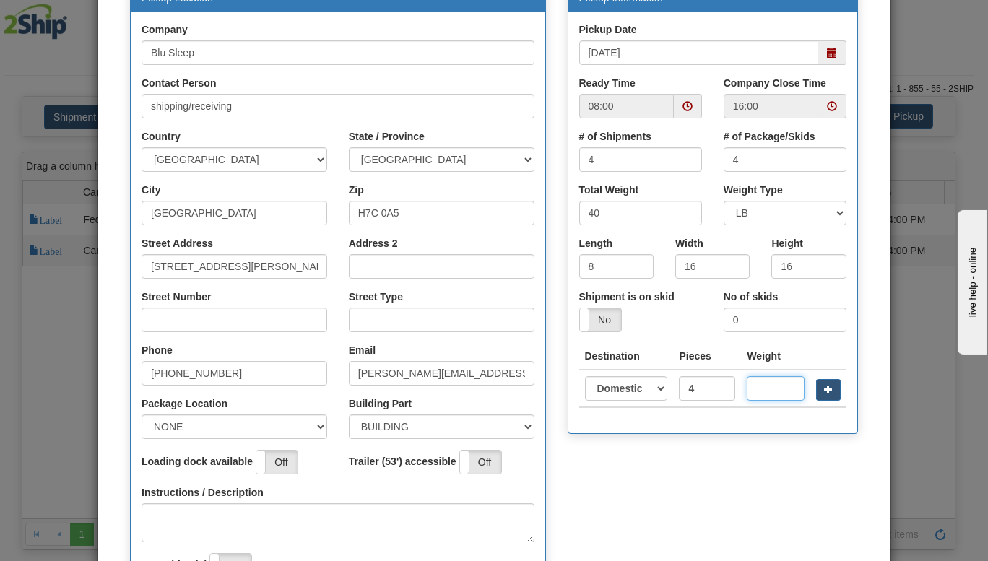
click at [753, 389] on input "text" at bounding box center [775, 388] width 58 height 25
type input "40"
click at [365, 380] on input "[PERSON_NAME][EMAIL_ADDRESS][DOMAIN_NAME]" at bounding box center [442, 373] width 186 height 25
type input "[PERSON_NAME][EMAIL_ADDRESS][DOMAIN_NAME]"
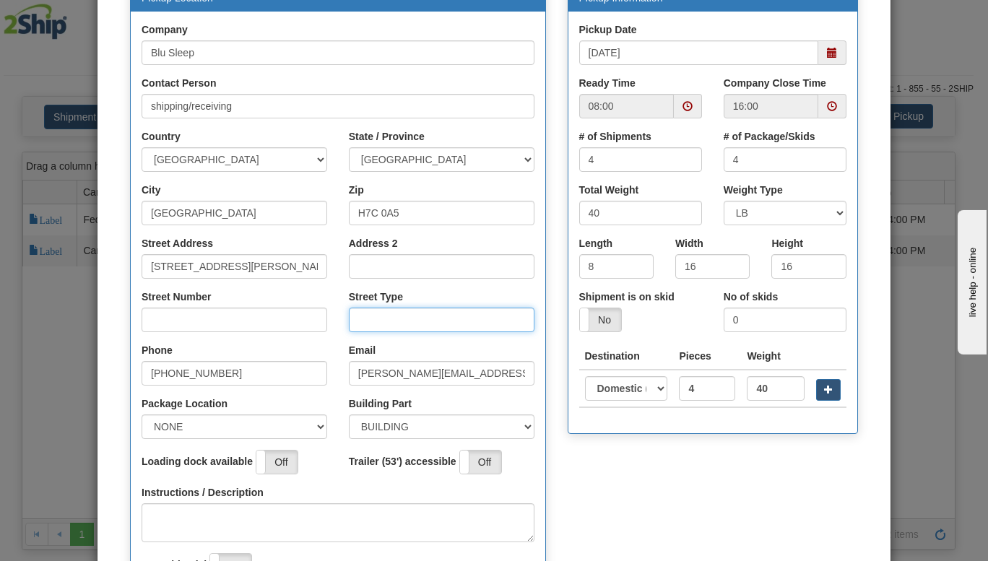
click at [393, 321] on input "Street Type" at bounding box center [442, 320] width 186 height 25
type input "Boulevard"
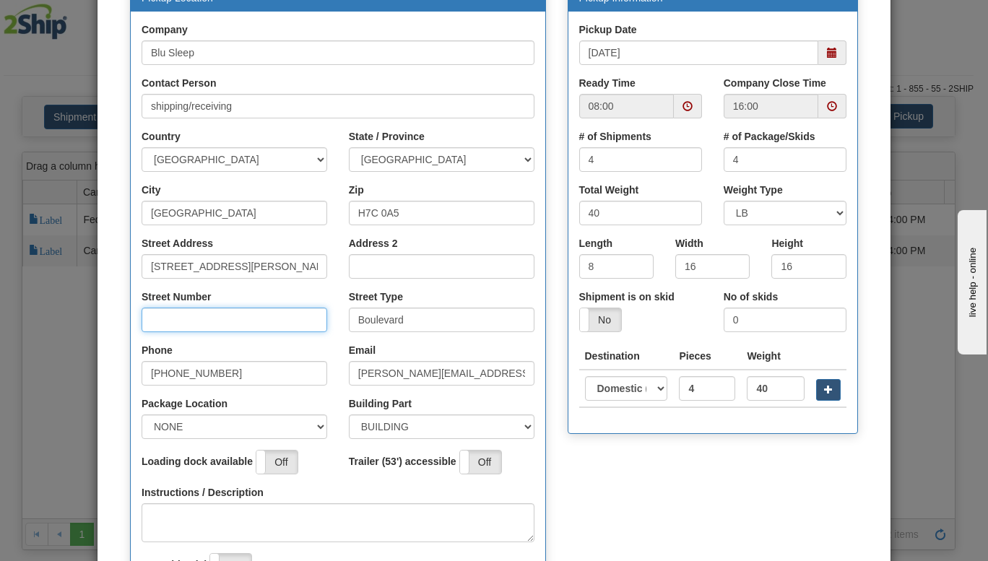
click at [261, 317] on input "Street Number" at bounding box center [234, 320] width 186 height 25
type input "3424"
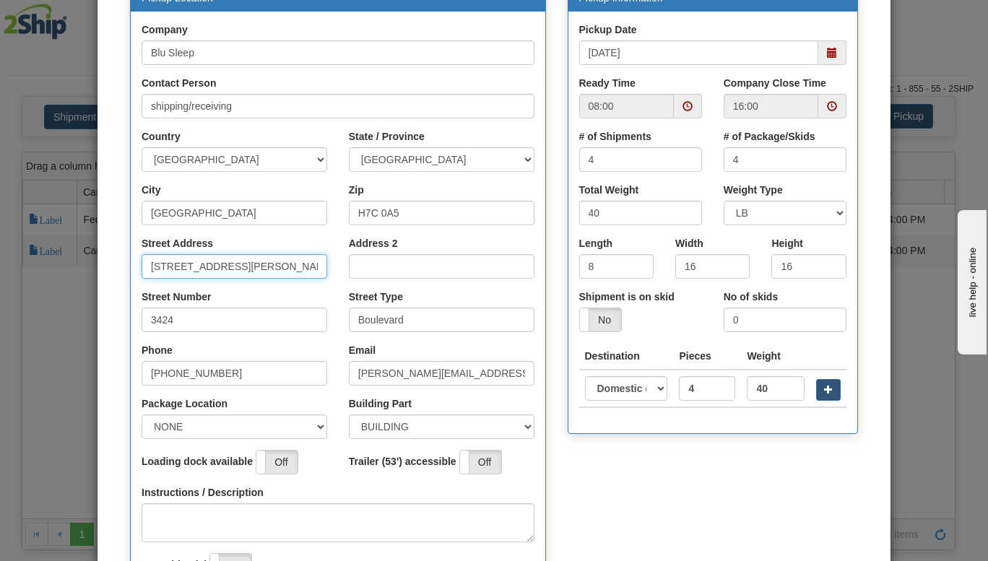
click at [279, 265] on input "[STREET_ADDRESS][PERSON_NAME]" at bounding box center [234, 266] width 186 height 25
drag, startPoint x: 279, startPoint y: 265, endPoint x: 0, endPoint y: 246, distance: 279.3
click at [0, 246] on div "× Request Pickup for Carrier 11 - Purolator Step 1 Pickup Location Step 2 Picku…" at bounding box center [494, 280] width 988 height 561
click at [167, 269] on input "Street Address" at bounding box center [234, 266] width 186 height 25
type input "3424 Boul Industriel"
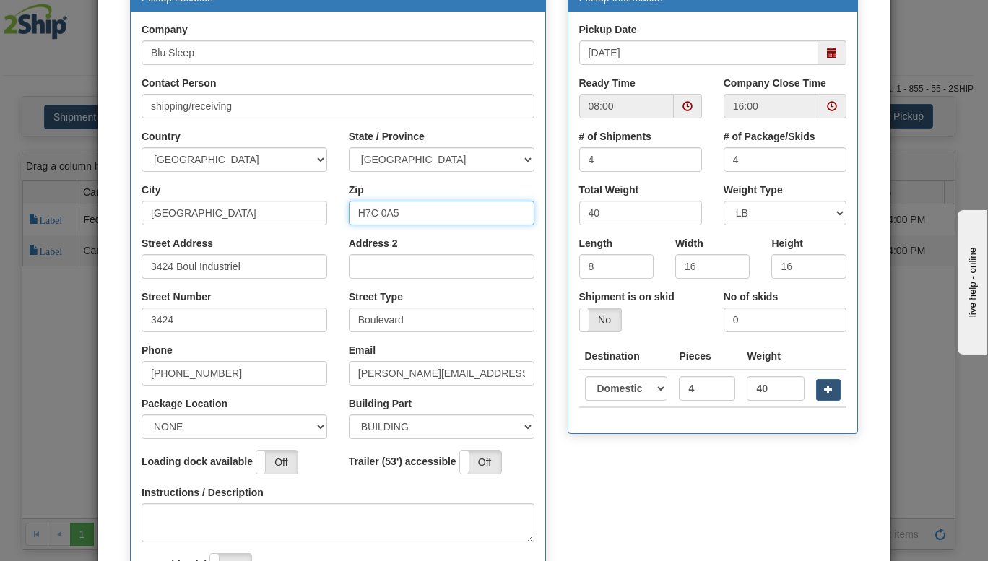
drag, startPoint x: 431, startPoint y: 214, endPoint x: 215, endPoint y: 206, distance: 216.0
click at [215, 206] on div "City [GEOGRAPHIC_DATA] Zip H7C 0A5" at bounding box center [338, 209] width 414 height 53
click at [415, 199] on div "Zip" at bounding box center [442, 204] width 186 height 43
click at [391, 212] on input "Zip" at bounding box center [442, 213] width 186 height 25
type input "H7L 4R9"
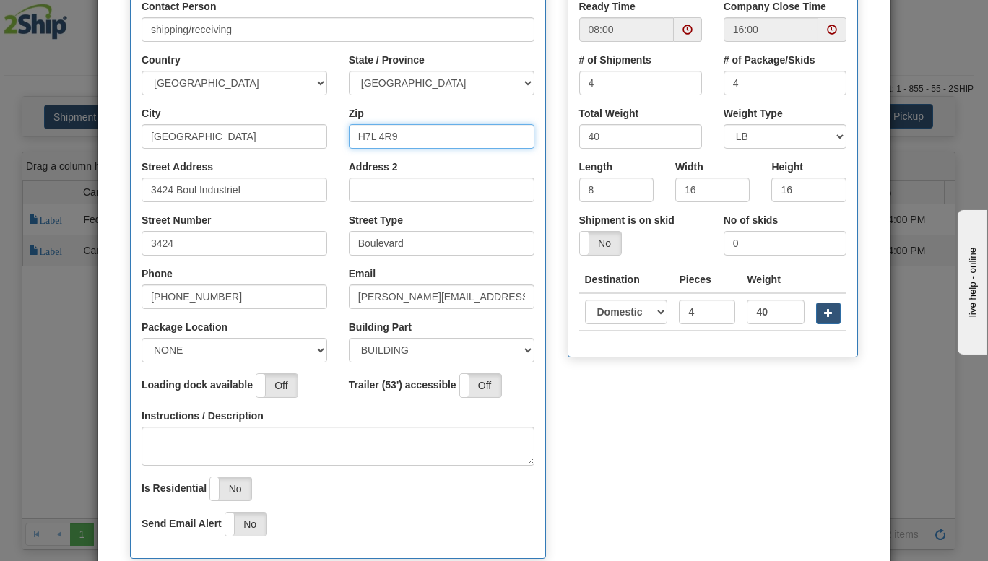
scroll to position [243, 0]
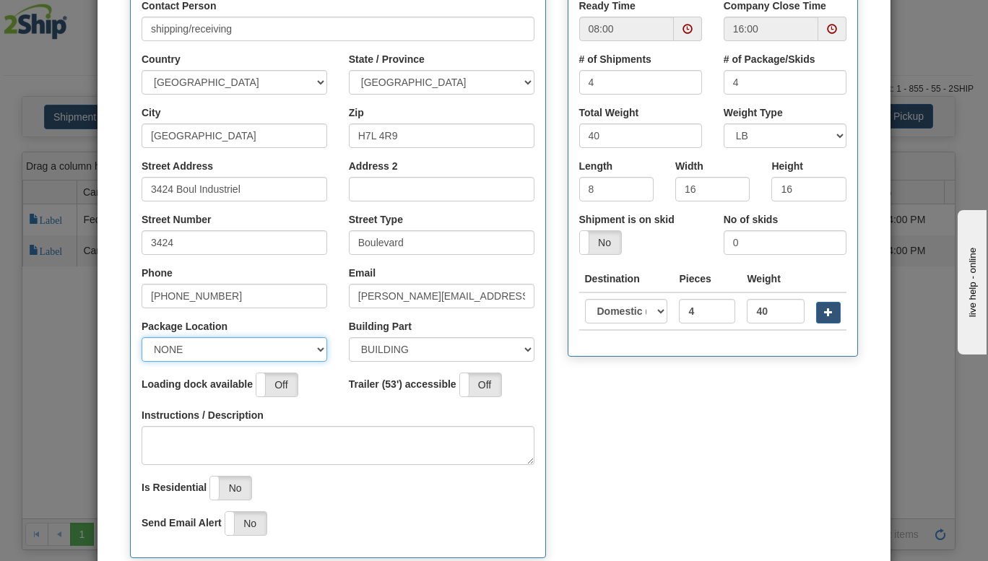
click at [308, 347] on select "NONE FRONT REAR SIDE" at bounding box center [234, 349] width 186 height 25
select select "2"
click at [141, 337] on select "NONE FRONT REAR SIDE" at bounding box center [234, 349] width 186 height 25
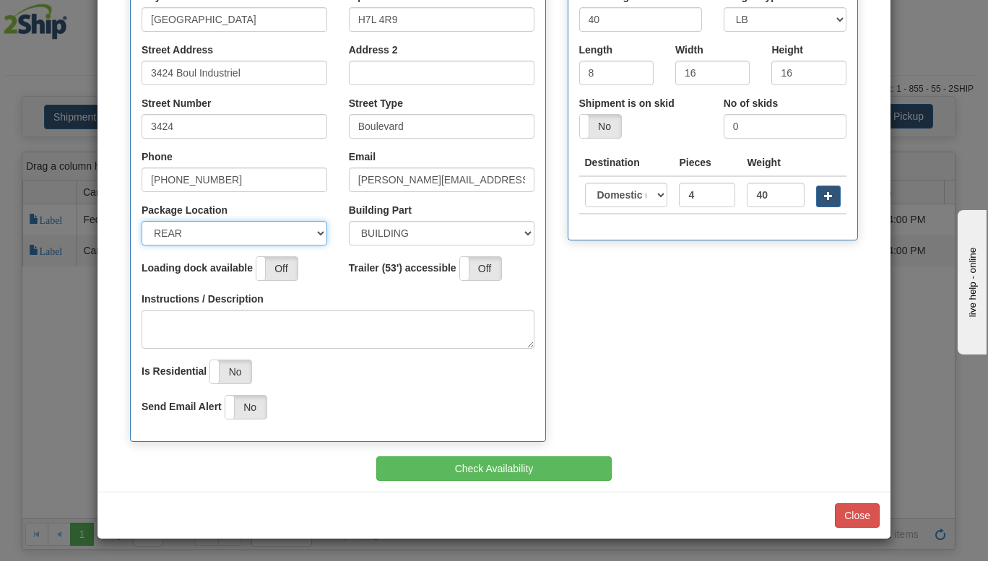
scroll to position [360, 0]
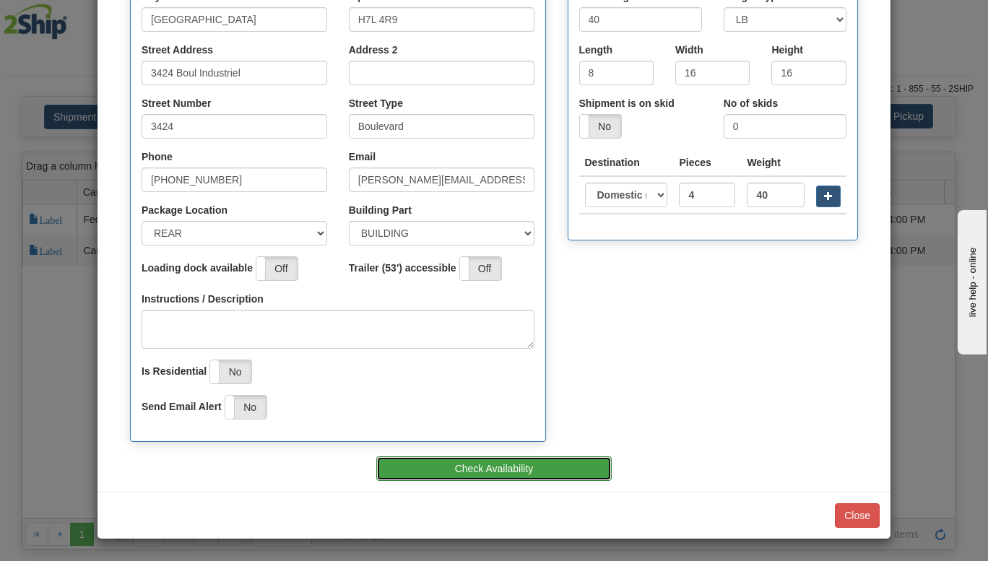
click at [459, 463] on button "Check Availability" at bounding box center [493, 468] width 235 height 25
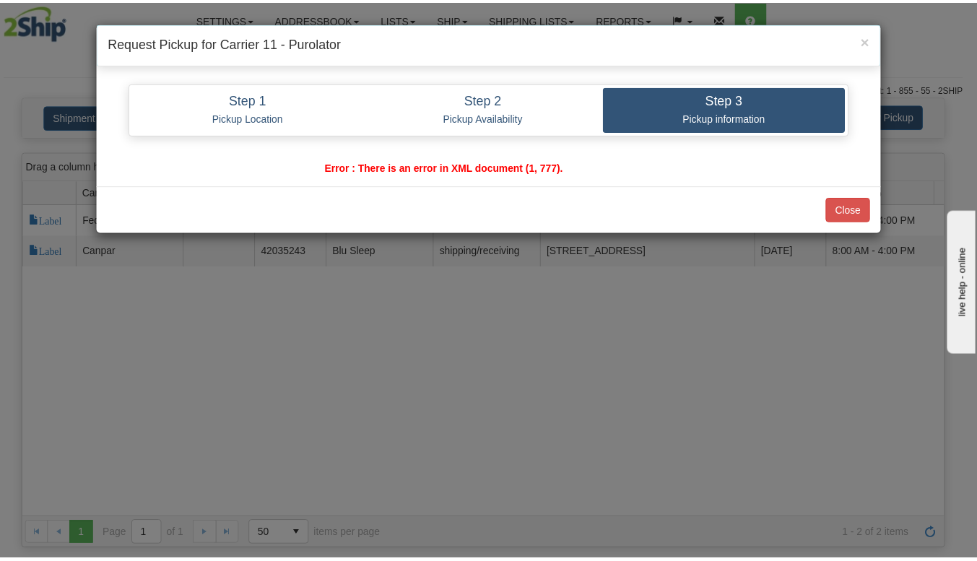
scroll to position [0, 0]
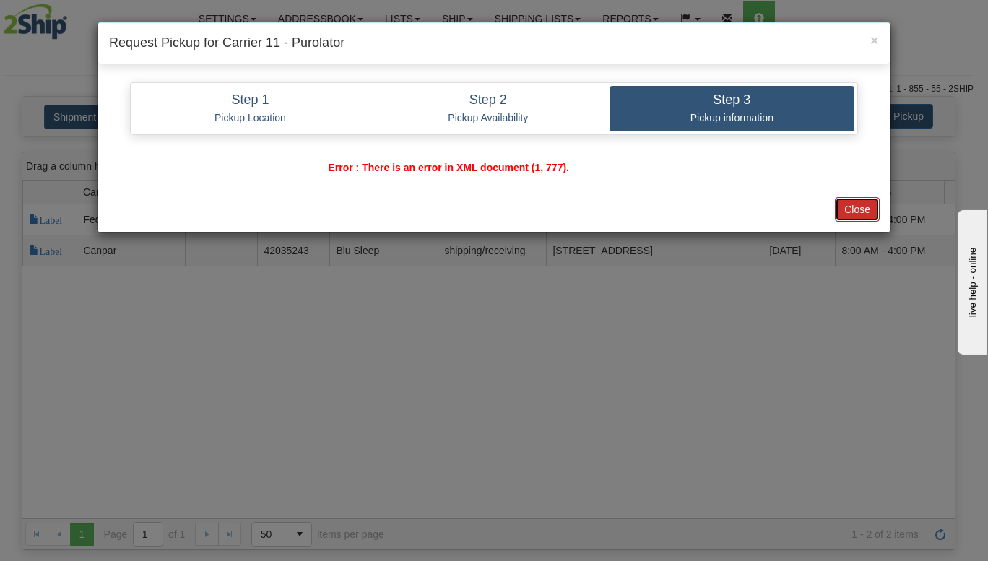
click at [850, 203] on button "Close" at bounding box center [857, 209] width 45 height 25
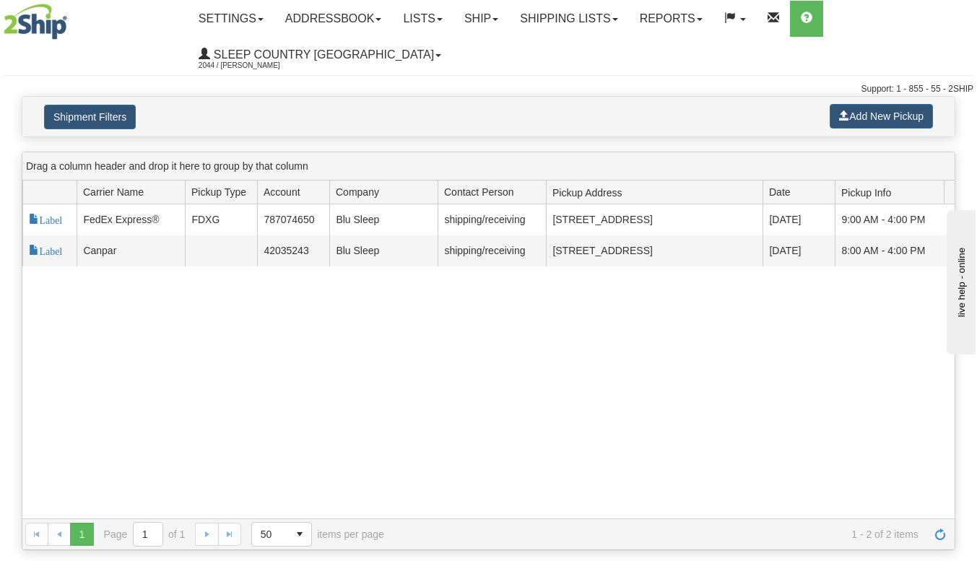
click at [26, 25] on img at bounding box center [36, 22] width 64 height 36
click at [503, 19] on link "Ship" at bounding box center [481, 19] width 56 height 36
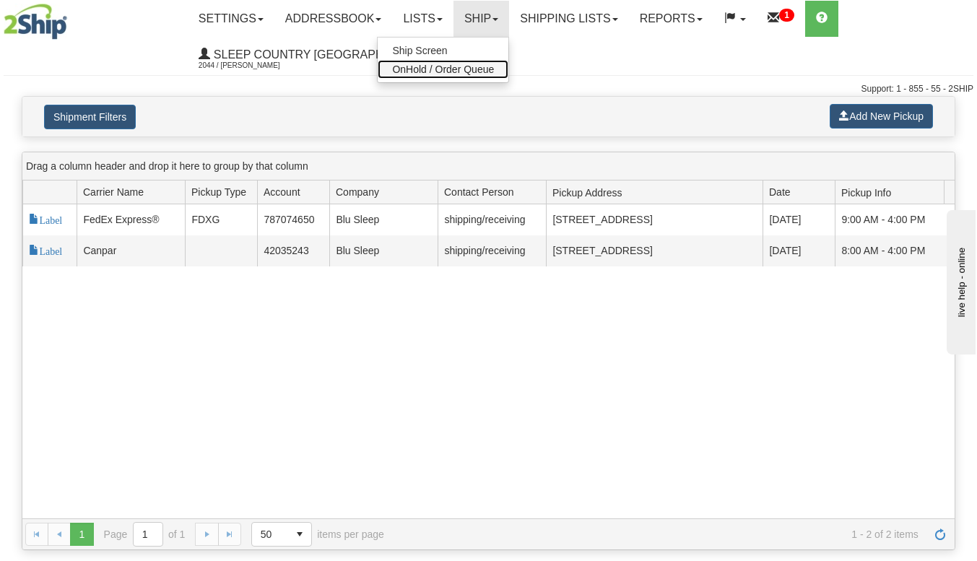
click at [489, 75] on link "OnHold / Order Queue" at bounding box center [443, 69] width 131 height 19
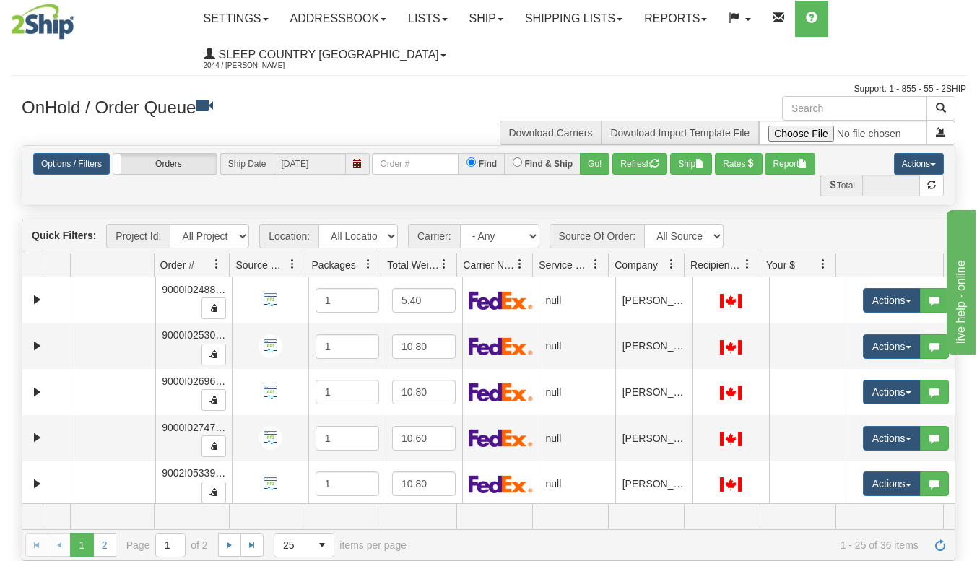
click at [649, 81] on div "Toggle navigation Settings Shipping Preferences Fields Preferences New Recipien…" at bounding box center [488, 48] width 955 height 96
